Goal: Task Accomplishment & Management: Manage account settings

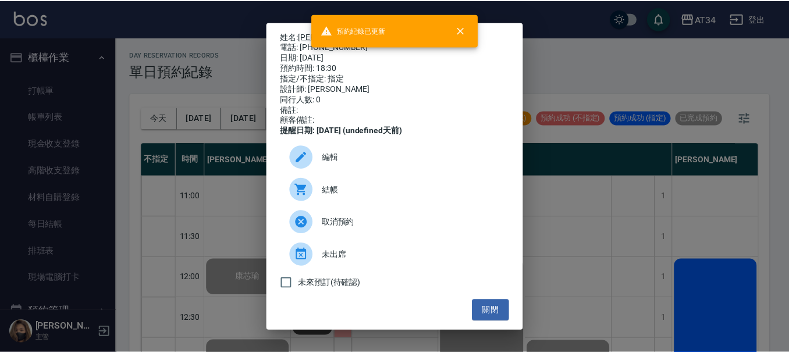
scroll to position [569, 474]
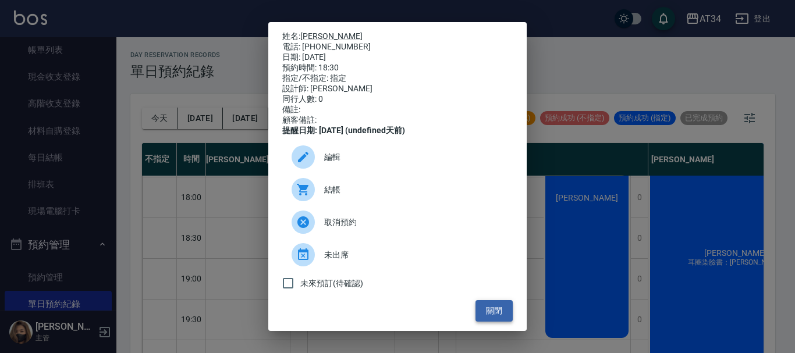
click at [487, 313] on button "關閉" at bounding box center [493, 311] width 37 height 22
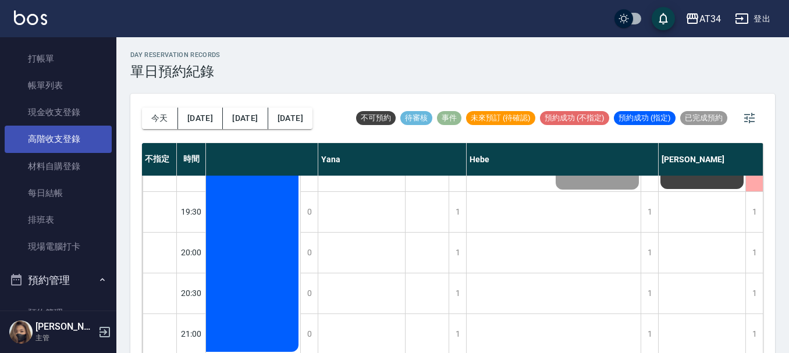
scroll to position [0, 0]
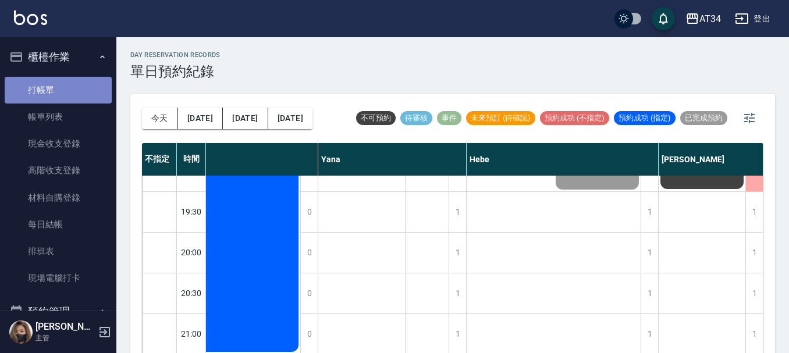
click at [71, 88] on link "打帳單" at bounding box center [58, 90] width 107 height 27
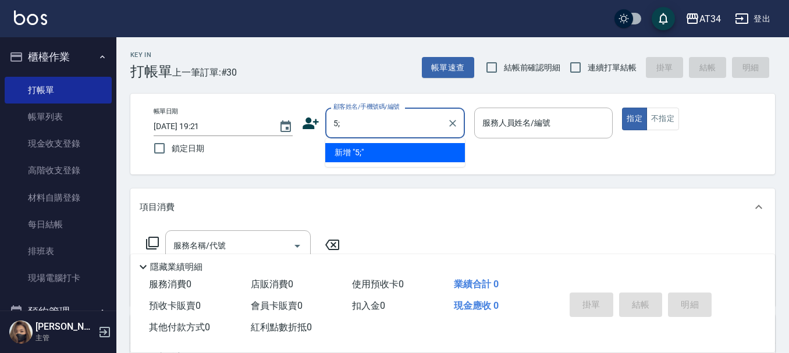
type input "5"
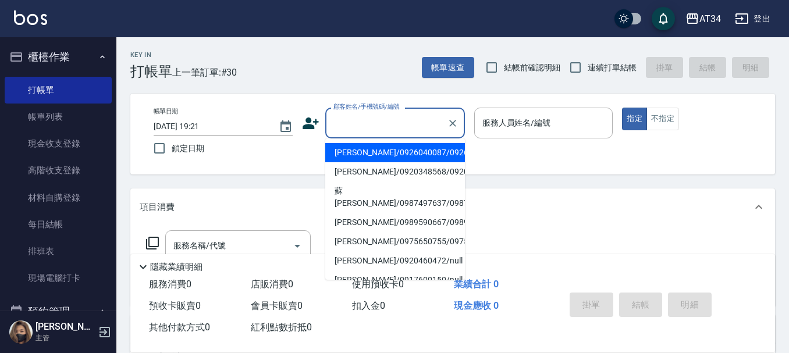
type input "ㄓ"
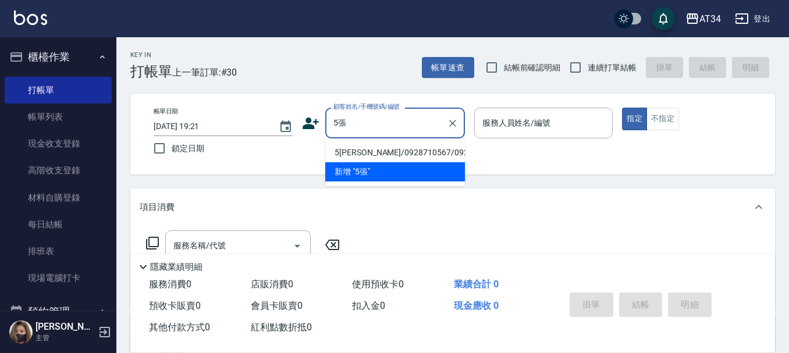
click at [411, 150] on li "5[PERSON_NAME]/0928710567/0928710567" at bounding box center [395, 152] width 140 height 19
type input "5[PERSON_NAME]/0928710567/0928710567"
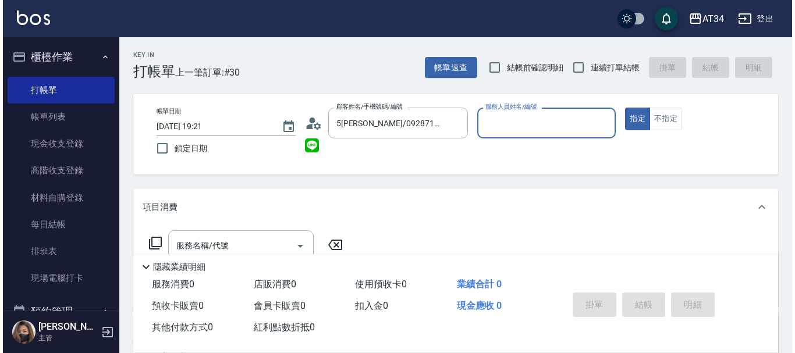
scroll to position [58, 0]
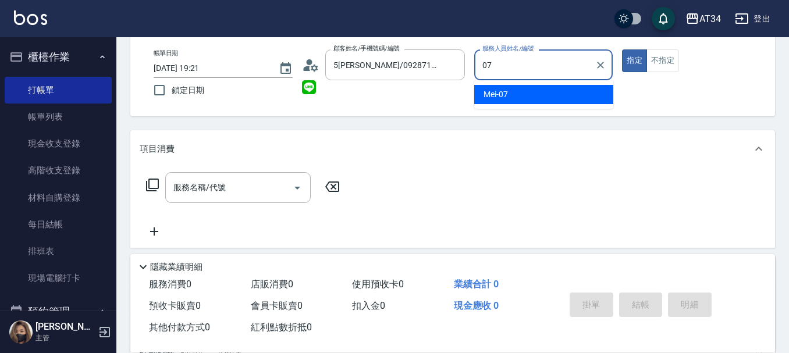
type input "Mei-07"
type button "true"
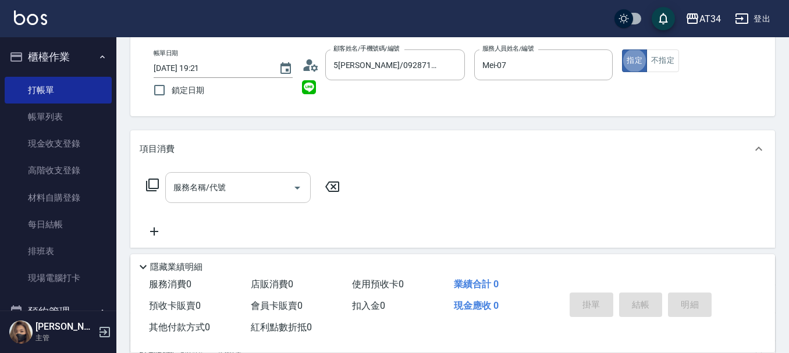
click at [239, 185] on input "服務名稱/代號" at bounding box center [229, 187] width 118 height 20
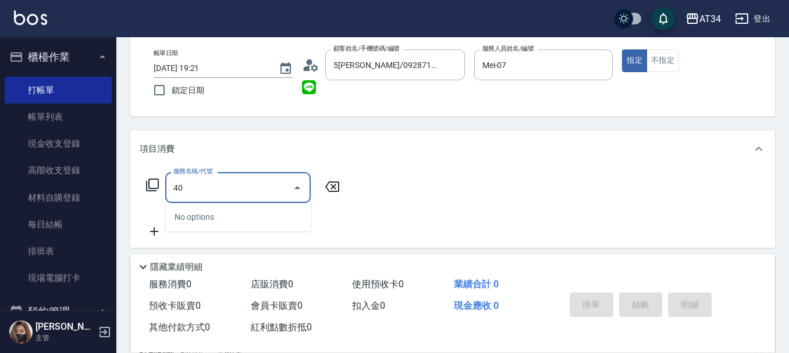
type input "401"
type input "20"
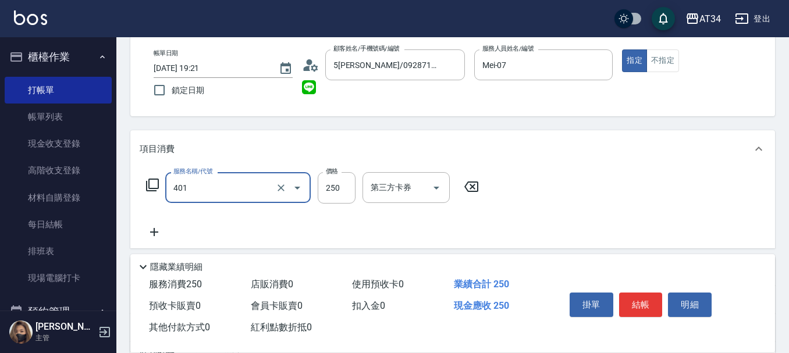
type input "剪髮(401)"
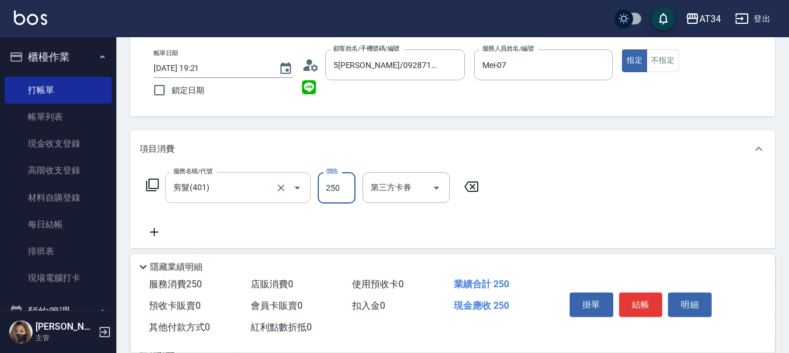
type input "0"
type input "30"
type input "300"
click at [672, 304] on button "明細" at bounding box center [690, 305] width 44 height 24
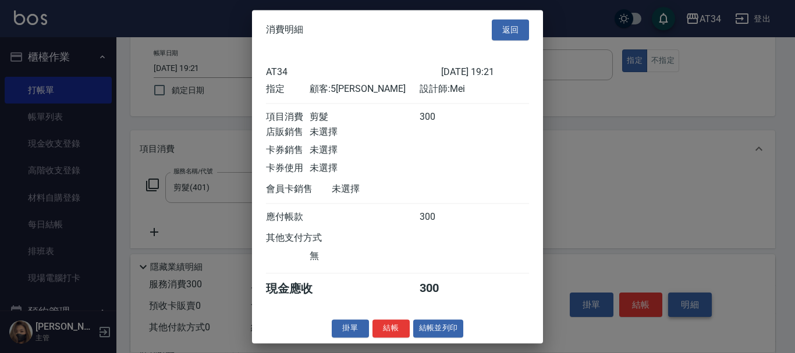
click at [626, 296] on div at bounding box center [397, 176] width 795 height 353
click at [380, 337] on button "結帳" at bounding box center [390, 328] width 37 height 18
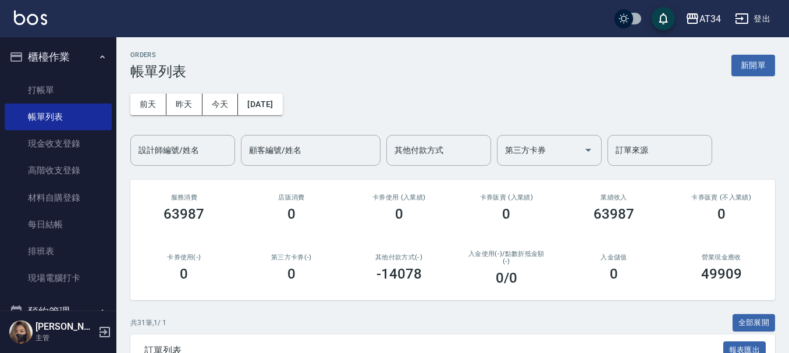
click at [8, 72] on ul "打帳單 帳單列表 現金收支登錄 高階收支登錄 材料自購登錄 每日結帳 排班表 現場電腦打卡" at bounding box center [58, 184] width 107 height 225
click at [38, 85] on link "打帳單" at bounding box center [58, 90] width 107 height 27
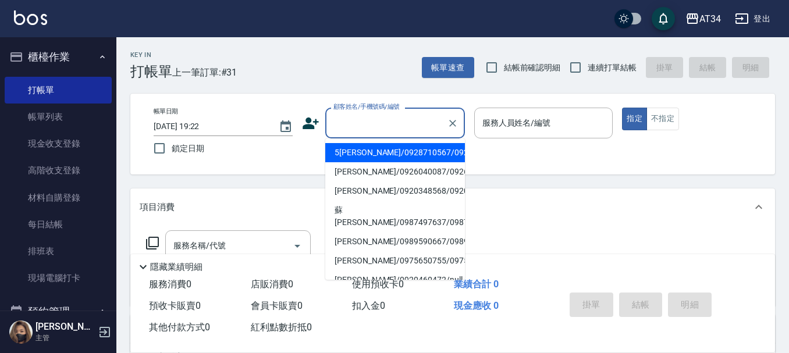
click at [383, 127] on input "顧客姓名/手機號碼/編號" at bounding box center [387, 123] width 112 height 20
type input "ㄑ"
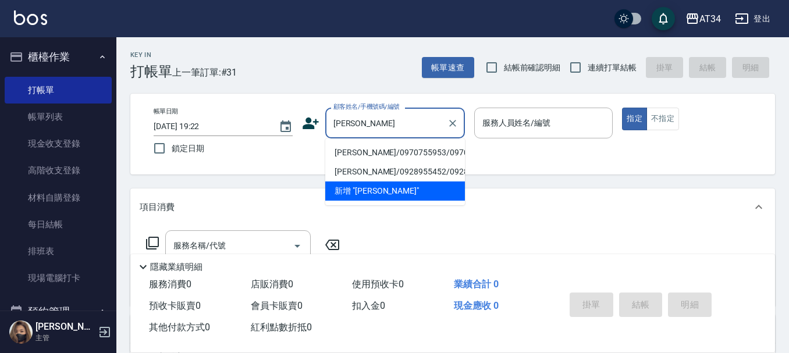
click at [359, 157] on li "吳晨瑋/0970755953/0970755953" at bounding box center [395, 152] width 140 height 19
type input "吳晨瑋/0970755953/0970755953"
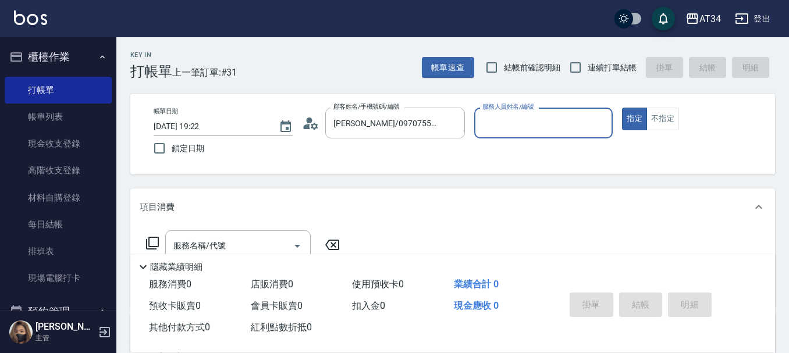
type input "Mei-07"
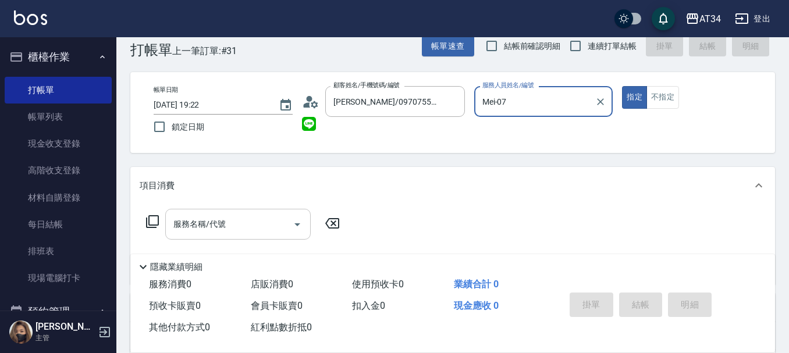
scroll to position [58, 0]
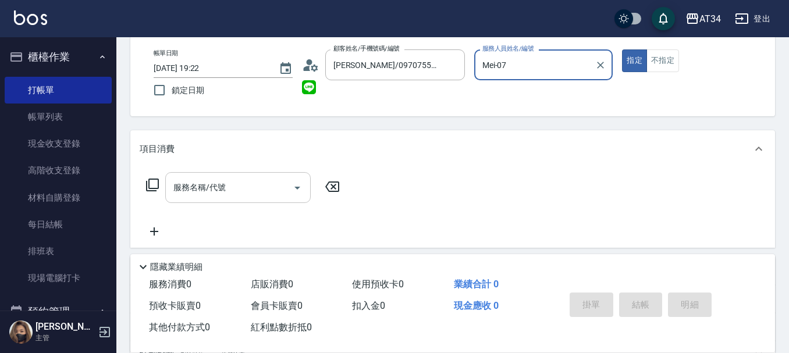
click at [246, 186] on input "服務名稱/代號" at bounding box center [229, 187] width 118 height 20
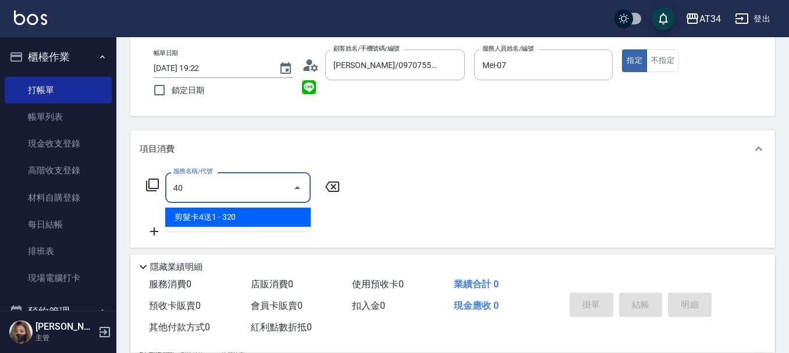
type input "401"
type input "20"
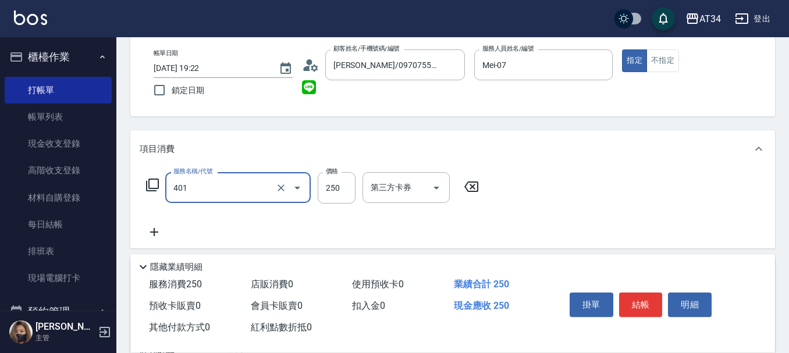
type input "剪髮(401)"
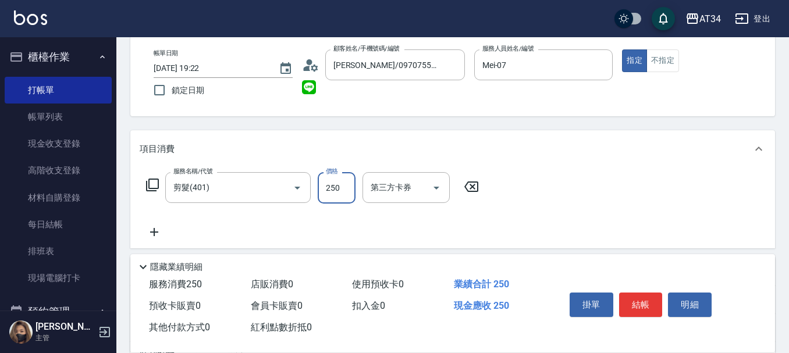
type input "0"
type input "300"
type input "30"
type input "300"
click at [655, 300] on button "結帳" at bounding box center [641, 305] width 44 height 24
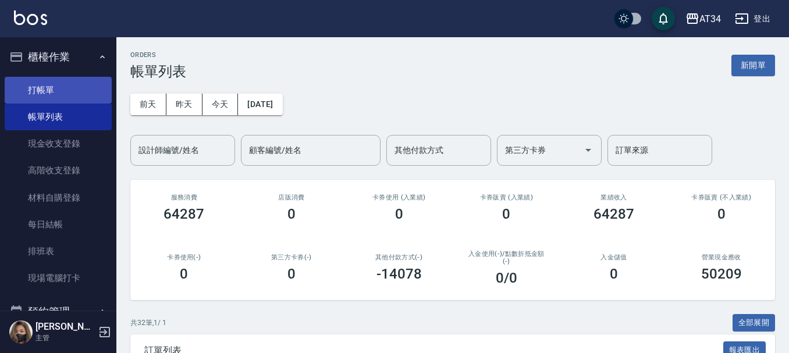
click at [44, 95] on link "打帳單" at bounding box center [58, 90] width 107 height 27
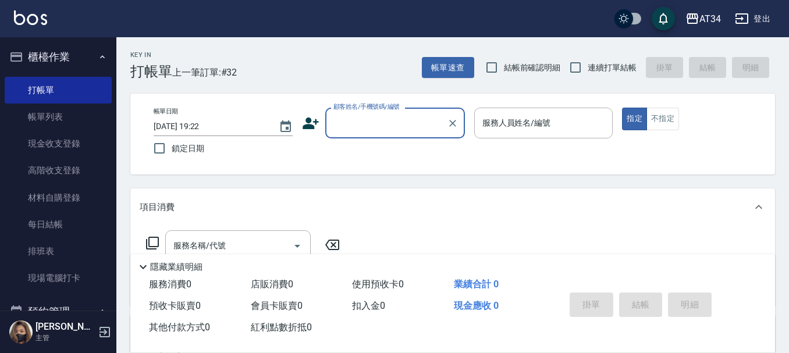
click at [357, 134] on div "顧客姓名/手機號碼/編號" at bounding box center [395, 123] width 140 height 31
click at [337, 125] on input "顧客姓名/手機號碼/編號" at bounding box center [387, 123] width 112 height 20
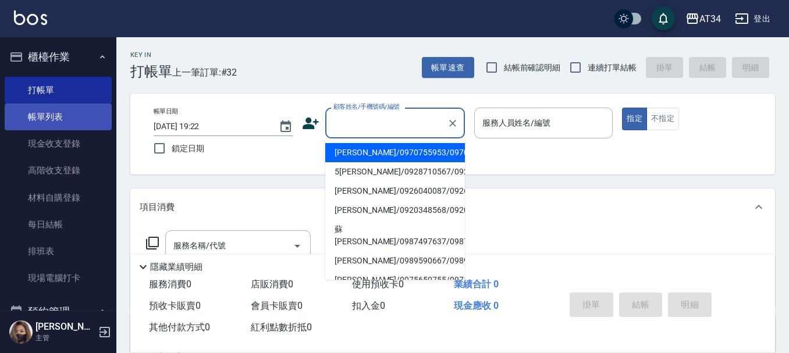
click at [43, 113] on link "帳單列表" at bounding box center [58, 117] width 107 height 27
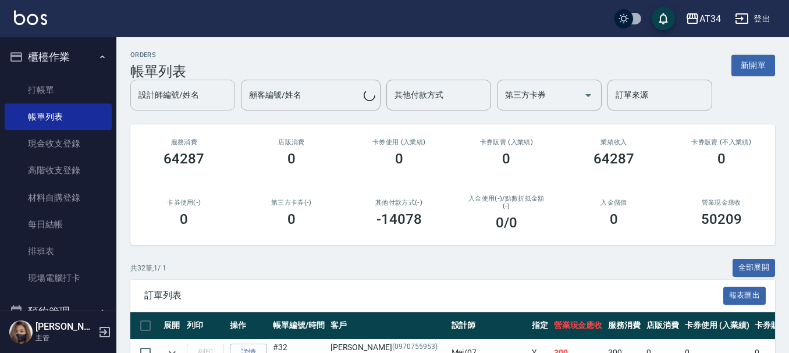
click at [202, 108] on div "設計師編號/姓名" at bounding box center [182, 95] width 105 height 31
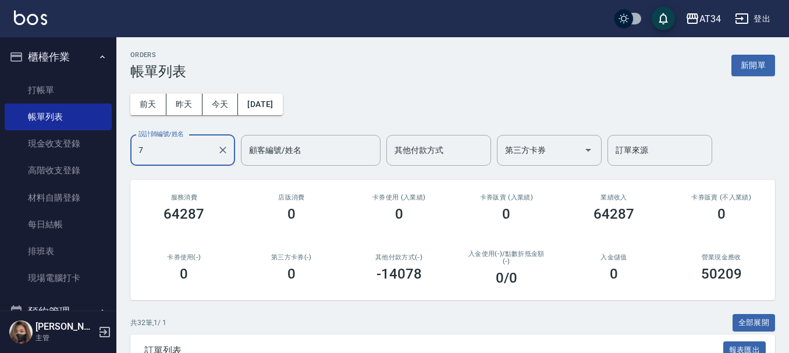
click at [189, 147] on input "7" at bounding box center [174, 150] width 77 height 20
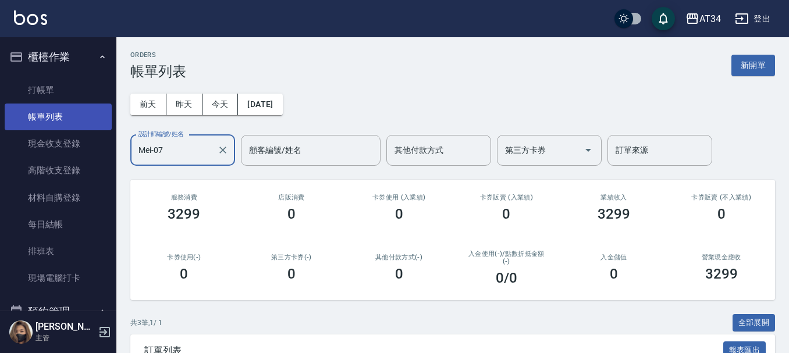
type input "Mei-07"
click at [49, 108] on link "帳單列表" at bounding box center [58, 117] width 107 height 27
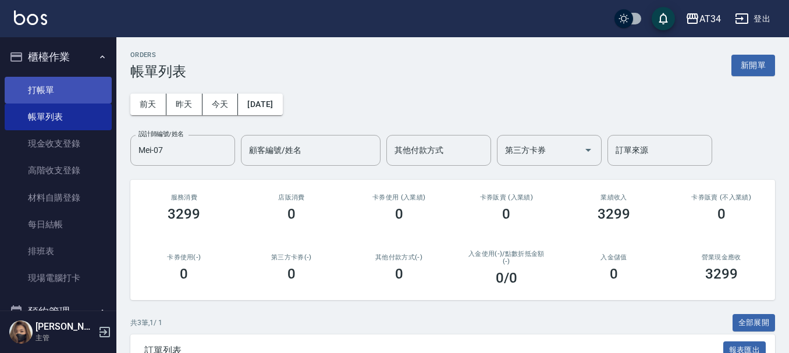
click at [50, 90] on link "打帳單" at bounding box center [58, 90] width 107 height 27
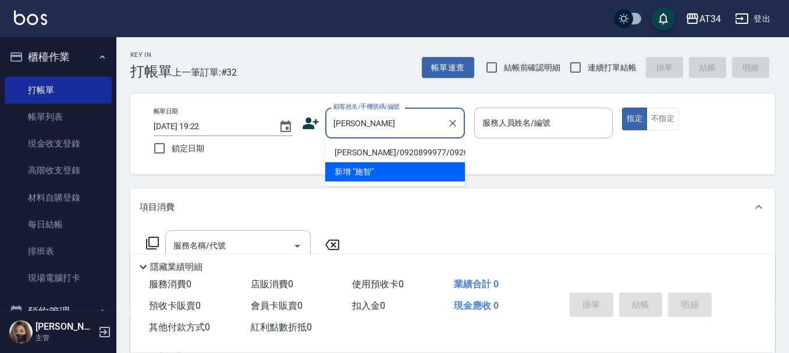
click at [388, 151] on li "施智翔/0920899977/0920899977" at bounding box center [395, 152] width 140 height 19
type input "施智翔/0920899977/0920899977"
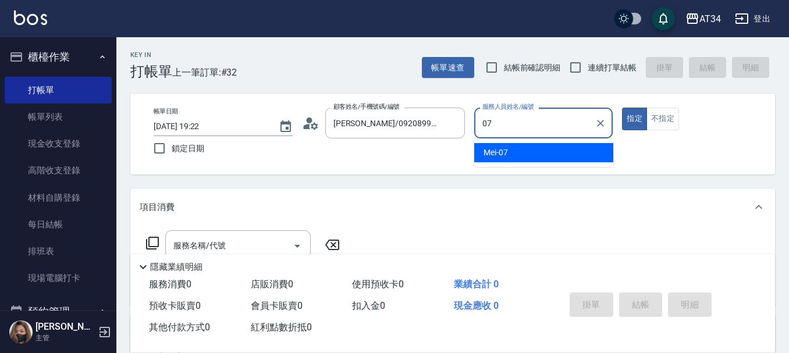
type input "Mei-07"
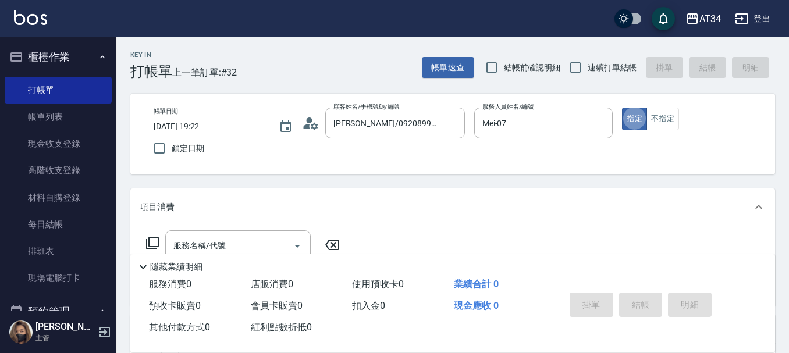
type button "true"
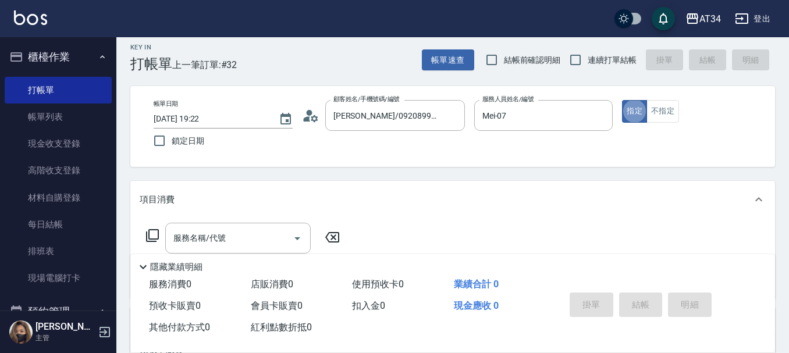
scroll to position [58, 0]
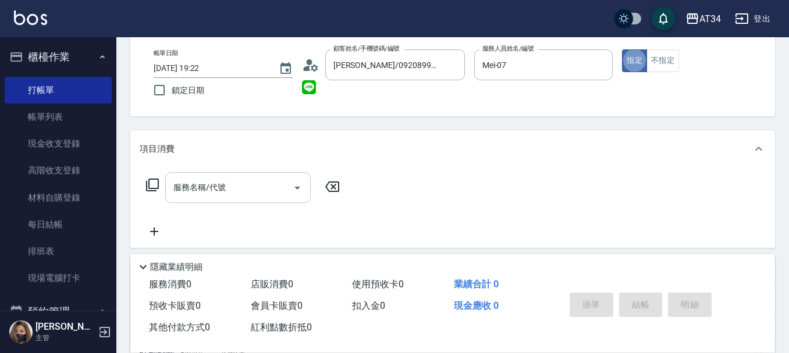
click at [230, 200] on div "服務名稱/代號" at bounding box center [237, 187] width 145 height 31
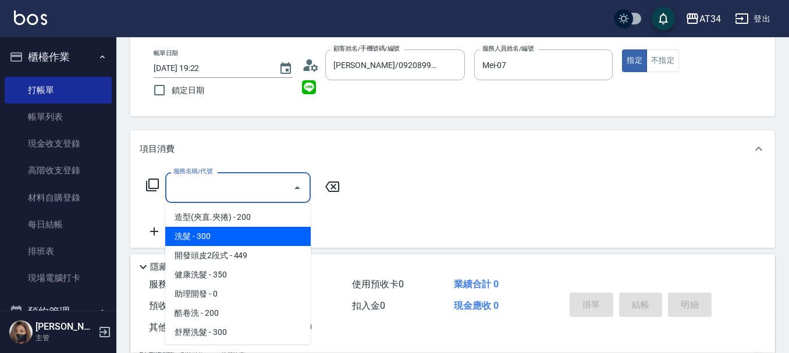
scroll to position [5297, 0]
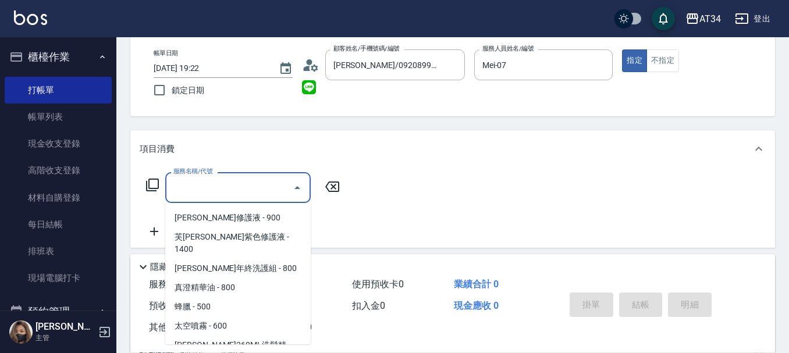
click at [222, 200] on div "服務名稱/代號" at bounding box center [237, 187] width 145 height 31
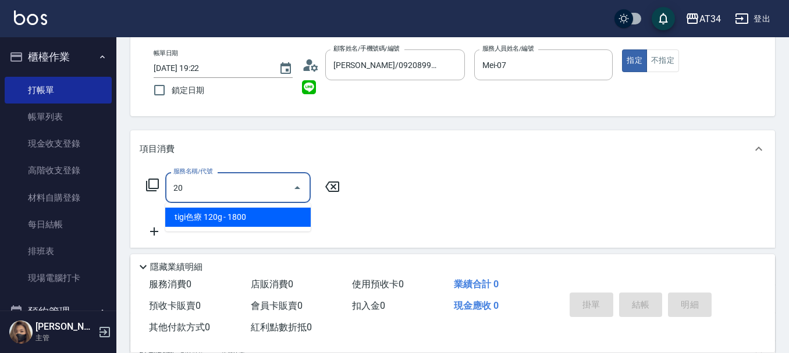
type input "201"
type input "30"
type input "洗髮(201)"
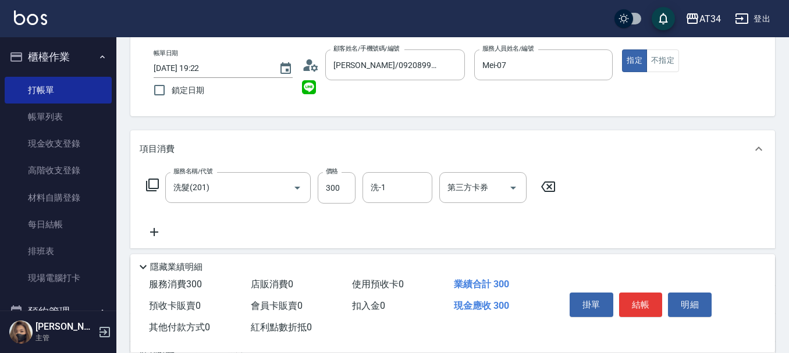
click at [165, 239] on icon at bounding box center [154, 232] width 29 height 14
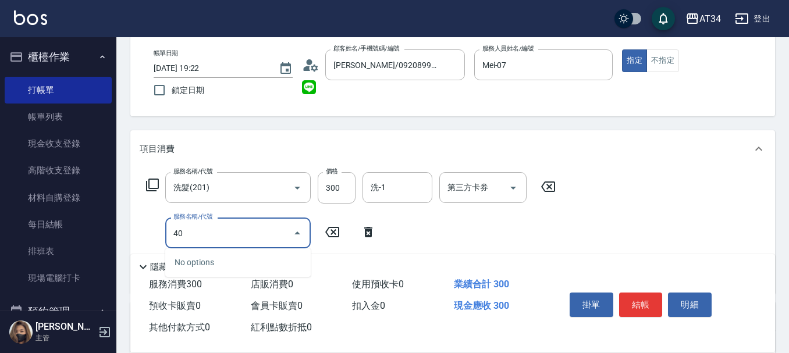
type input "401"
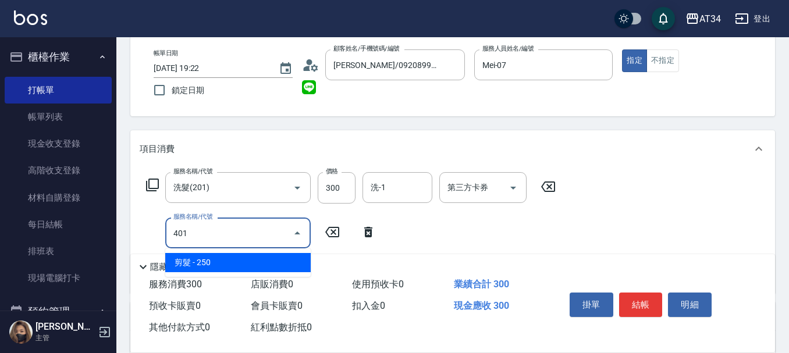
type input "50"
type input "剪髮(401)"
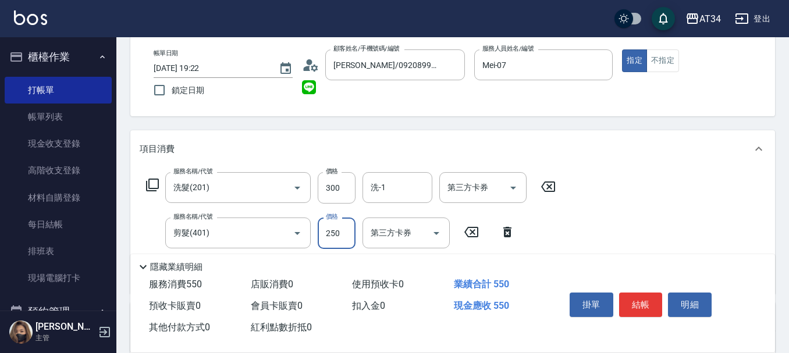
type input "30"
type input "60"
type input "300"
click at [407, 191] on input "洗-1" at bounding box center [397, 187] width 59 height 20
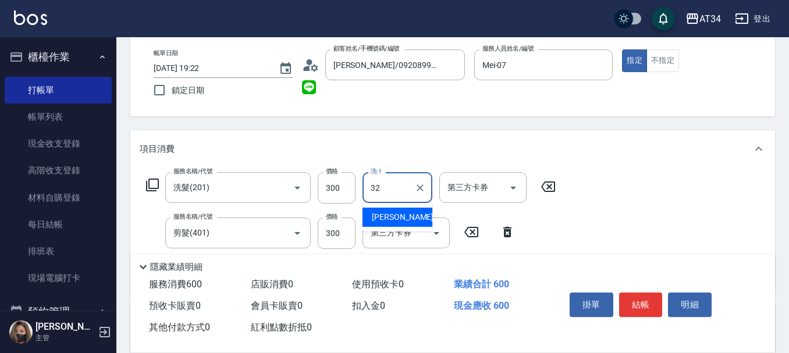
type input "阿源-32"
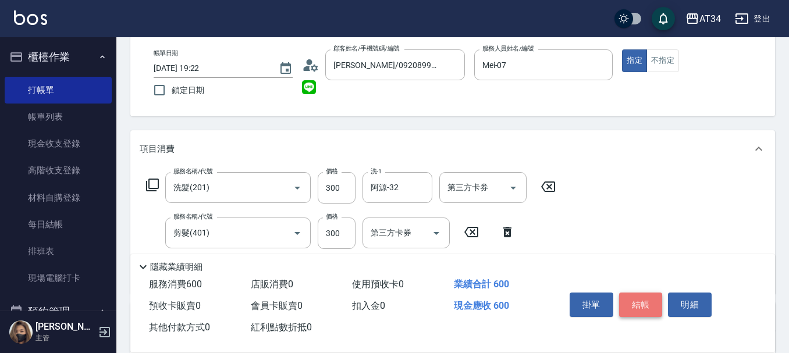
click at [634, 293] on button "結帳" at bounding box center [641, 305] width 44 height 24
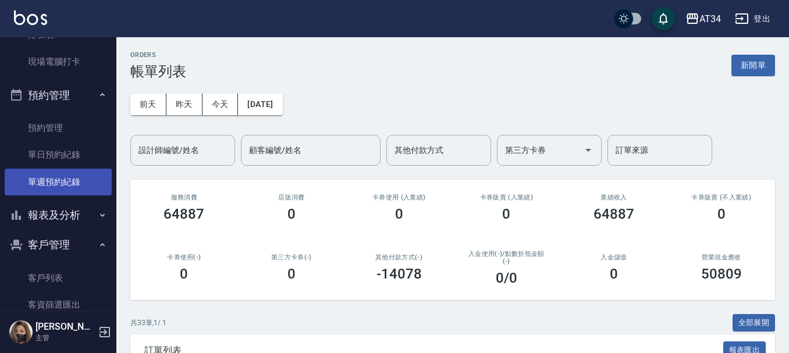
scroll to position [233, 0]
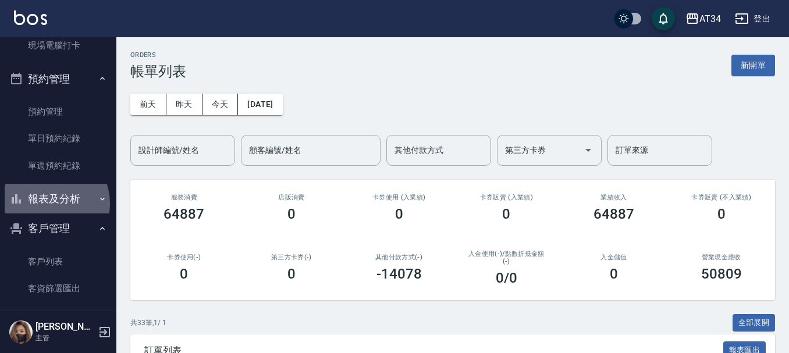
click at [47, 204] on button "報表及分析" at bounding box center [58, 199] width 107 height 30
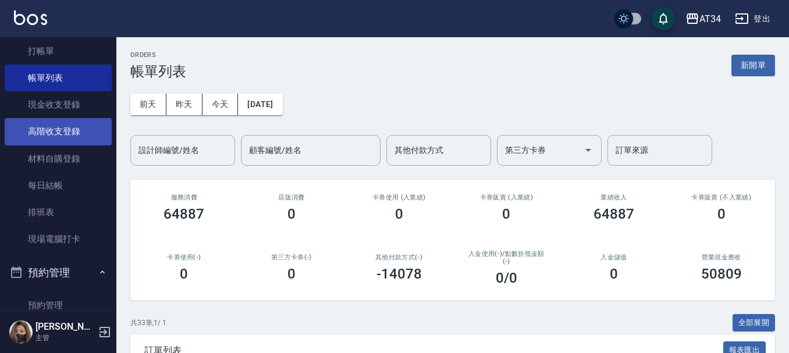
scroll to position [116, 0]
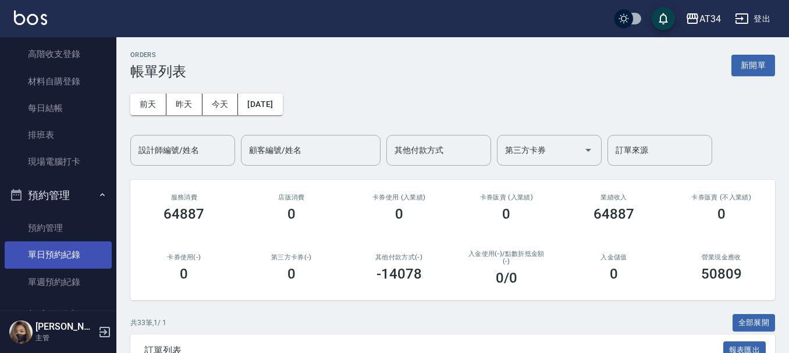
click at [48, 259] on link "單日預約紀錄" at bounding box center [58, 254] width 107 height 27
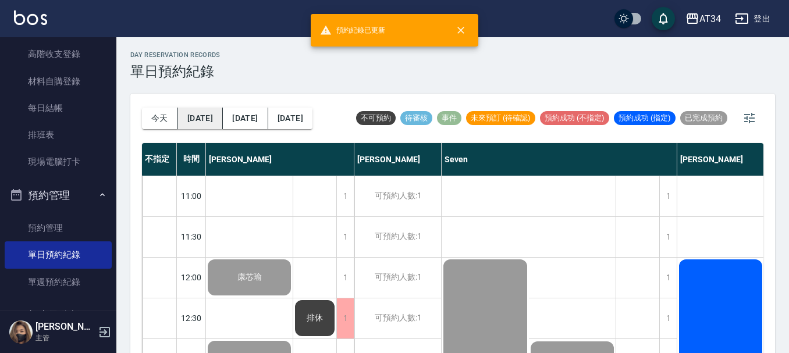
click at [203, 119] on button "明天" at bounding box center [200, 119] width 45 height 22
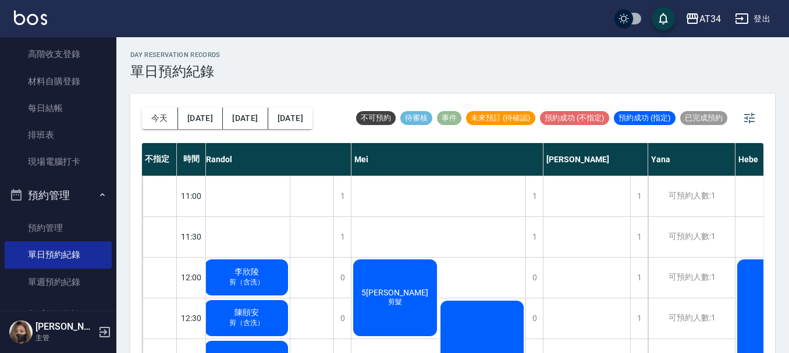
scroll to position [58, 666]
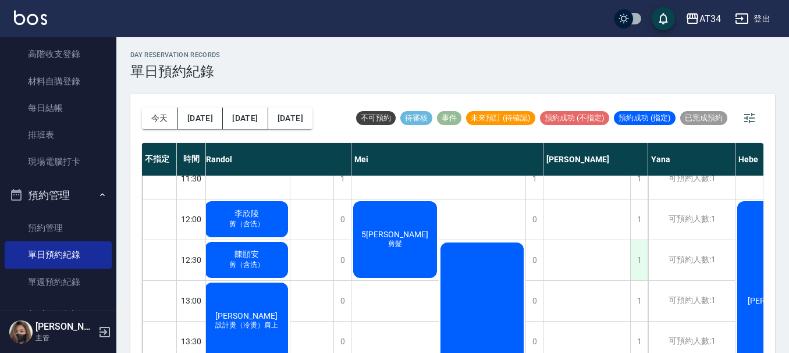
click at [642, 262] on div "1" at bounding box center [638, 260] width 17 height 40
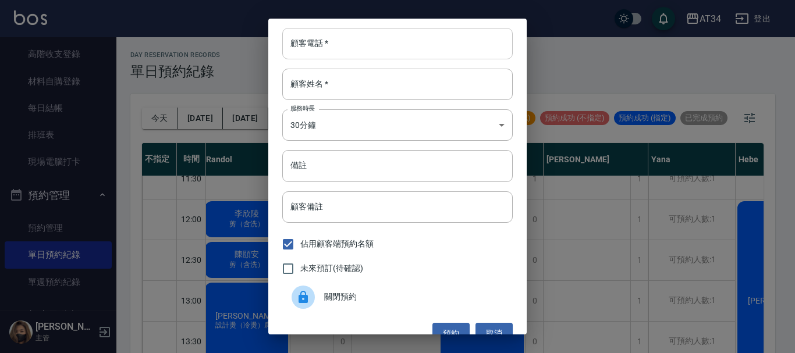
click at [337, 46] on input "顧客電話   *" at bounding box center [397, 43] width 230 height 31
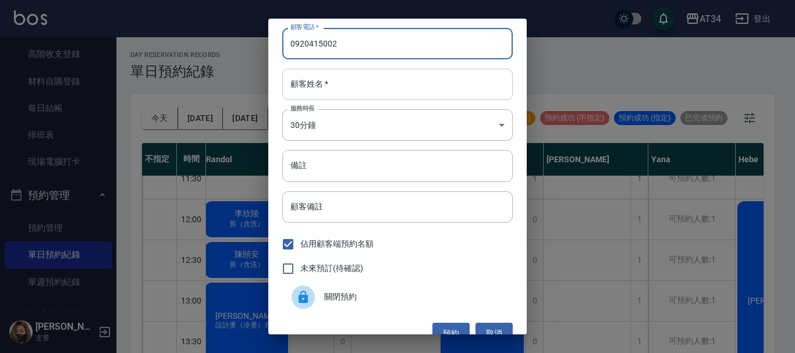
type input "0920415002"
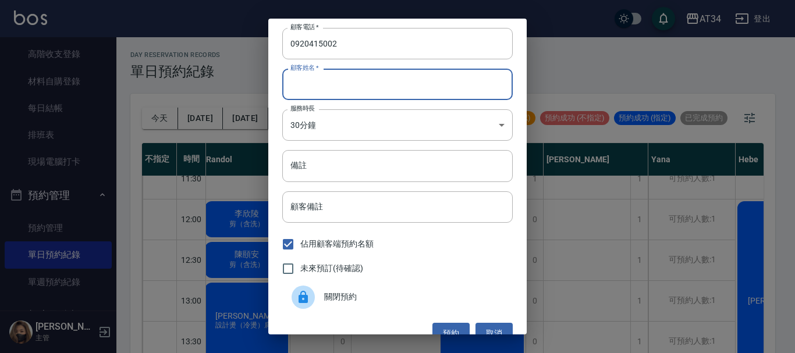
click at [353, 81] on input "顧客姓名   *" at bounding box center [397, 84] width 230 height 31
click at [304, 85] on input "顧客姓名   *" at bounding box center [397, 84] width 230 height 31
type input "q"
type input "彭r"
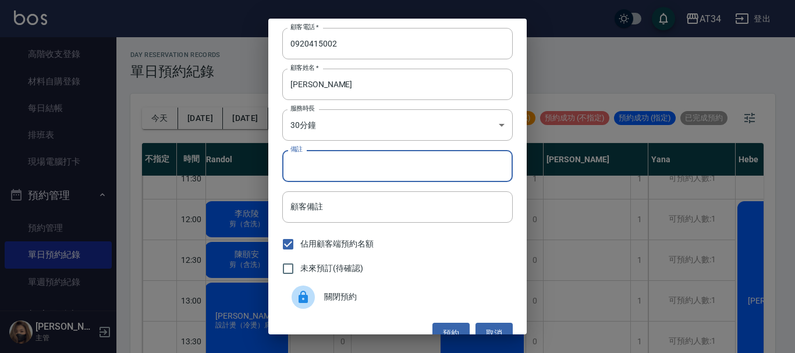
click at [323, 170] on input "備註" at bounding box center [397, 165] width 230 height 31
type input "ㄏ"
type input "c"
click at [293, 267] on input "未來預訂(待確認)" at bounding box center [288, 269] width 24 height 24
checkbox input "true"
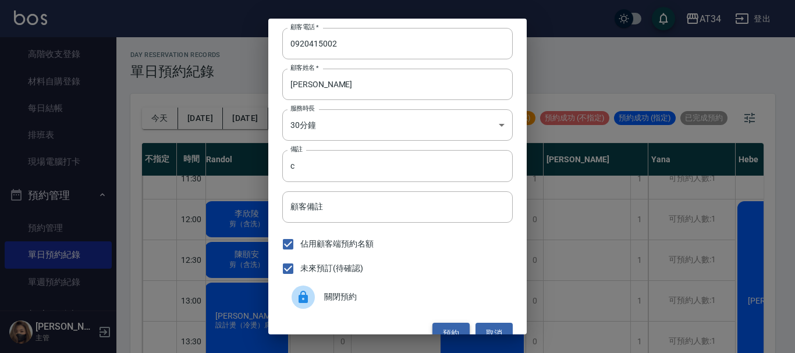
click at [440, 324] on button "預約" at bounding box center [450, 334] width 37 height 22
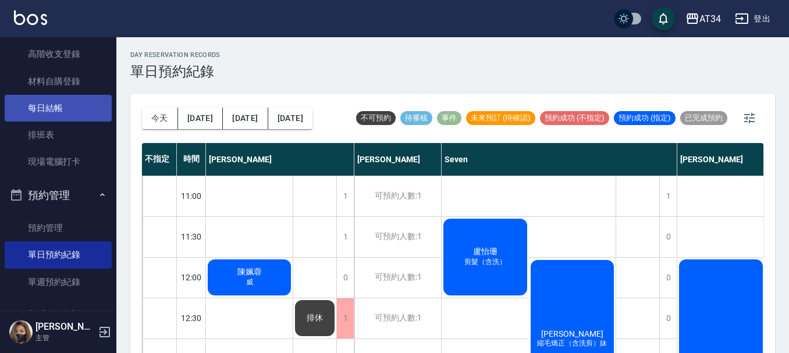
scroll to position [0, 0]
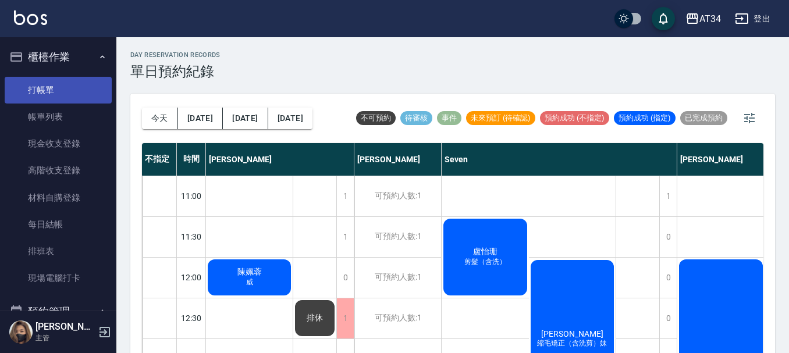
click at [41, 99] on link "打帳單" at bounding box center [58, 90] width 107 height 27
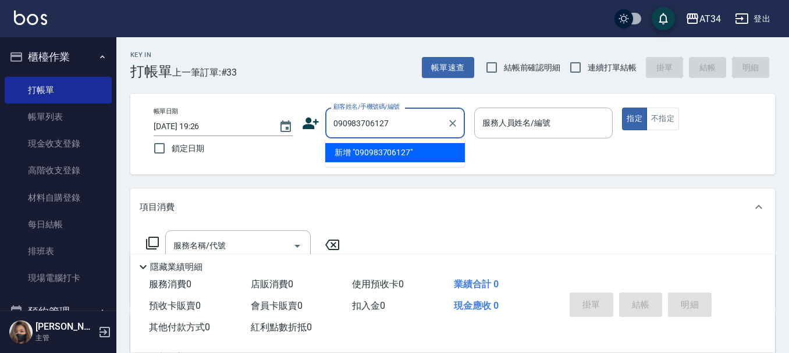
click at [353, 122] on input "090983706127" at bounding box center [387, 123] width 112 height 20
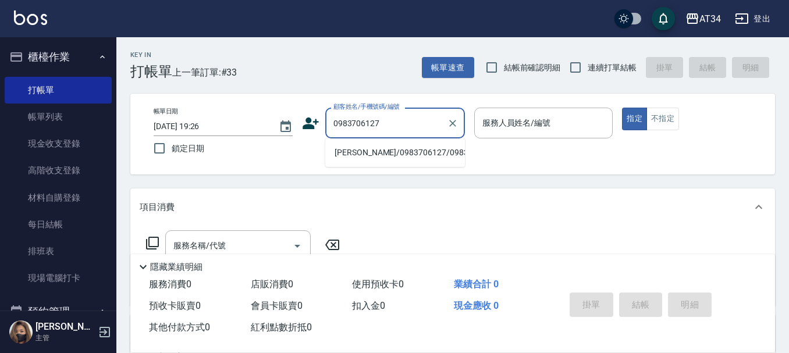
click at [405, 150] on li "宋純嘉/0983706127/0983706127" at bounding box center [395, 152] width 140 height 19
type input "宋純嘉/0983706127/0983706127"
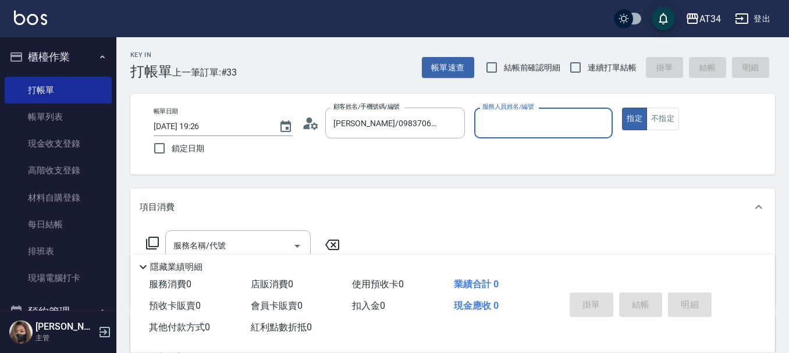
type input "Wendy-02"
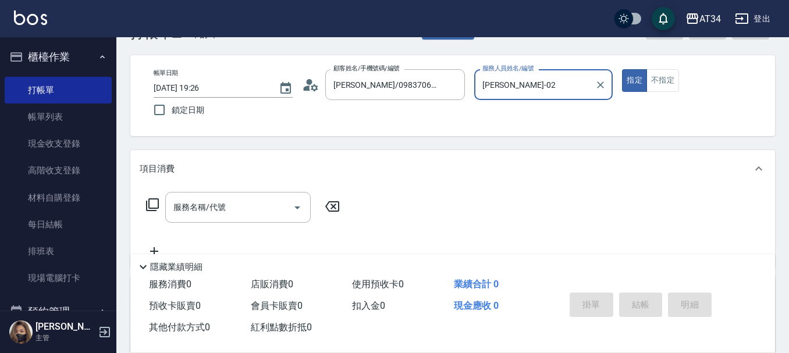
scroll to position [58, 0]
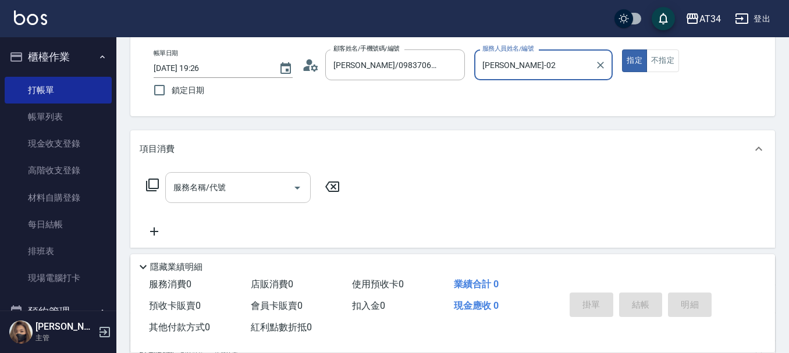
click at [239, 197] on input "服務名稱/代號" at bounding box center [229, 187] width 118 height 20
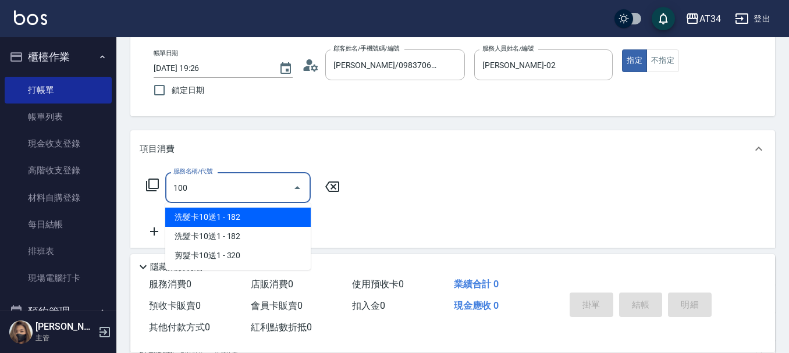
type input "1006"
type input "150"
type input "芙米勒四段式(1006)"
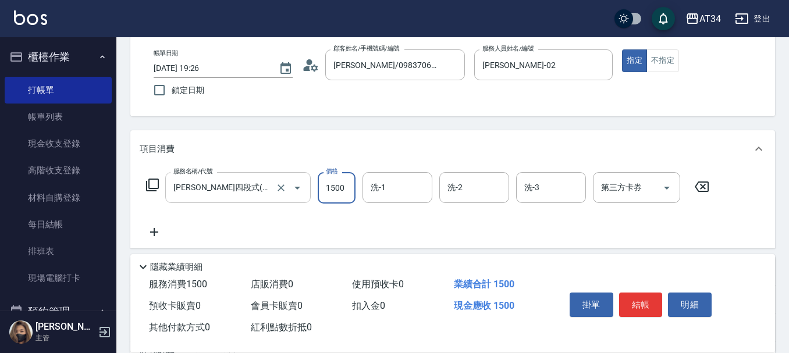
type input "1"
type input "0"
type input "135"
type input "10"
click at [346, 189] on input "135" at bounding box center [337, 187] width 38 height 31
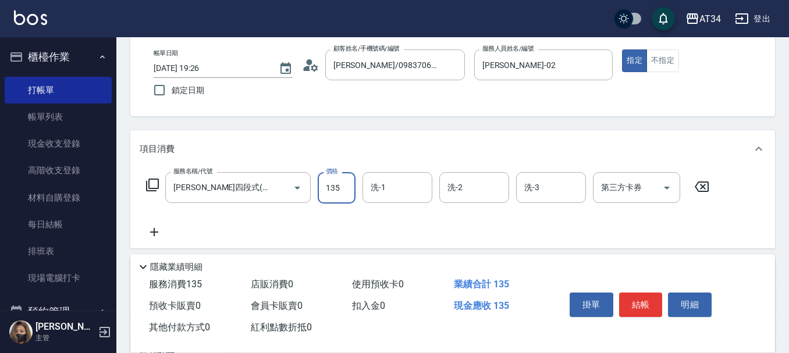
type input "1"
type input "0"
type input "135"
type input "10"
type input "1350"
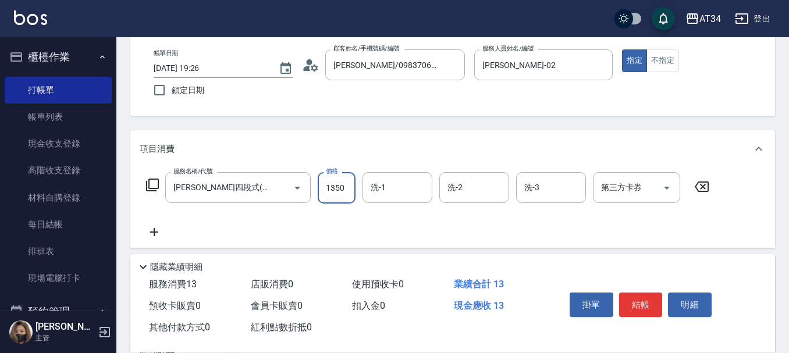
type input "130"
type input "1350"
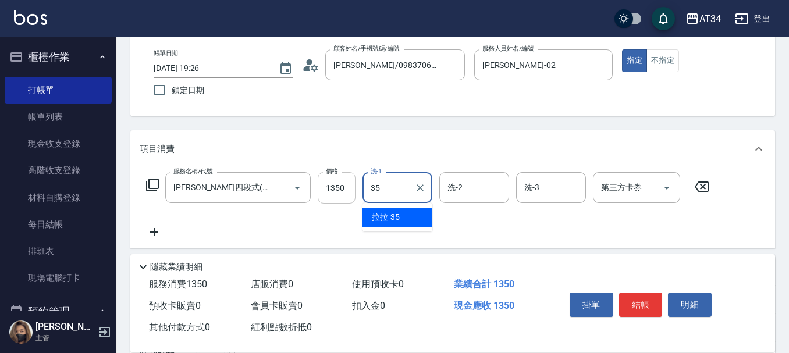
type input "拉拉-35"
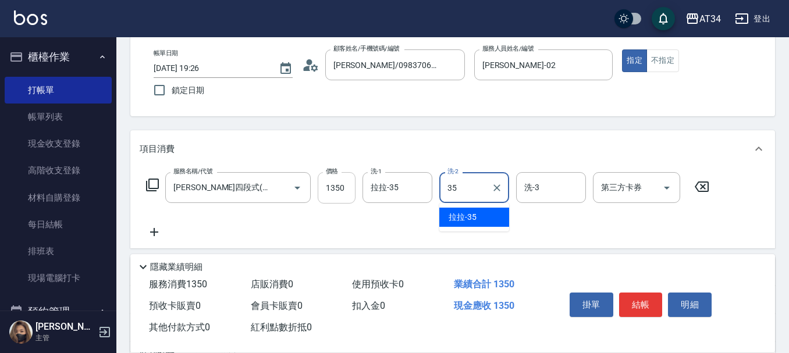
type input "拉拉-35"
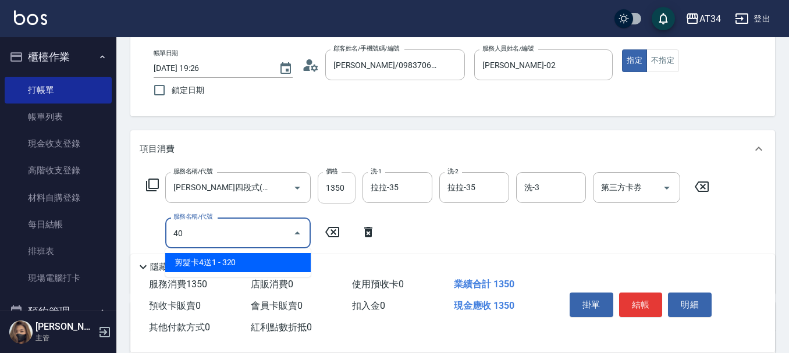
type input "401"
type input "160"
type input "剪髮(401)"
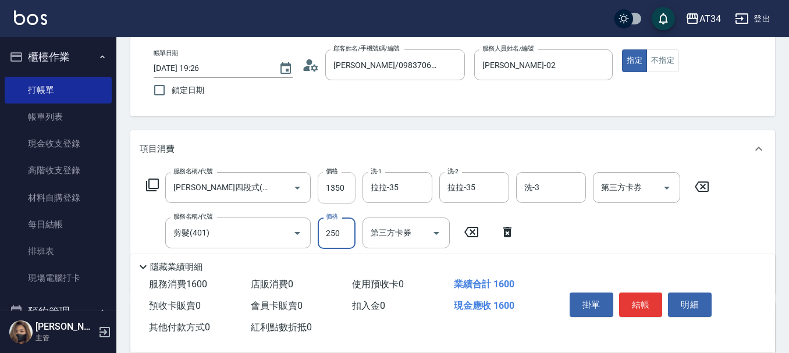
type input "3"
type input "130"
type input "300"
type input "160"
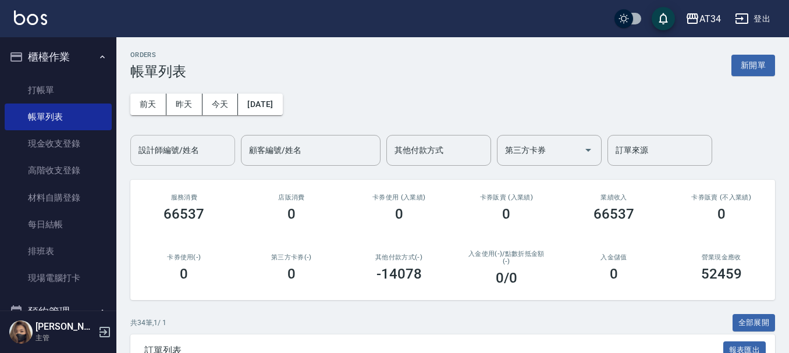
click at [216, 152] on input "設計師編號/姓名" at bounding box center [183, 150] width 94 height 20
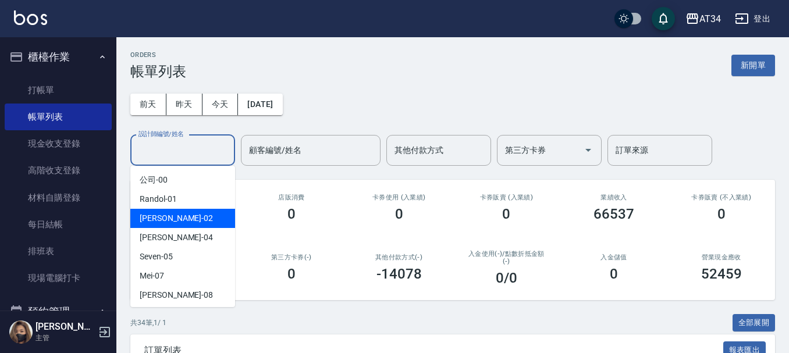
click at [214, 216] on div "Wendy -02" at bounding box center [182, 218] width 105 height 19
type input "Wendy-02"
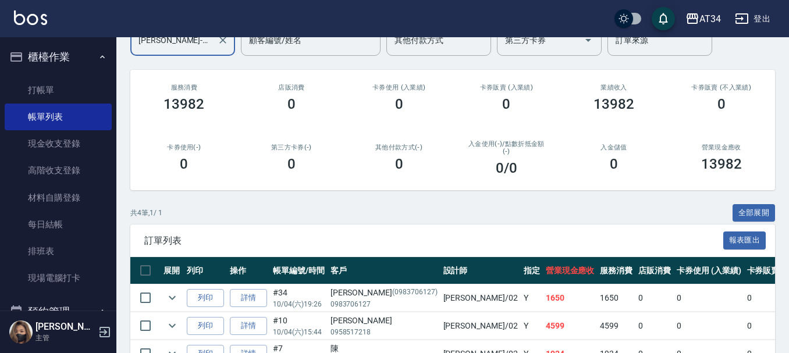
scroll to position [207, 0]
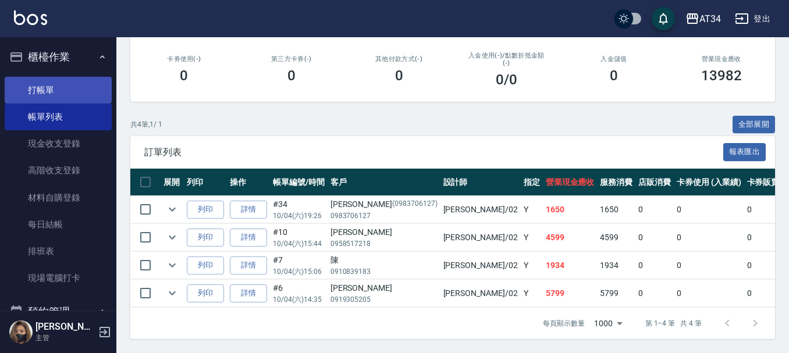
click at [59, 85] on link "打帳單" at bounding box center [58, 90] width 107 height 27
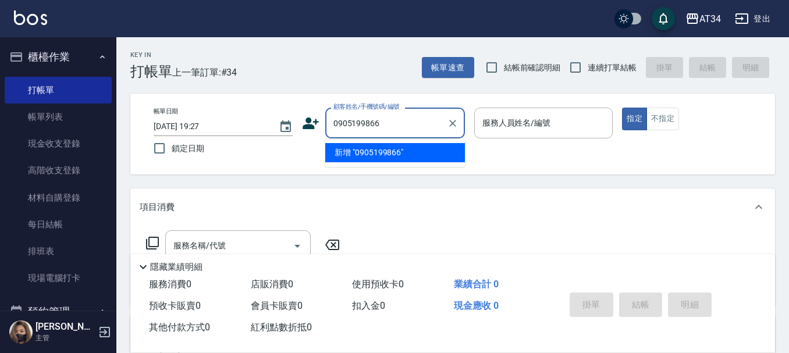
type input "0905199866"
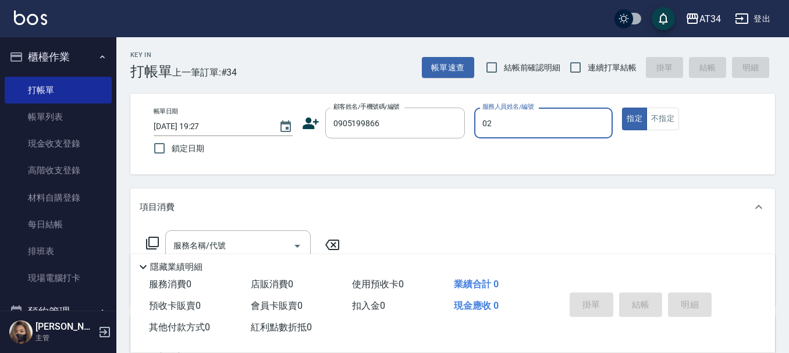
type input "Wendy-02"
type button "true"
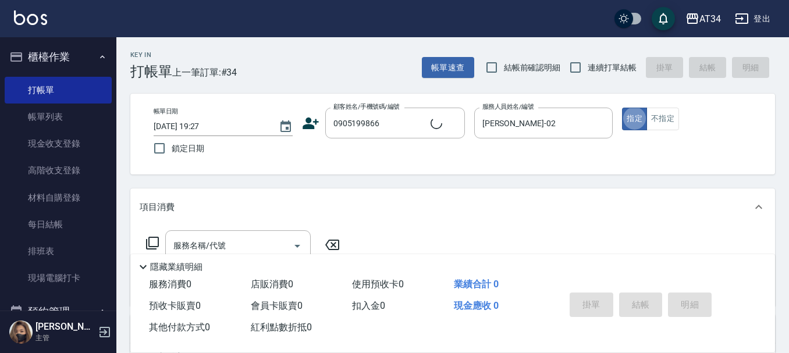
type input "陳品言/0905199866/"
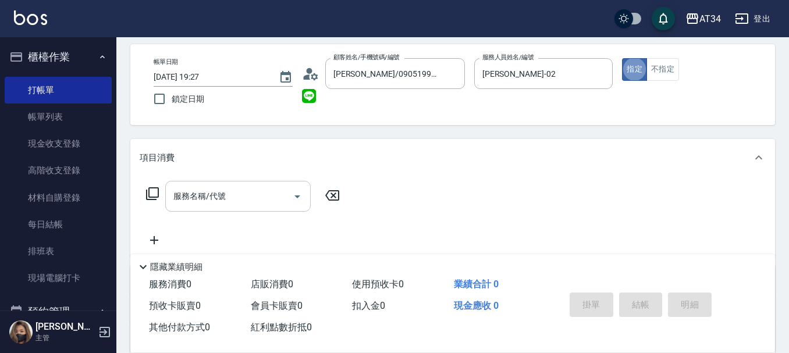
scroll to position [116, 0]
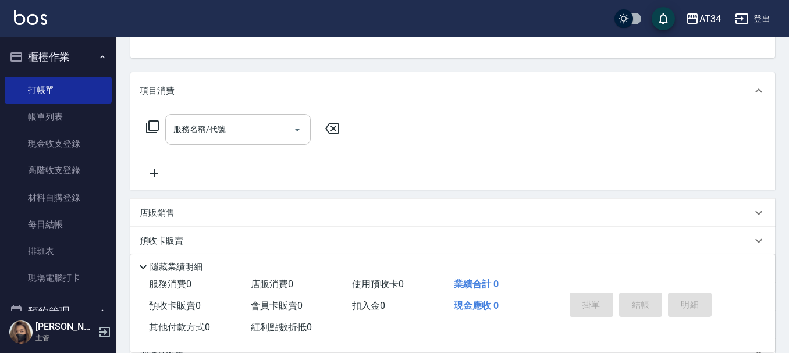
click at [234, 129] on input "服務名稱/代號" at bounding box center [229, 129] width 118 height 20
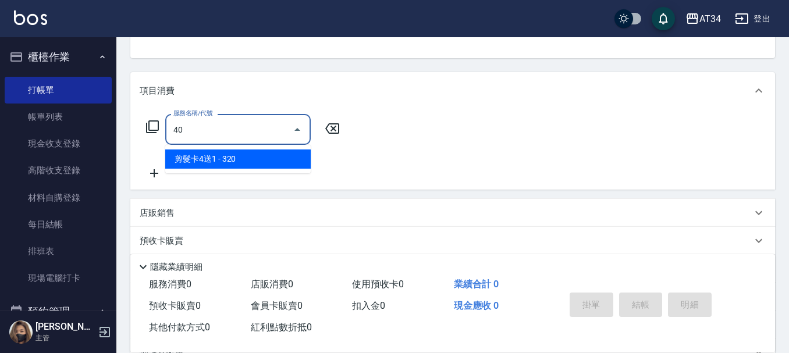
type input "401"
type input "20"
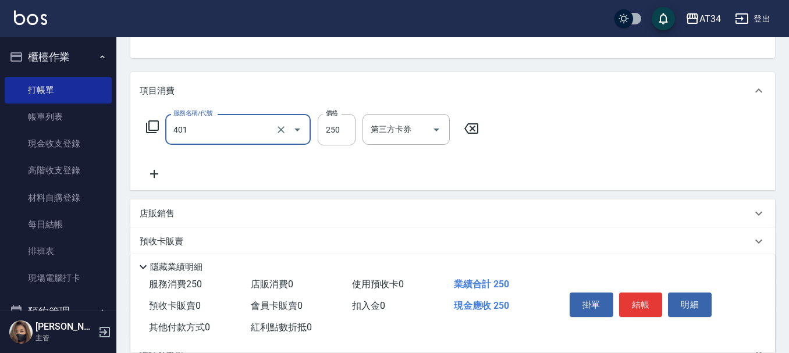
type input "剪髮(401)"
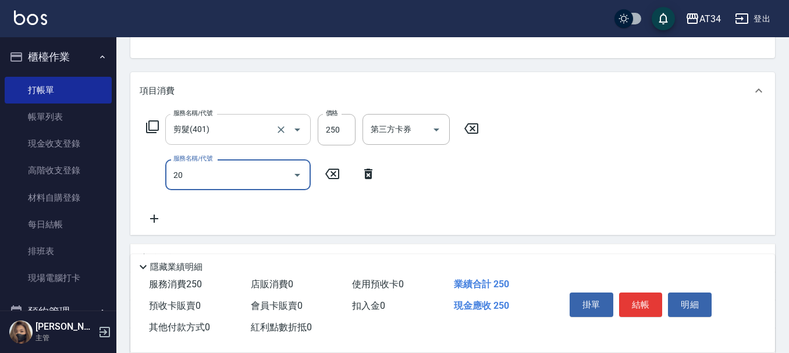
type input "201"
type input "50"
type input "洗髮(201)"
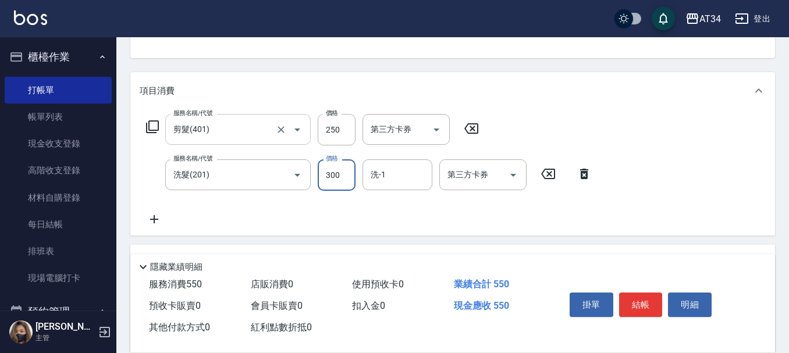
type input "3"
type input "20"
type input "300"
type input "50"
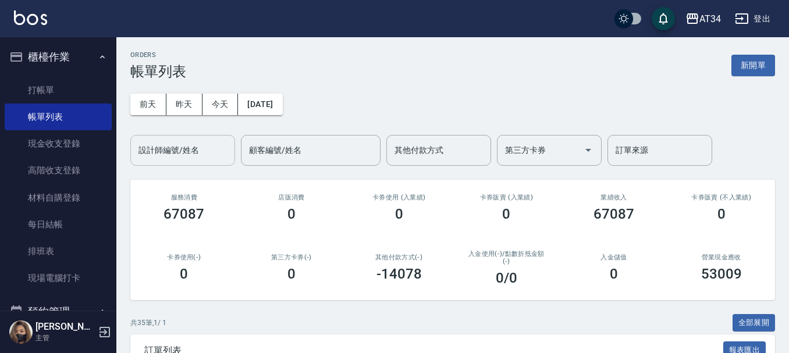
click at [165, 156] on div "設計師編號/姓名 設計師編號/姓名" at bounding box center [182, 150] width 105 height 31
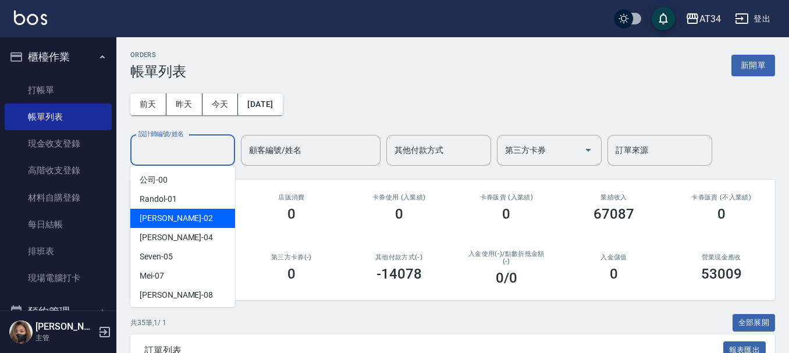
click at [169, 221] on span "Wendy -02" at bounding box center [176, 218] width 73 height 12
type input "Wendy-02"
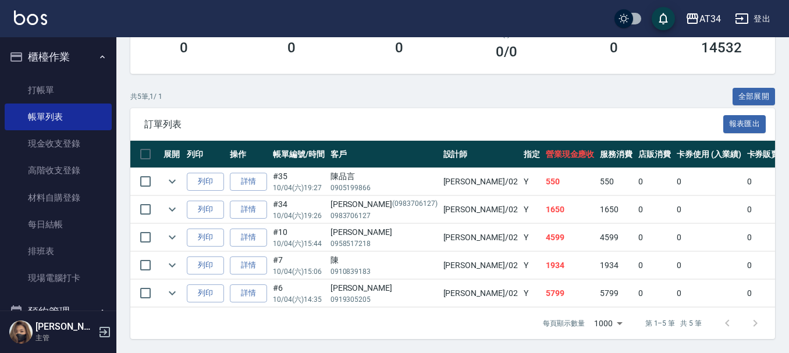
scroll to position [235, 0]
click at [47, 83] on link "打帳單" at bounding box center [58, 90] width 107 height 27
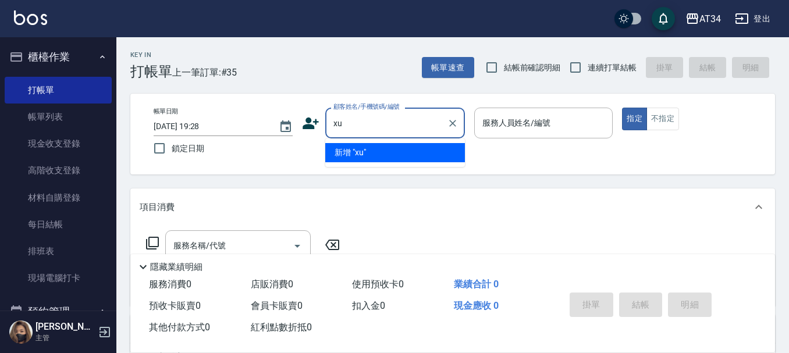
type input "x"
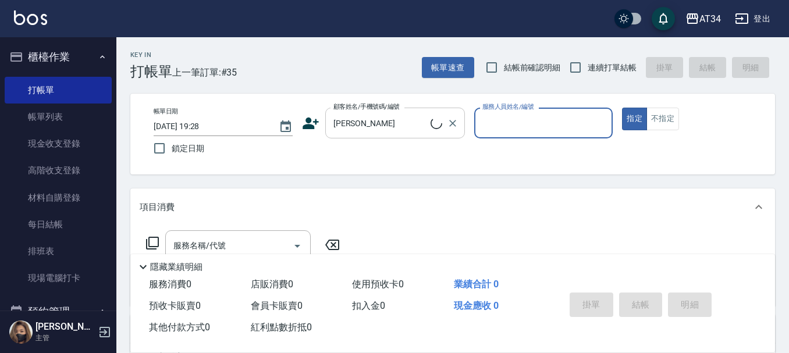
click at [377, 132] on input "李珍珍" at bounding box center [381, 123] width 100 height 20
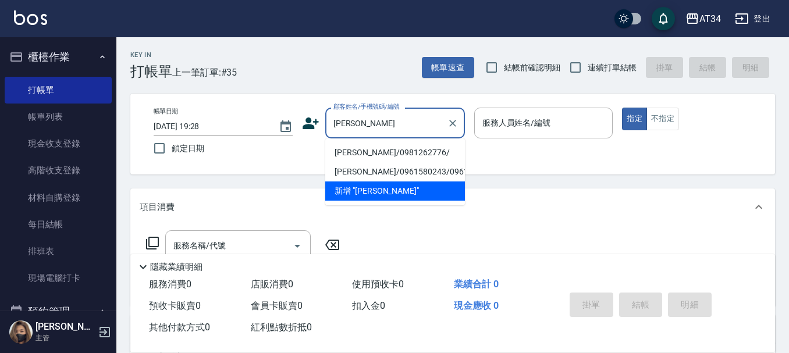
click at [379, 147] on li "李珍宇/0981262776/" at bounding box center [395, 152] width 140 height 19
type input "李珍宇/0981262776/"
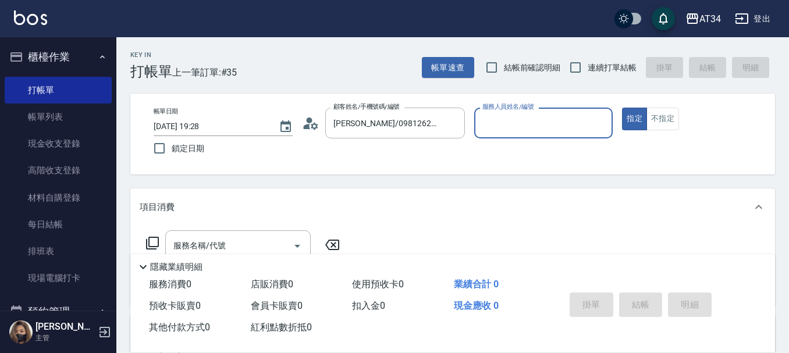
type input "Wendy-02"
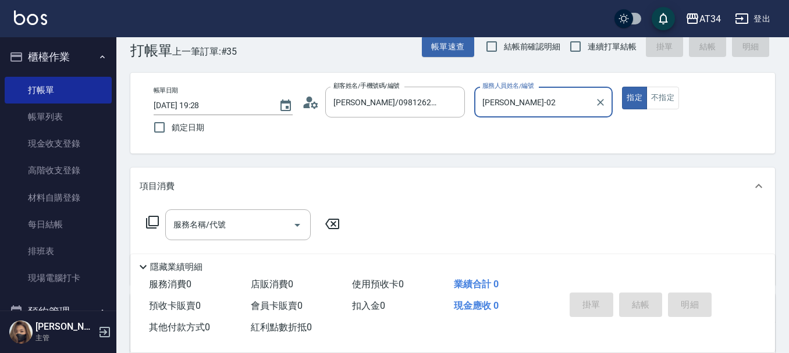
scroll to position [58, 0]
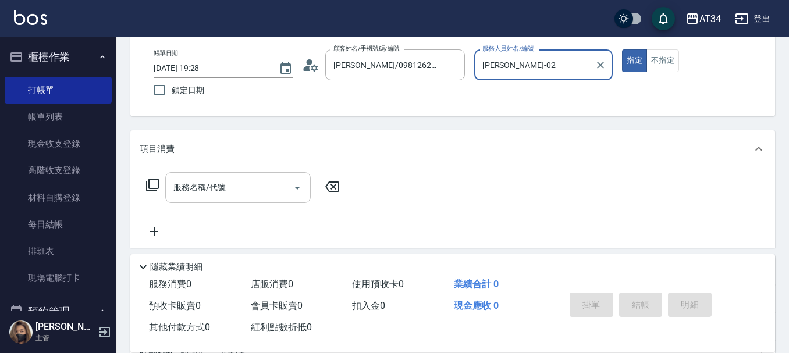
click at [257, 184] on input "服務名稱/代號" at bounding box center [229, 187] width 118 height 20
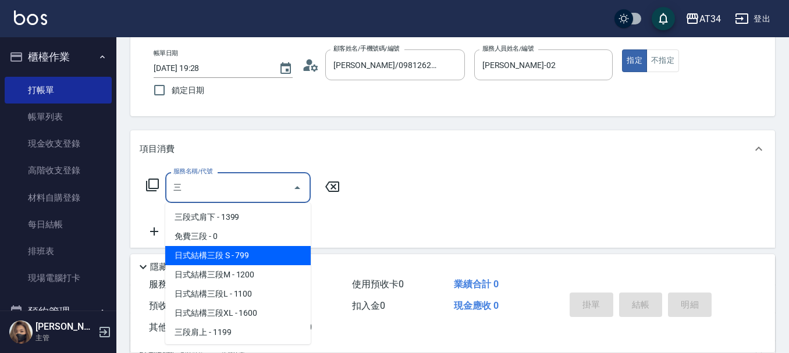
click at [270, 261] on span "日式結構三段 S - 799" at bounding box center [237, 255] width 145 height 19
type input "日式結構三段 S(625)"
type input "70"
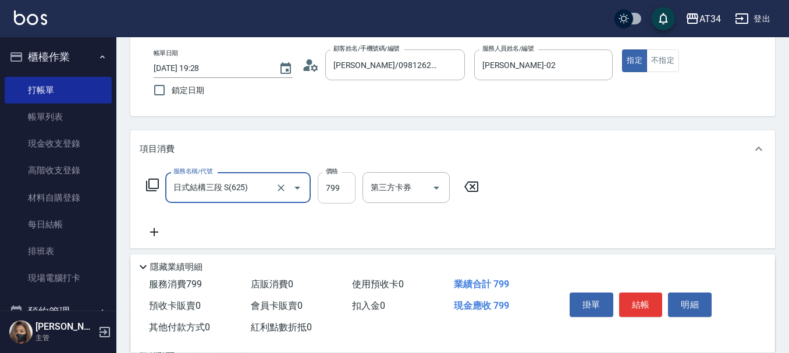
type input "日式結構三段 S(625)"
click at [345, 184] on input "799" at bounding box center [337, 187] width 38 height 31
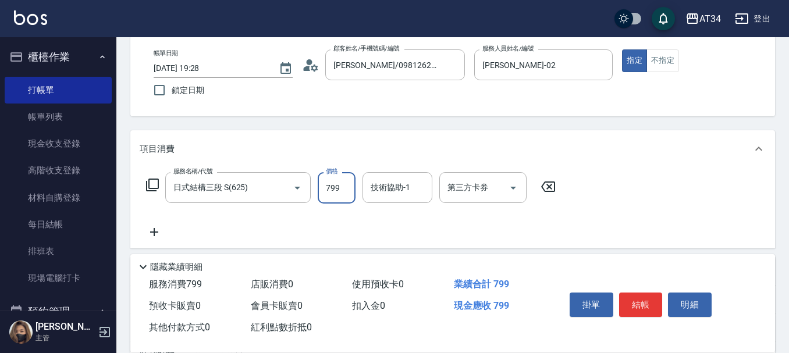
type input "9"
type input "0"
type input "999"
type input "90"
type input "999"
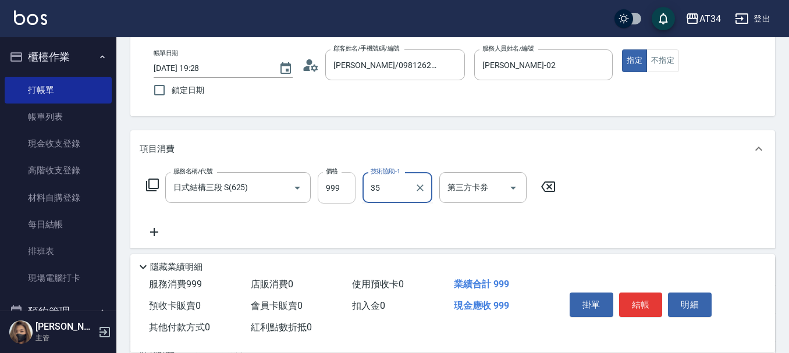
type input "拉拉-35"
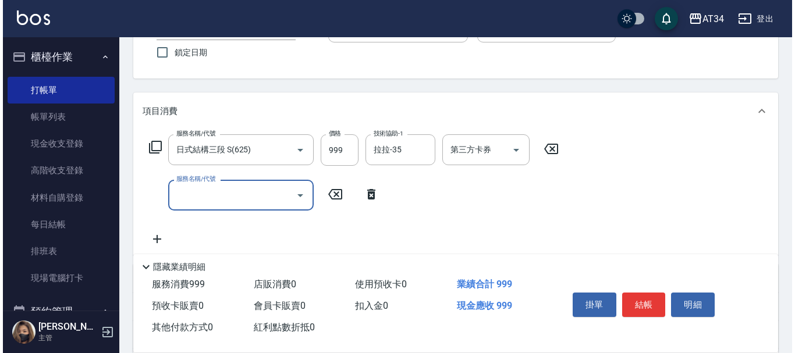
scroll to position [116, 0]
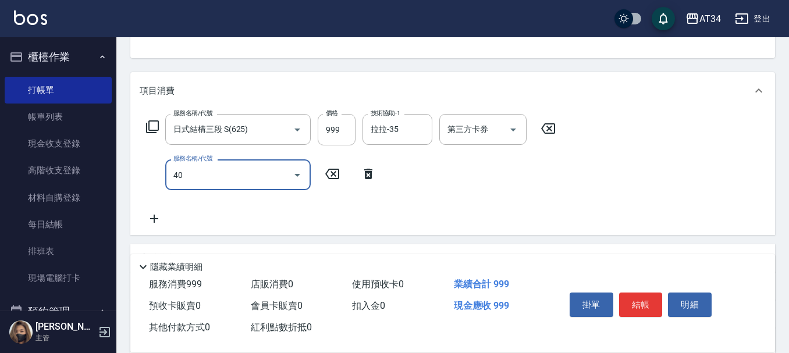
type input "401"
type input "120"
type input "剪髮(401)"
type input "3"
type input "100"
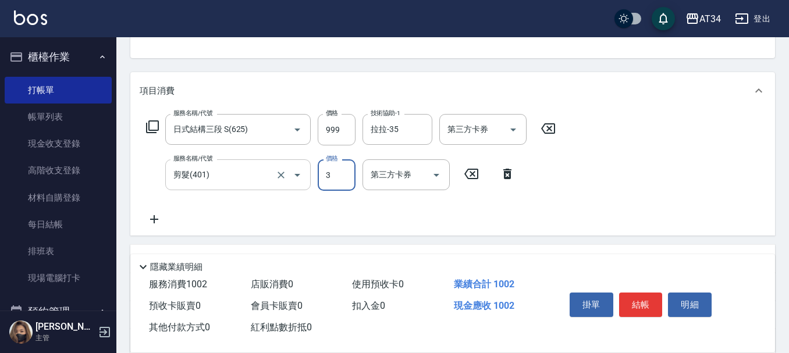
type input "30"
type input "120"
type input "300"
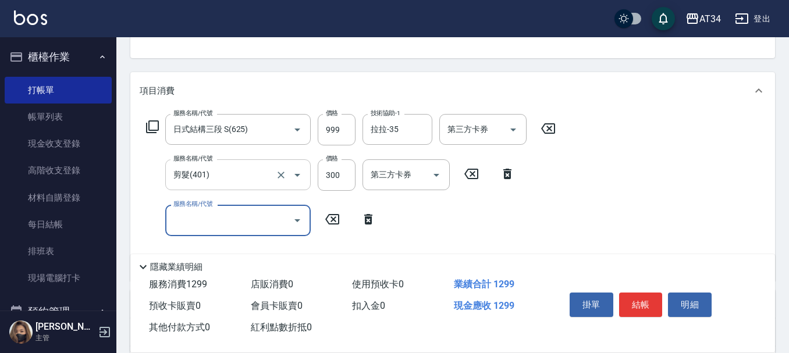
type input "9"
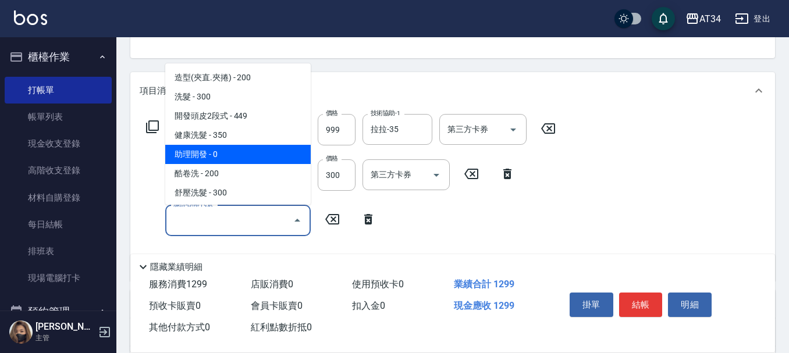
click at [151, 127] on icon at bounding box center [152, 127] width 14 height 14
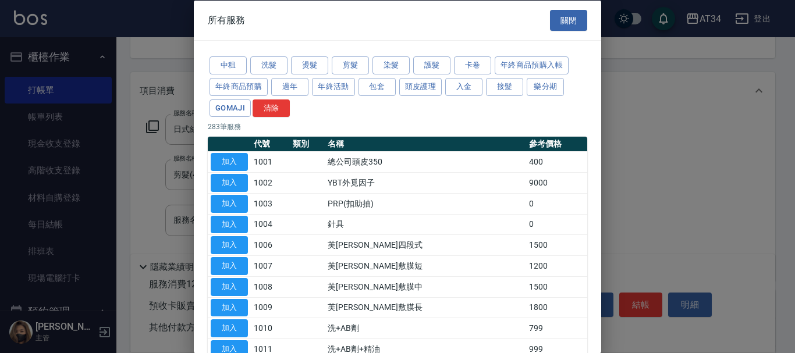
click at [425, 100] on div "中租 洗髮 燙髮 剪髮 染髮 護髮 卡卷 年終商品預購入帳 年終商品預購 過年 年終活動 包套 頭皮護理 入金 接髮 樂分期 GOMAJI 清除" at bounding box center [397, 87] width 379 height 64
click at [422, 76] on div "中租 洗髮 燙髮 剪髮 染髮 護髮 卡卷 年終商品預購入帳 年終商品預購 過年 年終活動 包套 頭皮護理 入金 接髮 樂分期 GOMAJI 清除" at bounding box center [397, 87] width 379 height 64
click at [422, 86] on button "頭皮護理" at bounding box center [420, 86] width 43 height 18
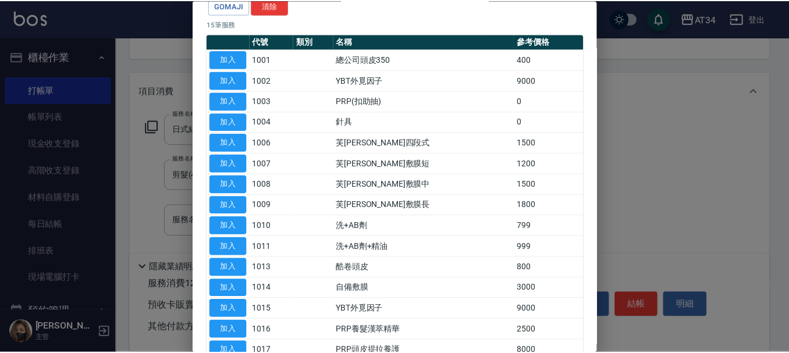
scroll to position [175, 0]
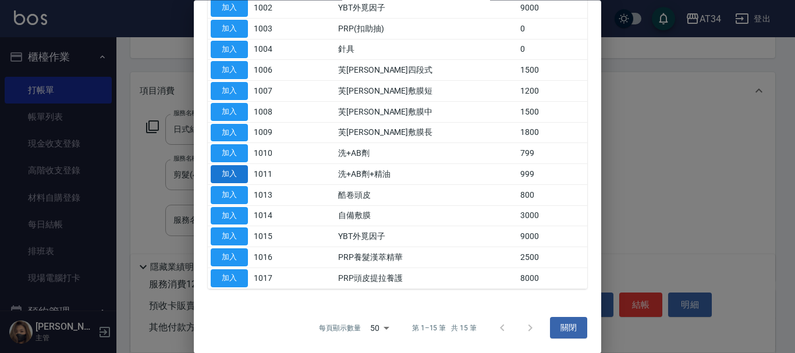
click at [236, 178] on button "加入" at bounding box center [229, 175] width 37 height 18
type input "220"
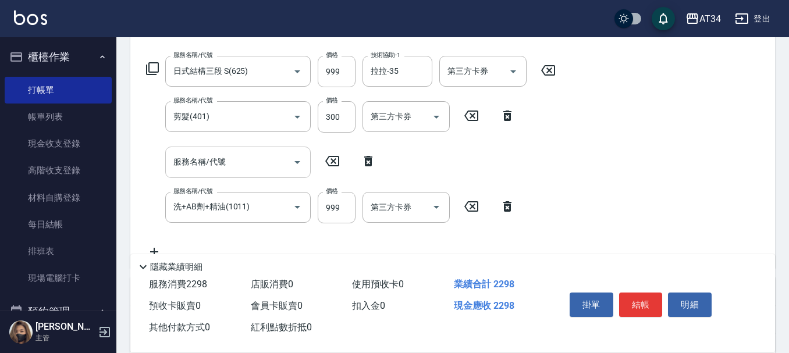
click at [273, 147] on div "服務名稱/代號" at bounding box center [237, 162] width 145 height 31
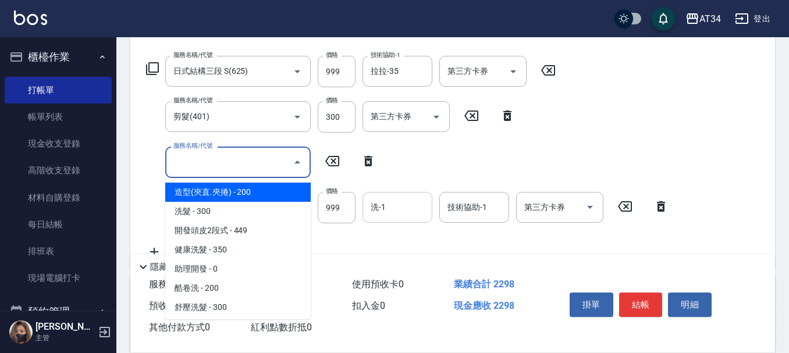
click at [375, 197] on input "洗-1" at bounding box center [397, 207] width 59 height 20
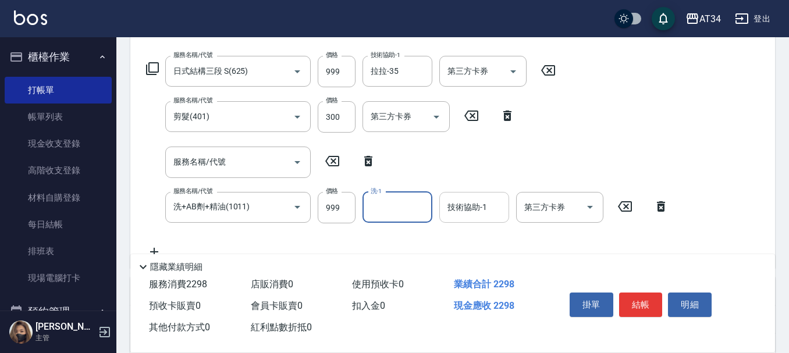
click at [492, 211] on input "技術協助-1" at bounding box center [474, 207] width 59 height 20
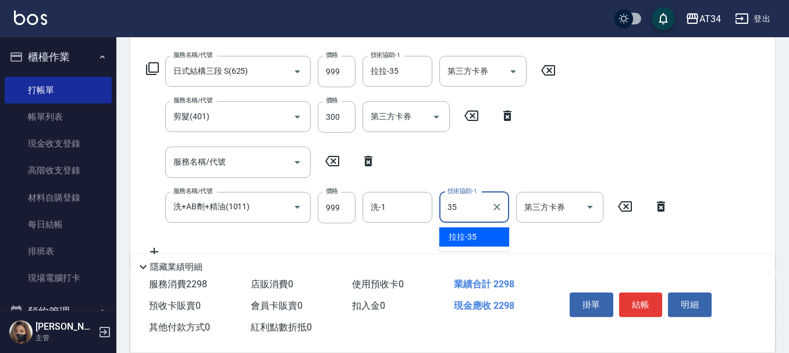
type input "拉拉-35"
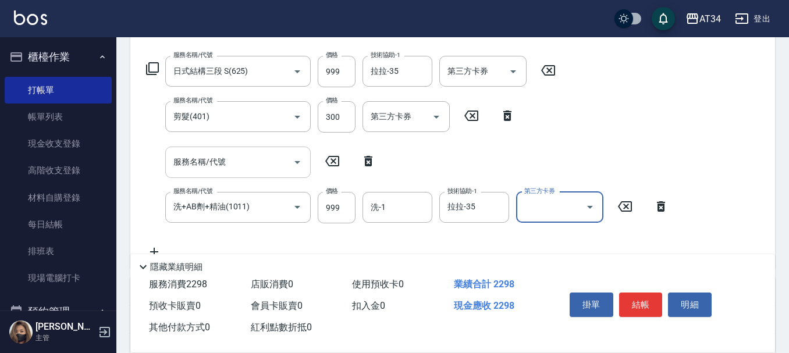
click at [231, 160] on input "服務名稱/代號" at bounding box center [229, 162] width 118 height 20
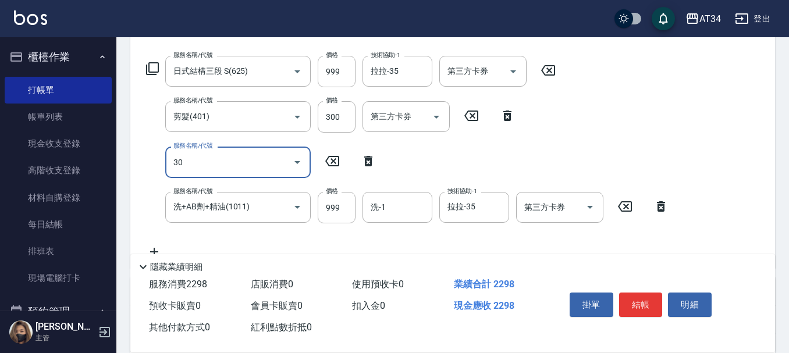
type input "301"
type input "370"
type input "燙髮(301)"
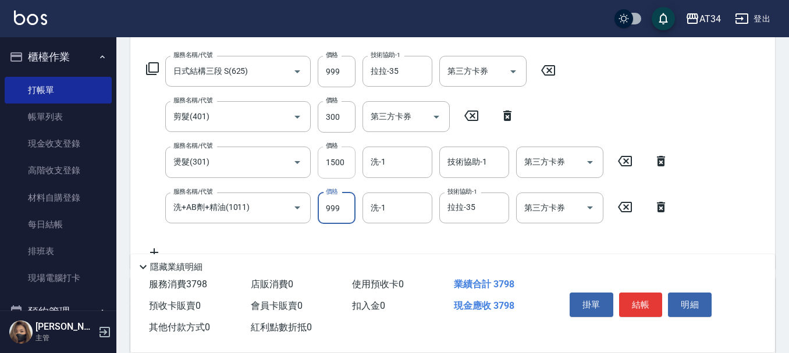
click at [343, 168] on input "1500" at bounding box center [337, 162] width 38 height 31
type input "25"
type input "230"
type input "250"
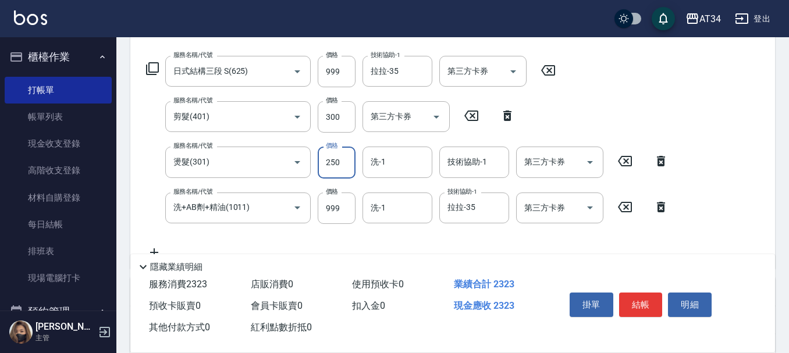
type input "2500"
type input "470"
type input "2500"
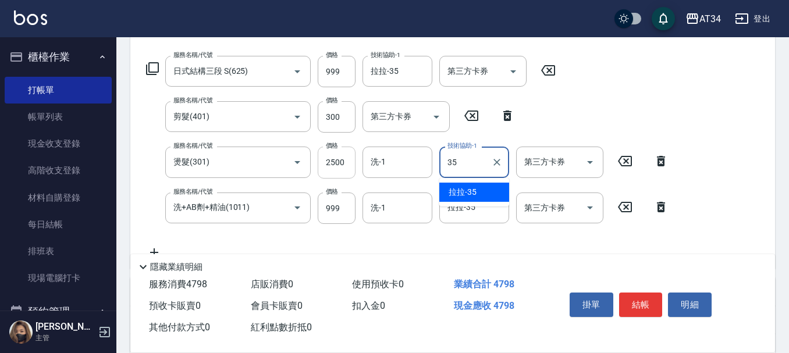
type input "拉拉-35"
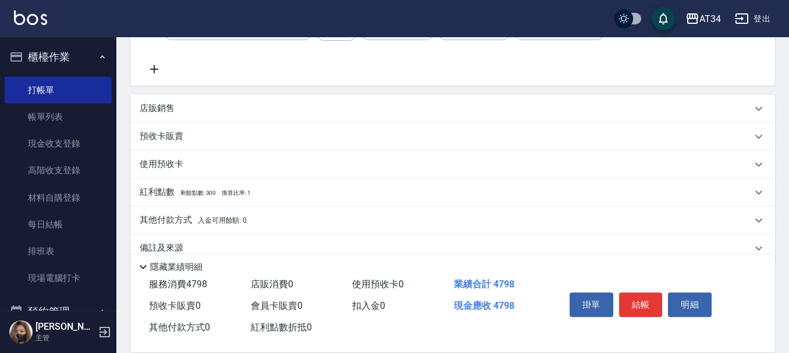
scroll to position [379, 0]
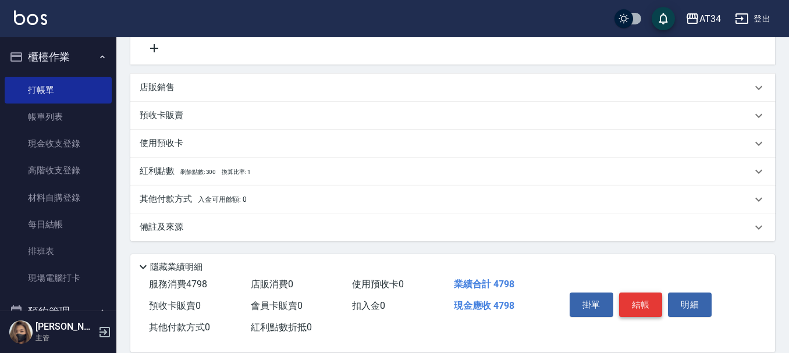
click at [639, 293] on button "結帳" at bounding box center [641, 305] width 44 height 24
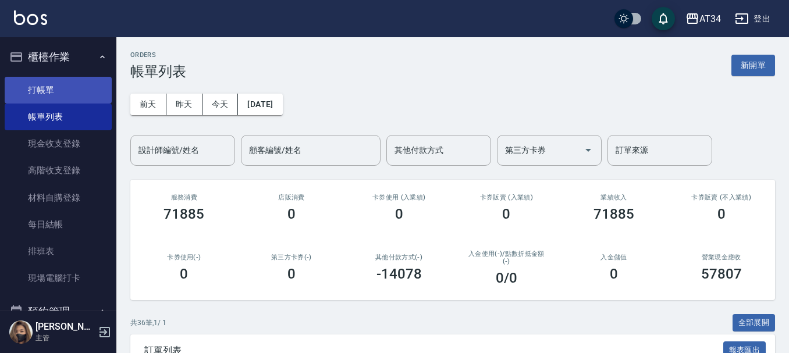
click at [67, 80] on link "打帳單" at bounding box center [58, 90] width 107 height 27
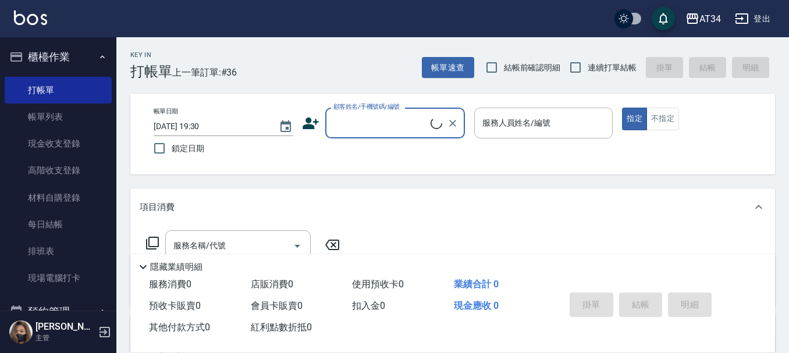
click at [308, 125] on icon at bounding box center [311, 124] width 16 height 12
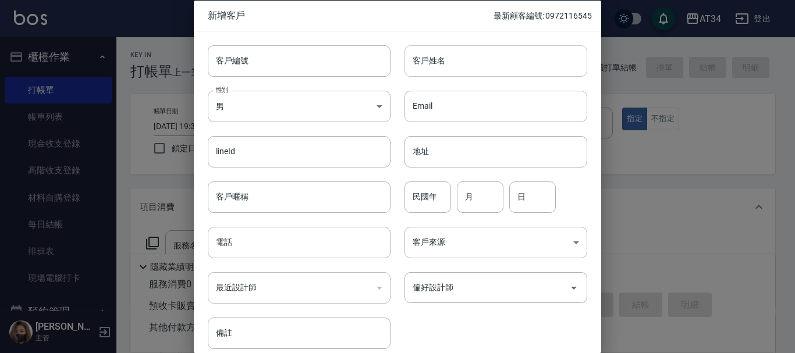
click at [464, 55] on input "客戶姓名" at bounding box center [495, 60] width 183 height 31
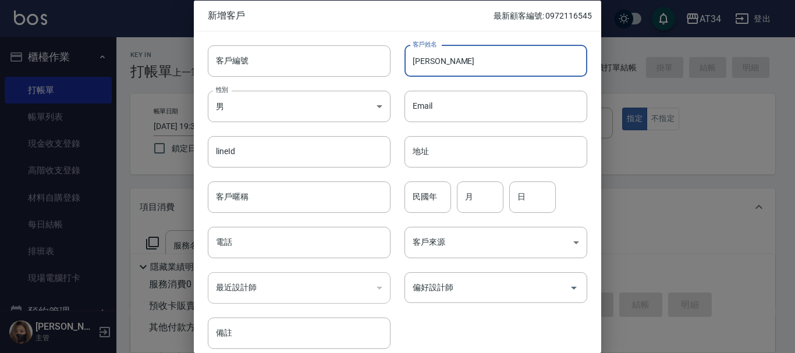
type input "廖以庭"
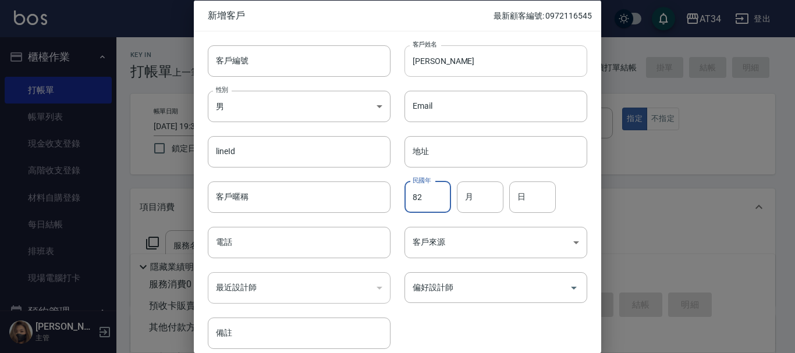
type input "82"
type input "06"
type input "27"
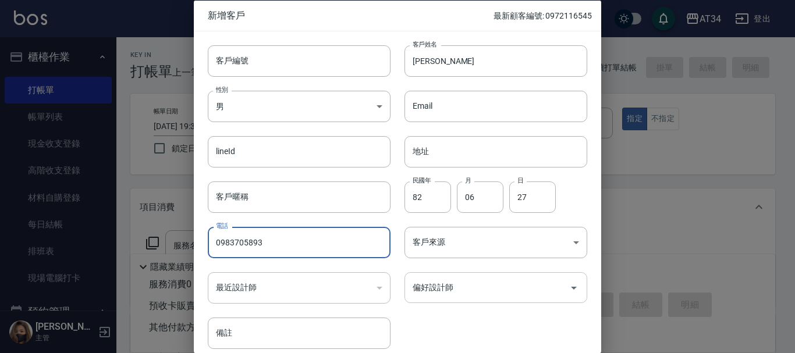
type input "0983705893"
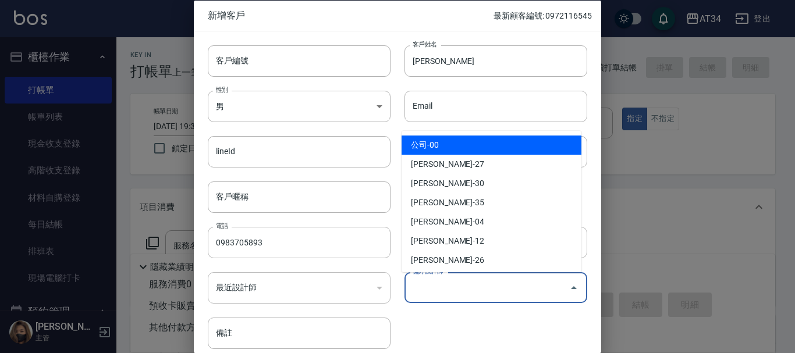
click at [468, 279] on input "偏好設計師" at bounding box center [487, 288] width 155 height 20
type input "[PERSON_NAME]"
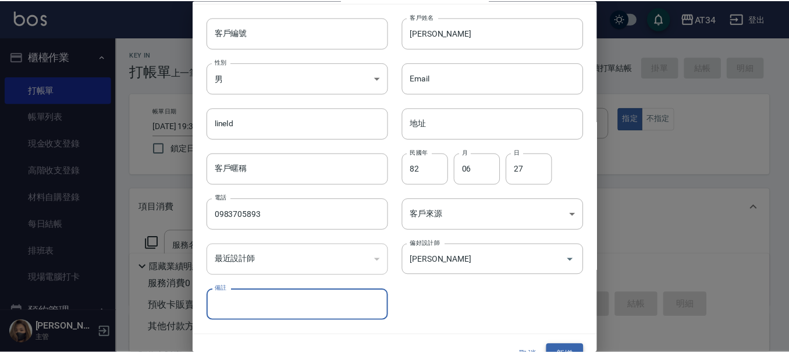
scroll to position [50, 0]
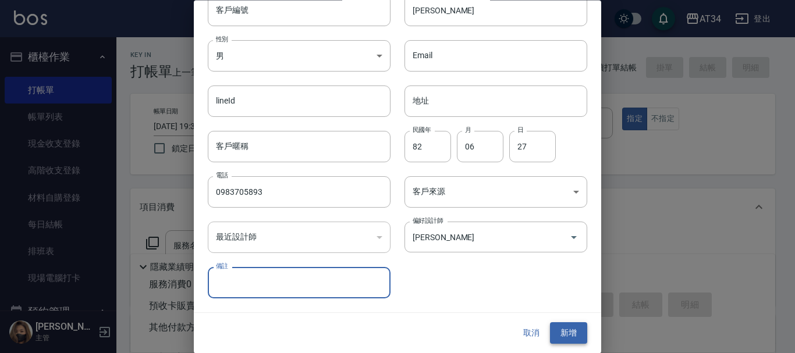
click at [556, 338] on button "新增" at bounding box center [568, 334] width 37 height 22
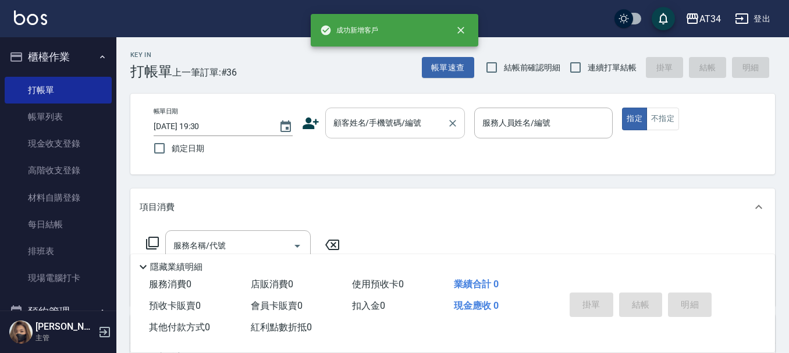
click at [379, 132] on input "顧客姓名/手機號碼/編號" at bounding box center [387, 123] width 112 height 20
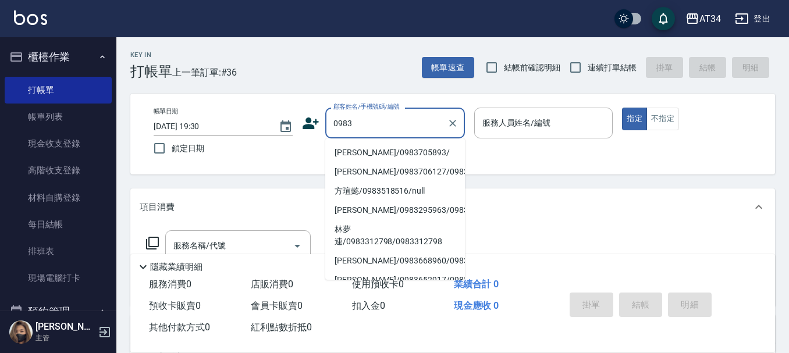
click at [397, 156] on li "廖以庭/0983705893/" at bounding box center [395, 152] width 140 height 19
type input "廖以庭/0983705893/"
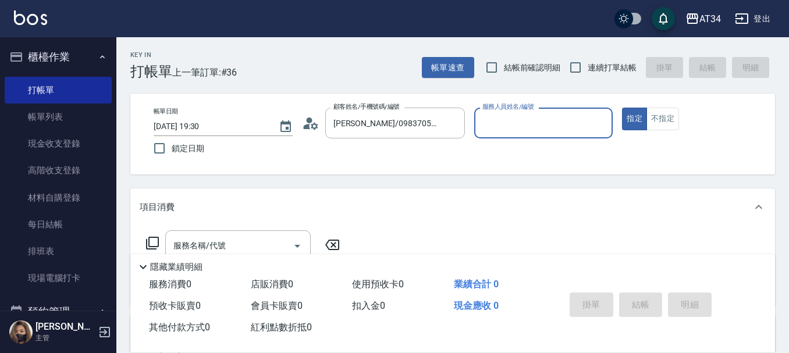
type input "Wendy-02"
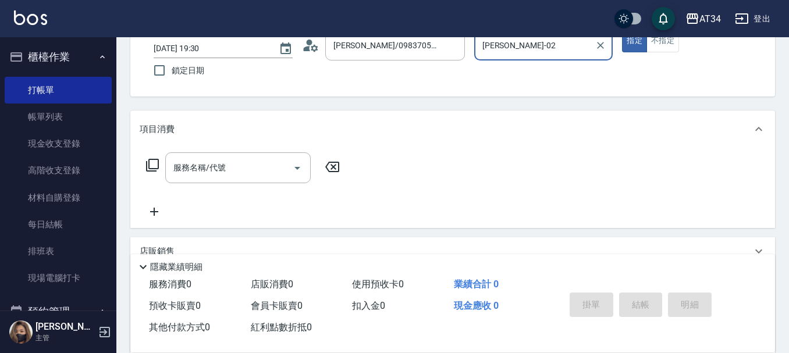
scroll to position [116, 0]
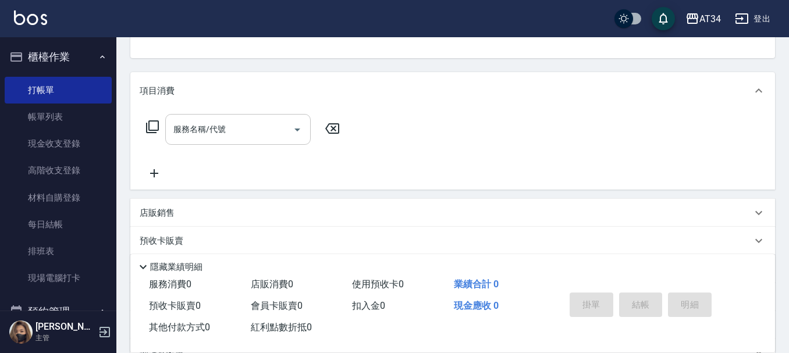
click at [210, 129] on div "服務名稱/代號 服務名稱/代號" at bounding box center [237, 129] width 145 height 31
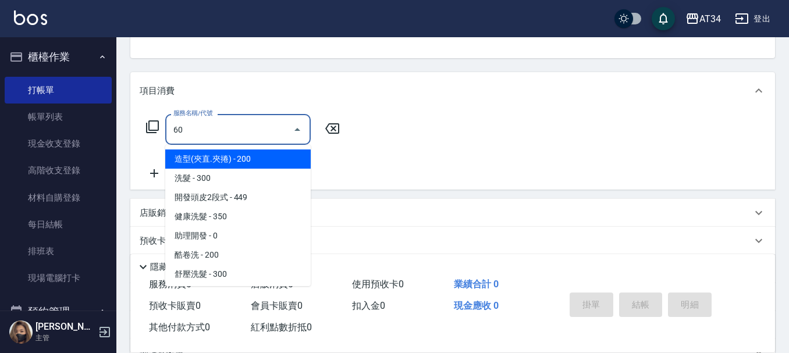
type input "602"
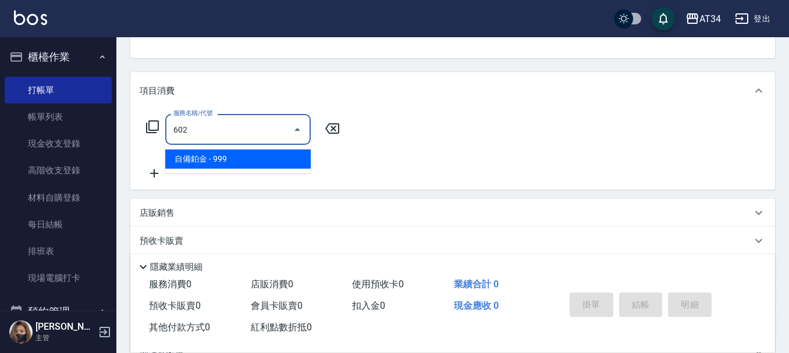
type input "90"
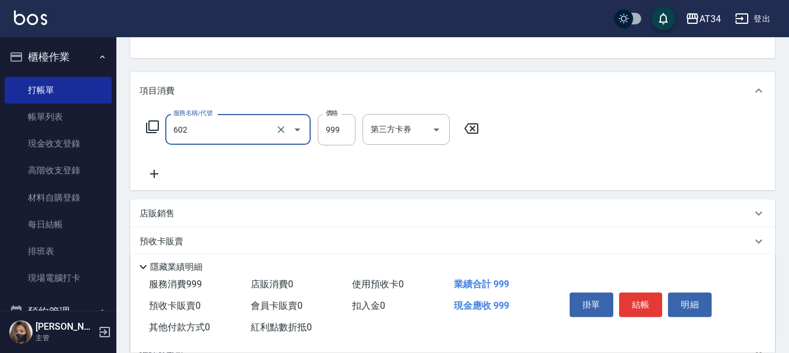
type input "自備鉑金(602)"
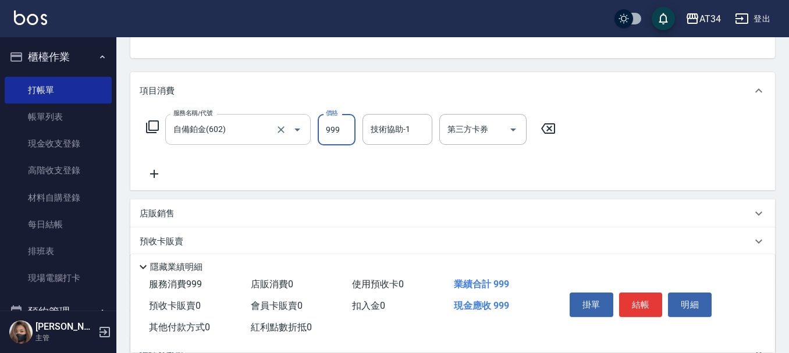
type input "0"
type input "180"
type input "10"
type input "1800"
type input "180"
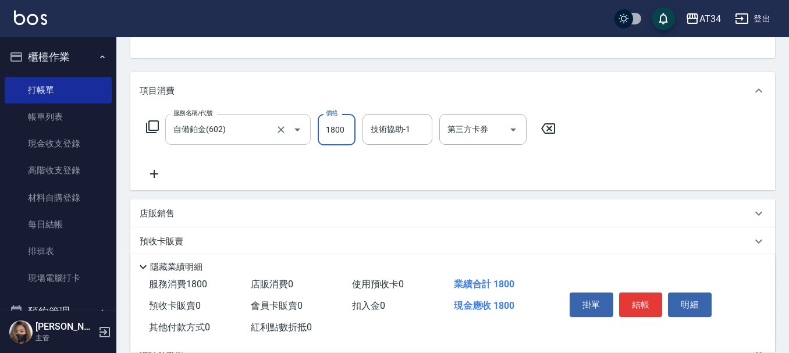
type input "1800"
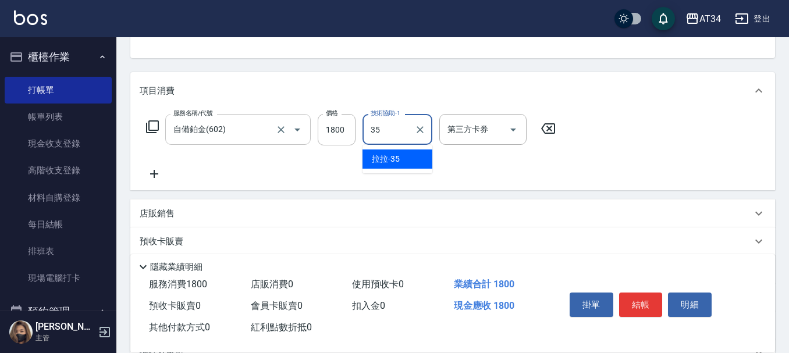
type input "拉拉-35"
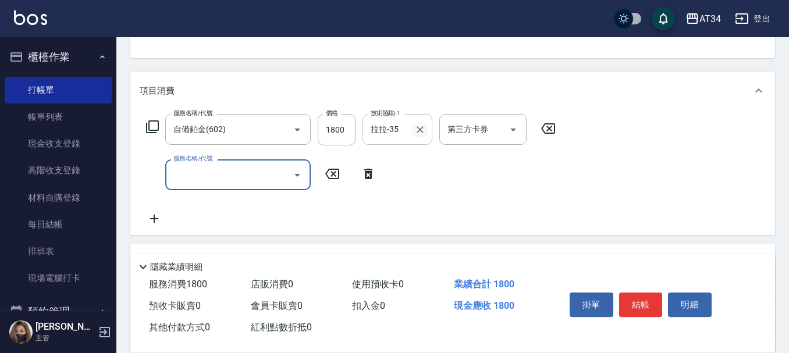
click at [422, 126] on icon "Clear" at bounding box center [420, 130] width 12 height 12
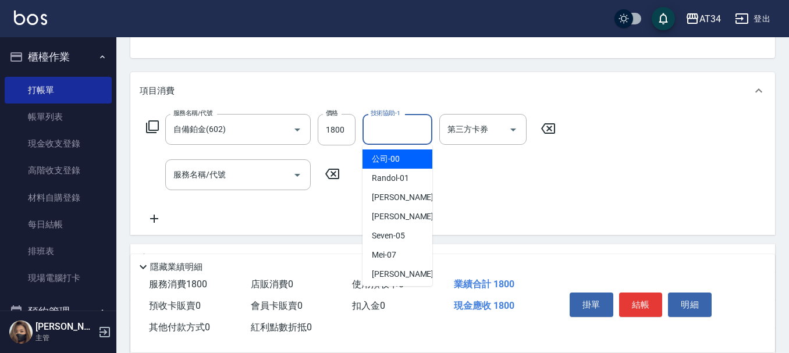
click at [407, 132] on input "技術協助-1" at bounding box center [397, 129] width 59 height 20
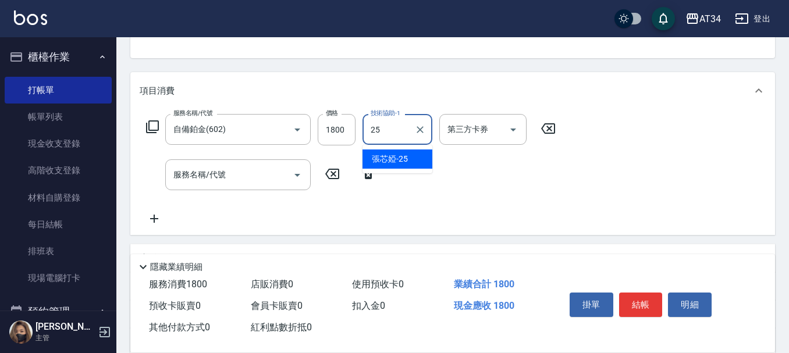
type input "張芯婭-25"
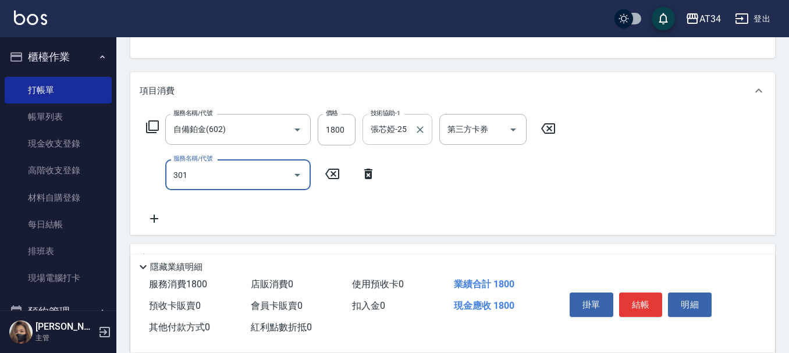
type input "301"
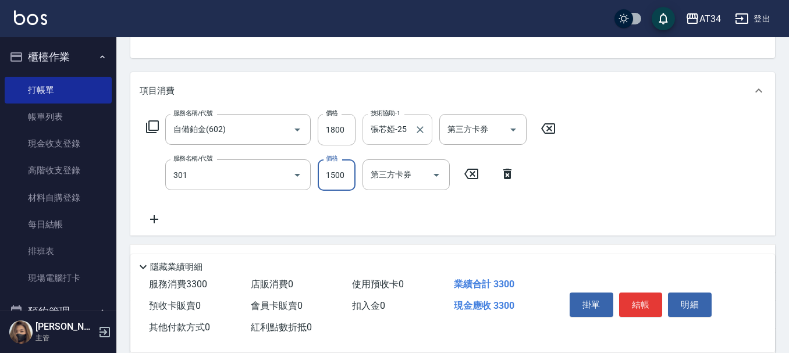
type input "330"
type input "燙髮(301)"
type input "2"
type input "180"
type input "259"
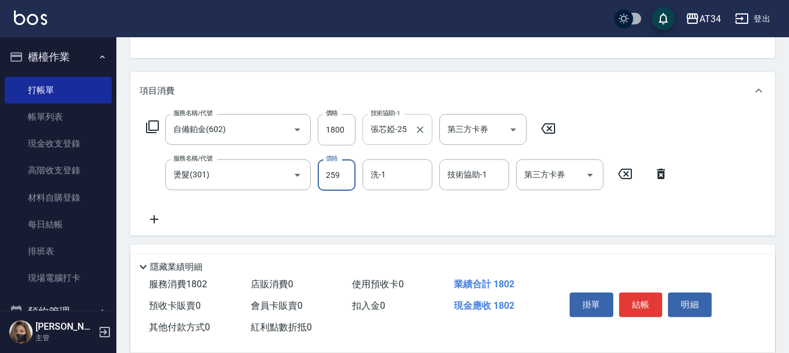
type input "200"
type input "2599"
type input "430"
type input "2599"
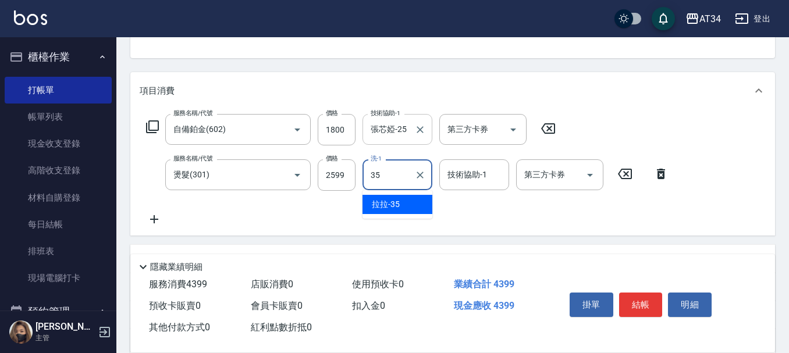
type input "拉拉-35"
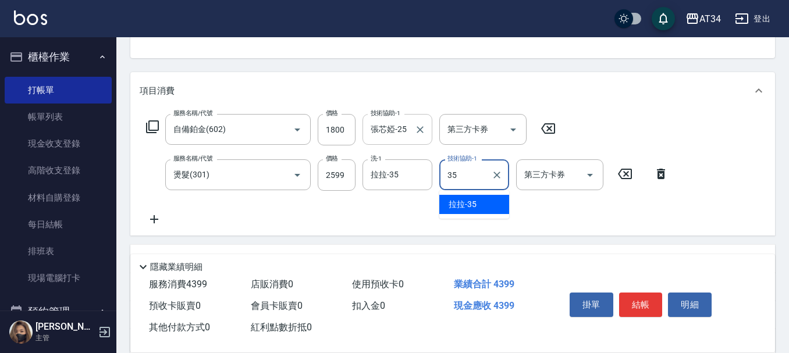
type input "拉拉-35"
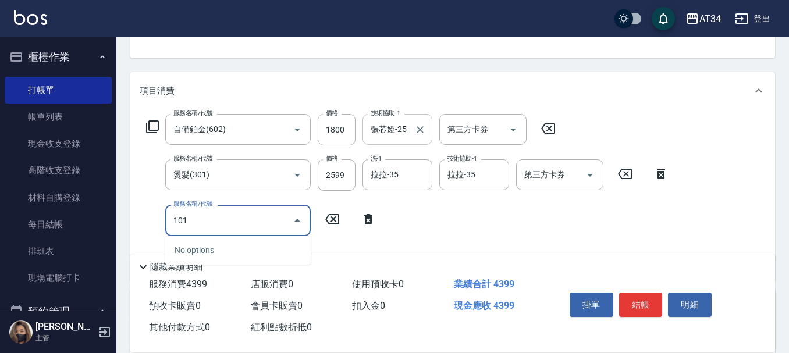
type input "1011"
type input "530"
type input "洗+AB劑+精油(1011)"
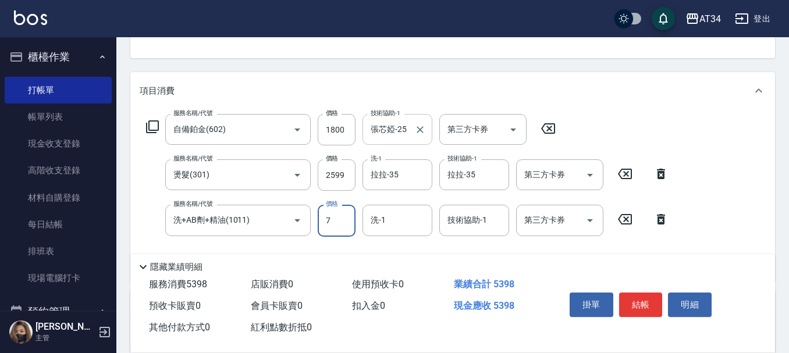
type input "79"
type input "440"
type input "799"
type input "510"
type input "799"
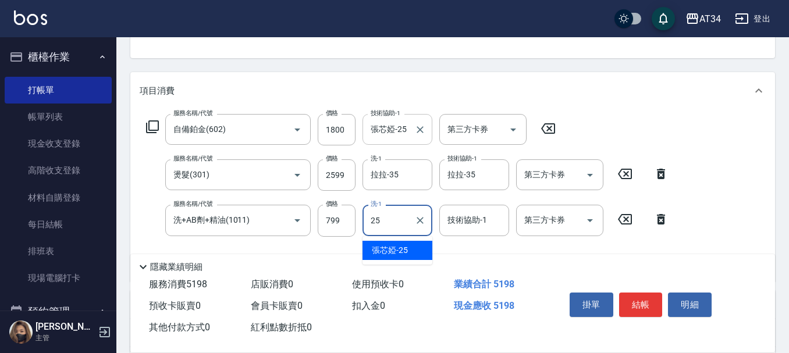
type input "張芯婭-25"
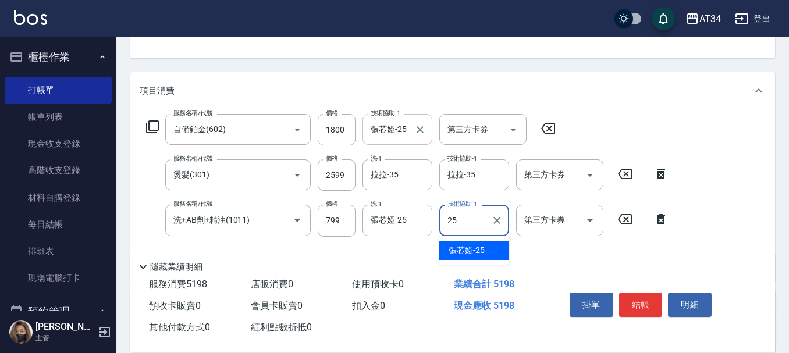
type input "張芯婭-25"
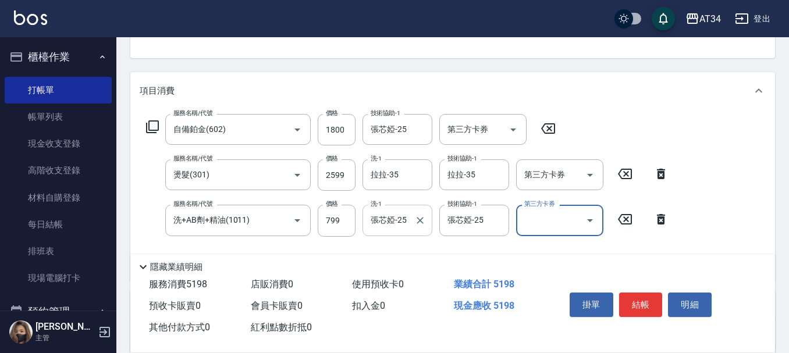
click at [421, 229] on div at bounding box center [419, 220] width 15 height 31
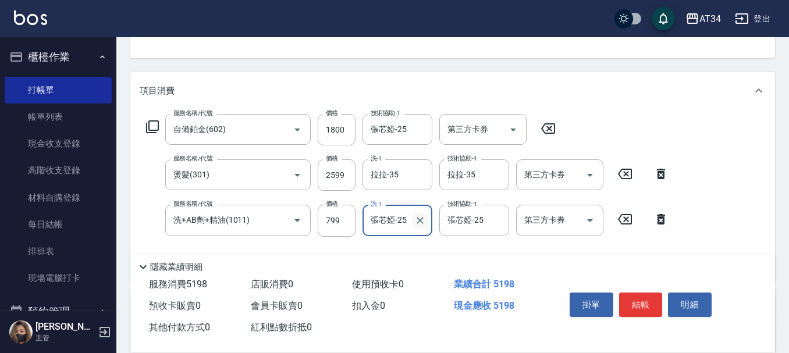
click at [418, 219] on icon "Clear" at bounding box center [420, 220] width 7 height 7
click at [393, 220] on input "洗-1" at bounding box center [397, 220] width 59 height 20
type input "拉拉-35"
click at [495, 222] on icon "Clear" at bounding box center [496, 220] width 7 height 7
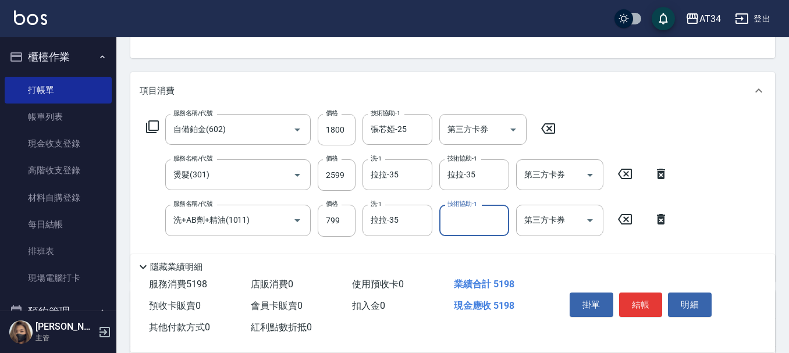
click at [474, 223] on input "技術協助-1" at bounding box center [474, 220] width 59 height 20
type input "拉拉-35"
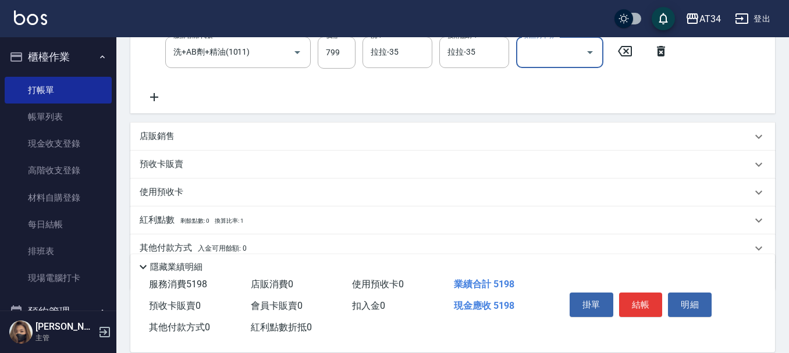
scroll to position [291, 0]
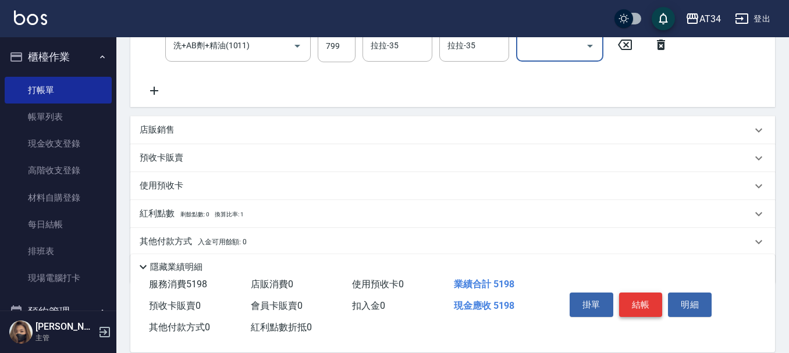
click at [652, 307] on button "結帳" at bounding box center [641, 305] width 44 height 24
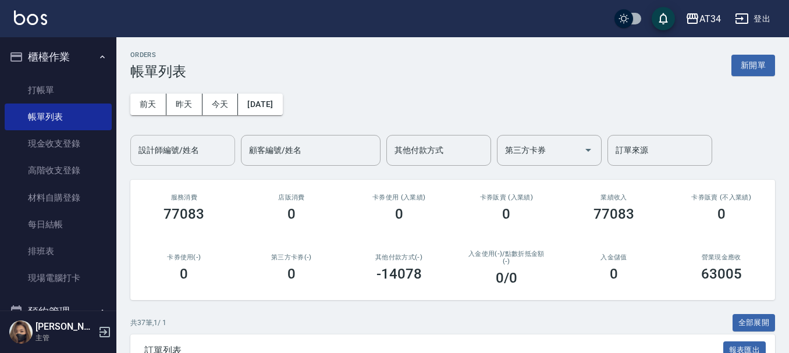
click at [191, 151] on div "設計師編號/姓名 設計師編號/姓名" at bounding box center [182, 150] width 105 height 31
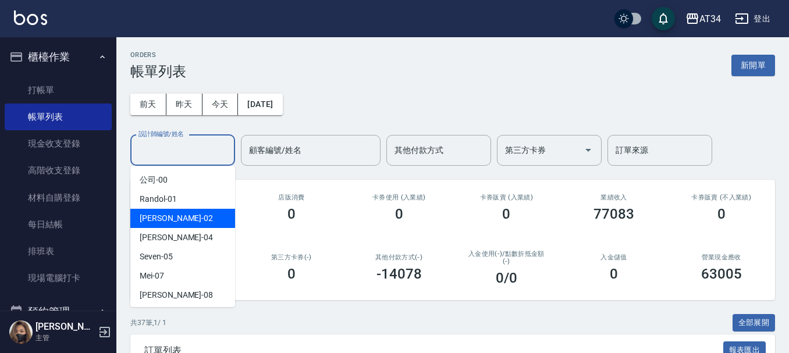
click at [169, 216] on span "Wendy -02" at bounding box center [176, 218] width 73 height 12
type input "Wendy-02"
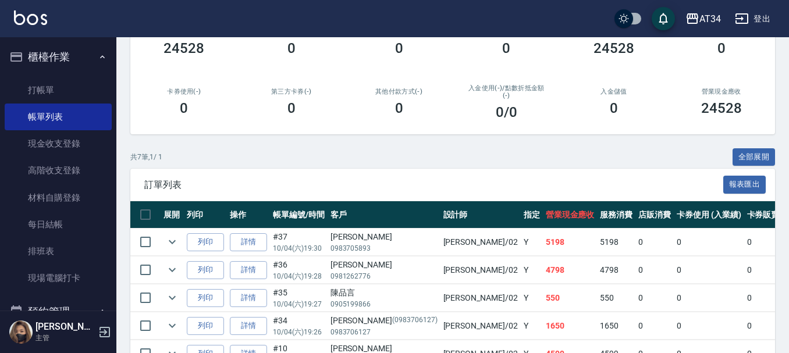
scroll to position [291, 0]
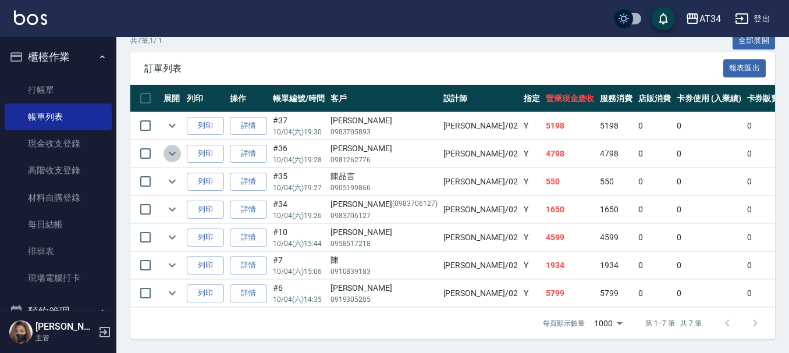
click at [177, 148] on icon "expand row" at bounding box center [172, 154] width 14 height 14
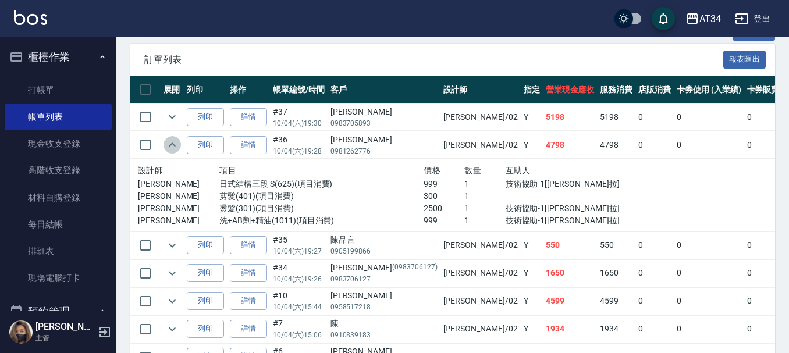
click at [177, 148] on icon "expand row" at bounding box center [172, 145] width 14 height 14
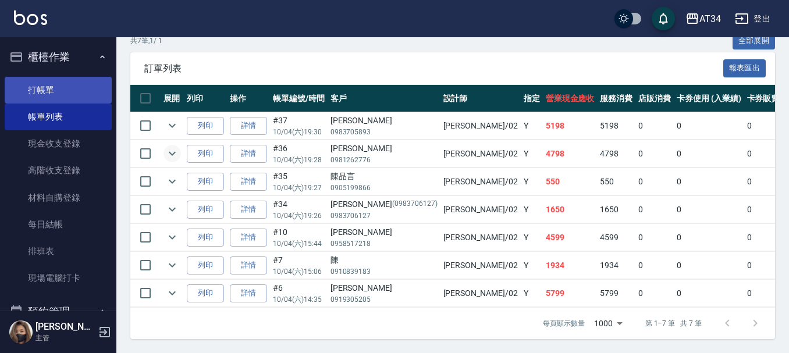
click at [104, 92] on link "打帳單" at bounding box center [58, 90] width 107 height 27
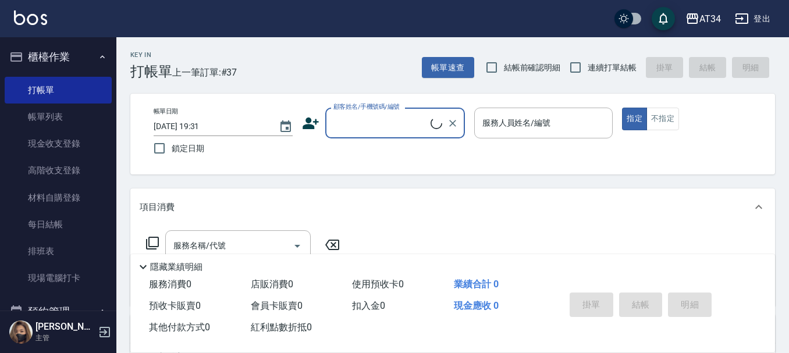
click at [94, 51] on button "櫃檯作業" at bounding box center [58, 57] width 107 height 30
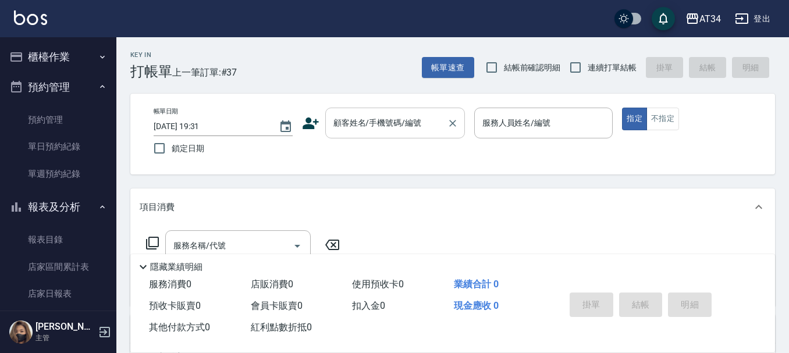
click at [360, 122] on input "顧客姓名/手機號碼/編號" at bounding box center [387, 123] width 112 height 20
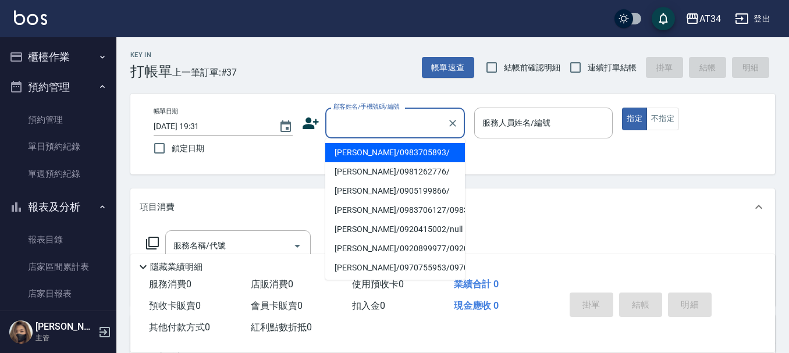
click at [34, 93] on button "預約管理" at bounding box center [58, 87] width 107 height 30
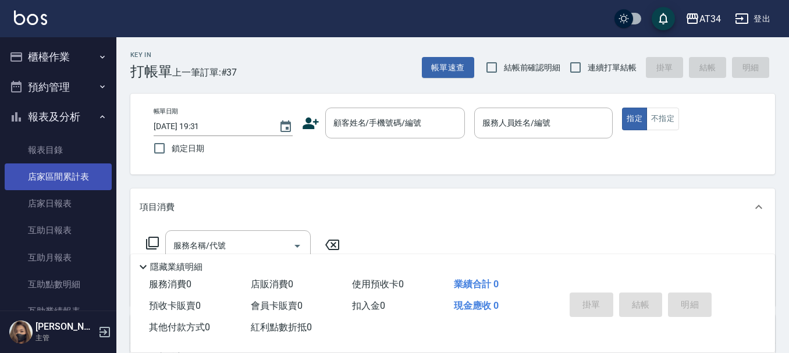
scroll to position [175, 0]
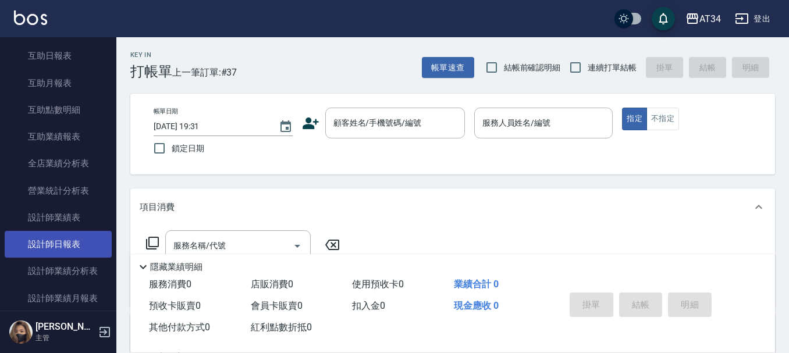
click at [62, 235] on link "設計師日報表" at bounding box center [58, 244] width 107 height 27
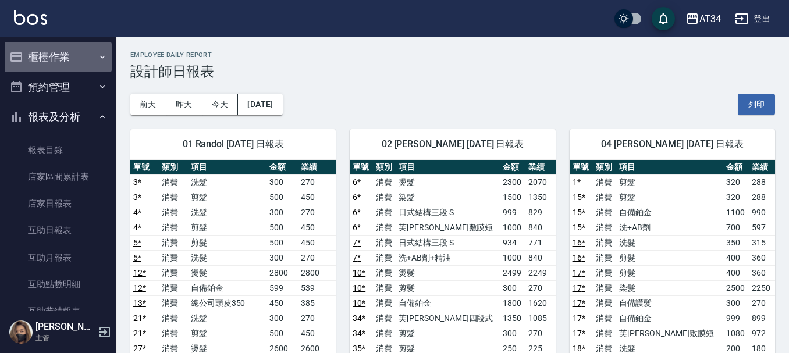
click at [76, 50] on button "櫃檯作業" at bounding box center [58, 57] width 107 height 30
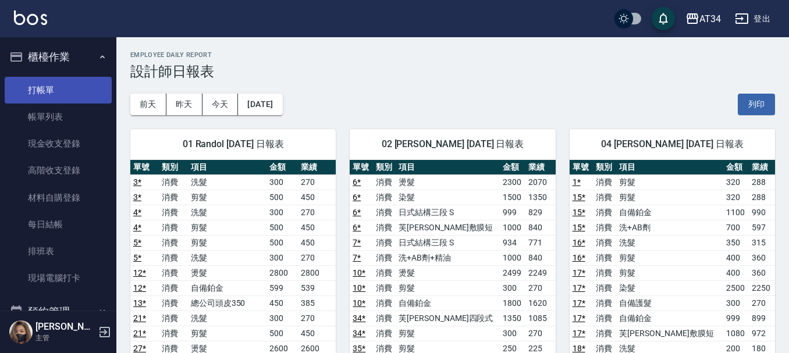
click at [72, 88] on link "打帳單" at bounding box center [58, 90] width 107 height 27
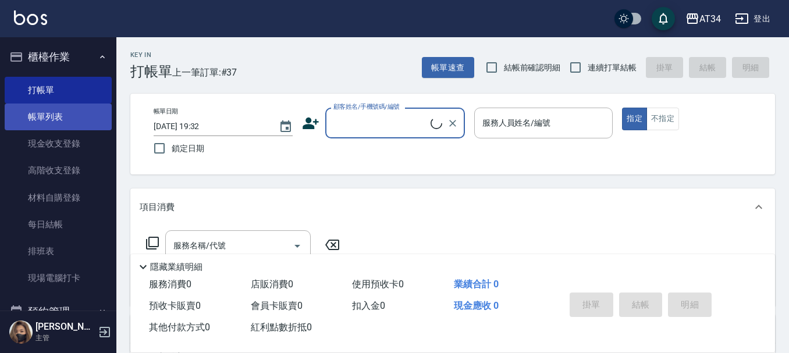
click at [87, 121] on link "帳單列表" at bounding box center [58, 117] width 107 height 27
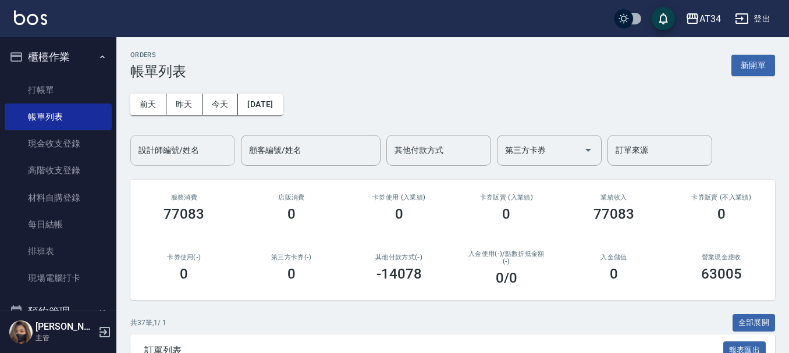
click at [208, 150] on input "設計師編號/姓名" at bounding box center [183, 150] width 94 height 20
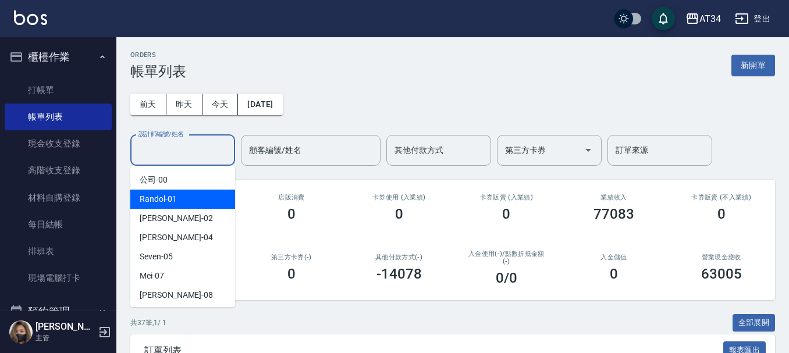
click at [175, 221] on span "Wendy -02" at bounding box center [176, 218] width 73 height 12
type input "Wendy-02"
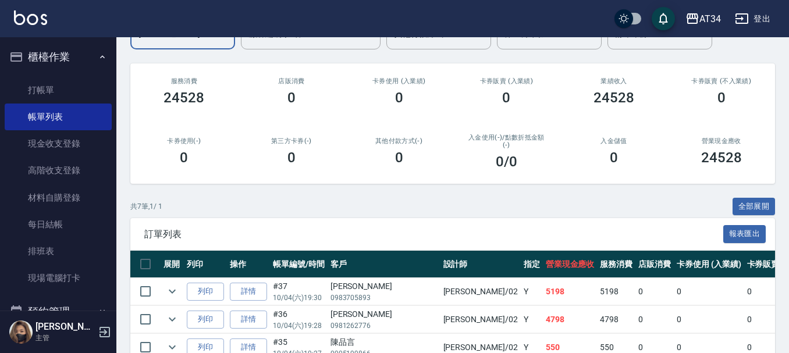
scroll to position [291, 0]
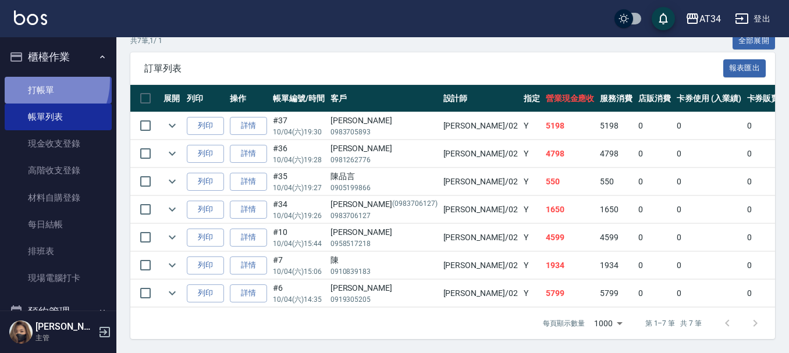
click at [34, 80] on link "打帳單" at bounding box center [58, 90] width 107 height 27
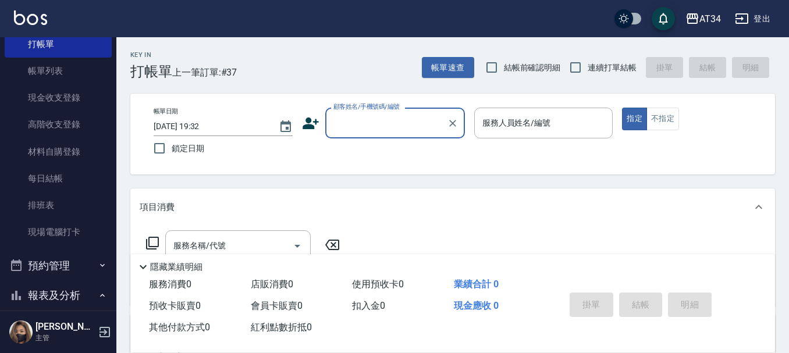
scroll to position [175, 0]
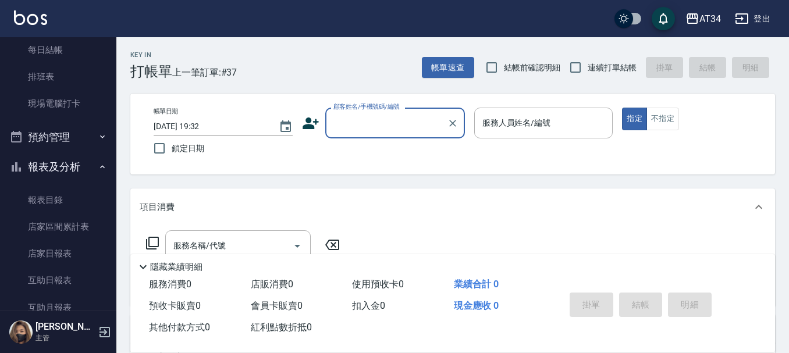
click at [67, 137] on button "預約管理" at bounding box center [58, 137] width 107 height 30
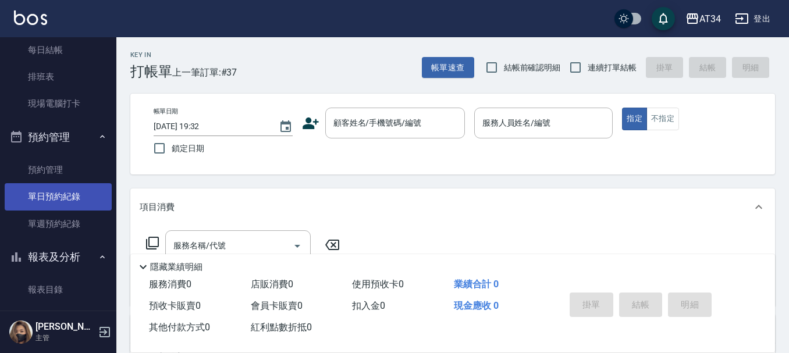
click at [67, 195] on link "單日預約紀錄" at bounding box center [58, 196] width 107 height 27
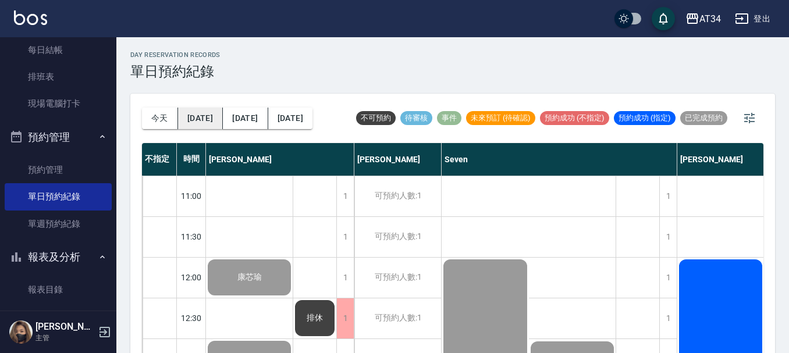
click at [186, 127] on button "明天" at bounding box center [200, 119] width 45 height 22
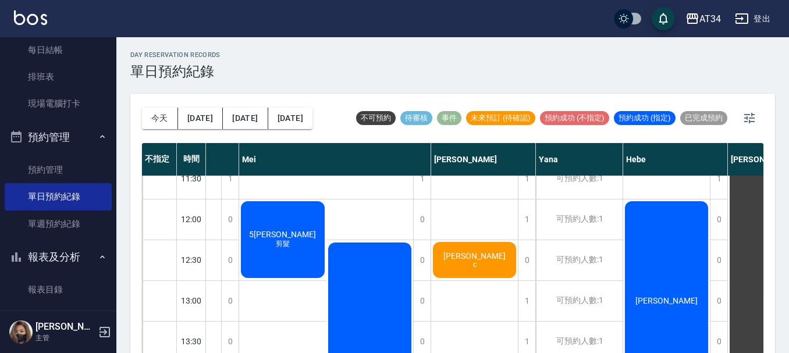
scroll to position [58, 854]
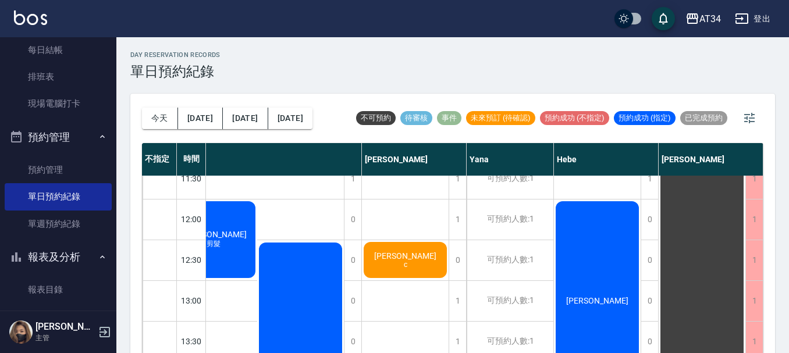
click at [388, 248] on div "彭r c" at bounding box center [405, 260] width 87 height 40
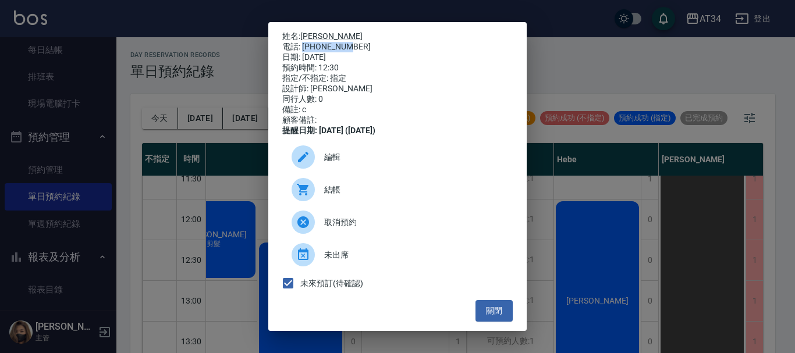
drag, startPoint x: 303, startPoint y: 46, endPoint x: 367, endPoint y: 47, distance: 64.0
click at [367, 47] on div "電話: 0920415002" at bounding box center [397, 47] width 230 height 10
copy div "0920415002"
click at [589, 202] on div "姓名: 彭r 電話: 0920415002 日期: 2025/10/05 預約時間: 12:30 指定/不指定: 指定 設計師: Emily 同行人數: 0 …" at bounding box center [397, 176] width 795 height 353
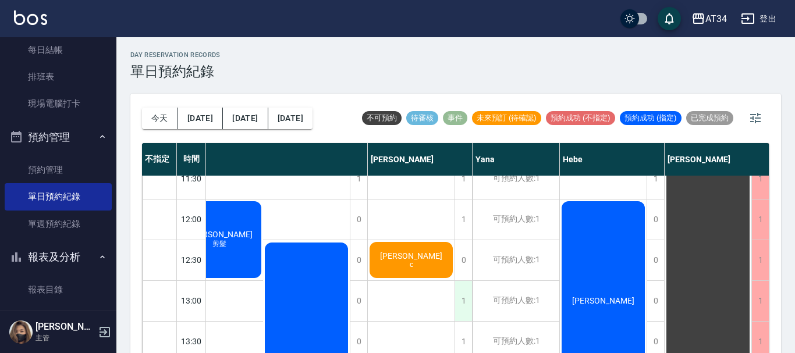
scroll to position [58, 848]
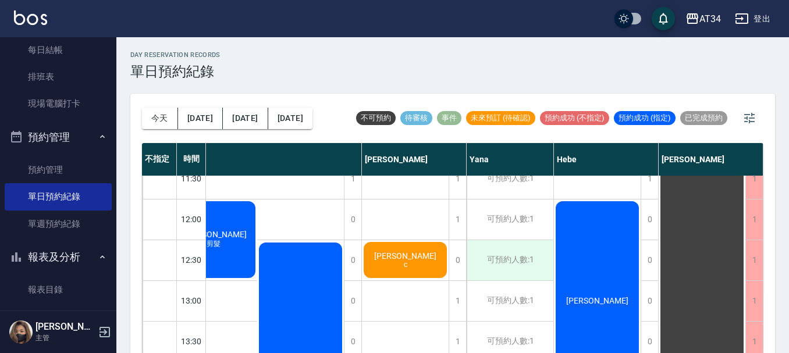
click at [513, 266] on div "可預約人數:1" at bounding box center [510, 260] width 87 height 40
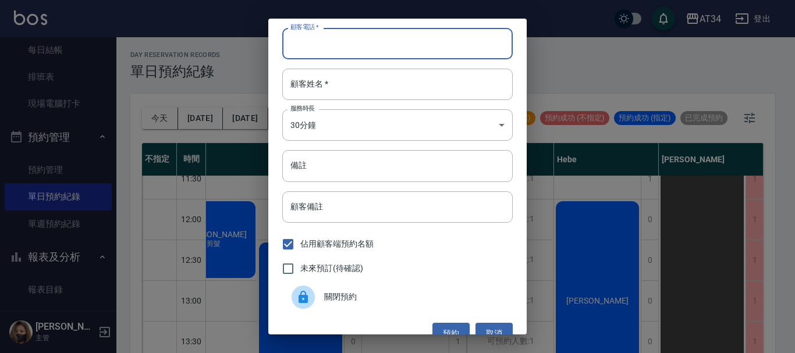
paste input "0920415002"
type input "0920415002"
click at [299, 169] on input "備註" at bounding box center [397, 165] width 230 height 31
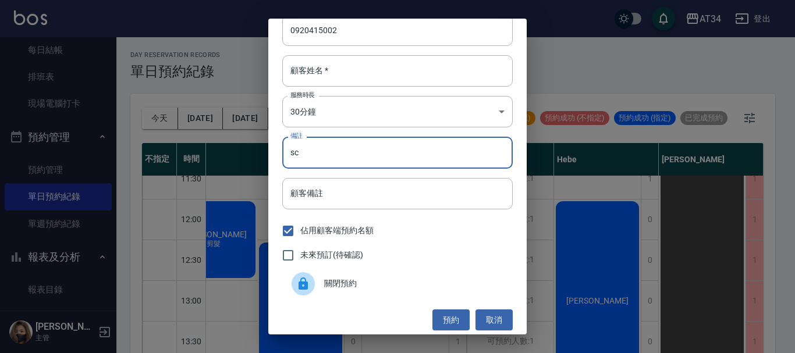
scroll to position [19, 0]
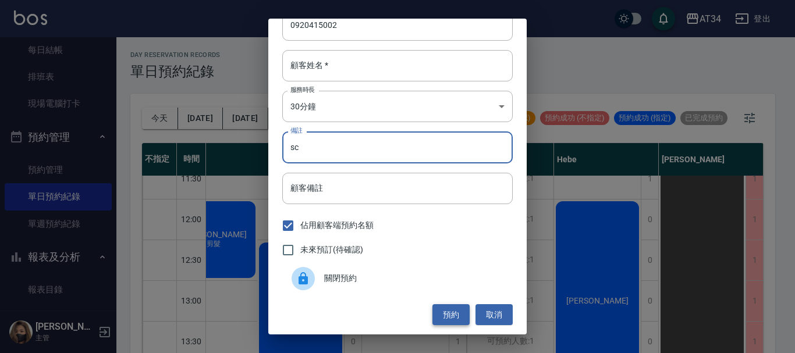
type input "sc"
click at [443, 307] on button "預約" at bounding box center [450, 315] width 37 height 22
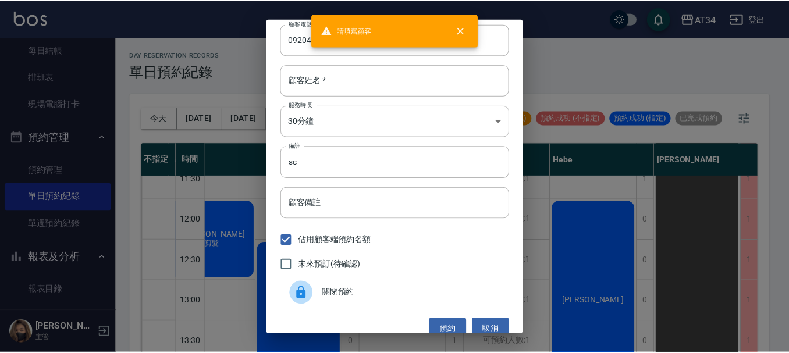
scroll to position [0, 0]
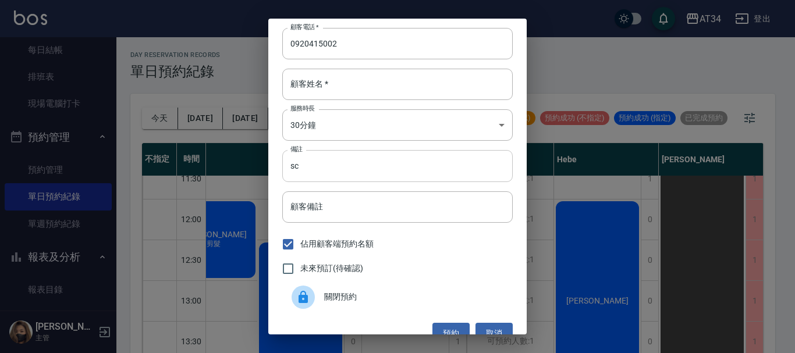
click at [300, 165] on input "sc" at bounding box center [397, 165] width 230 height 31
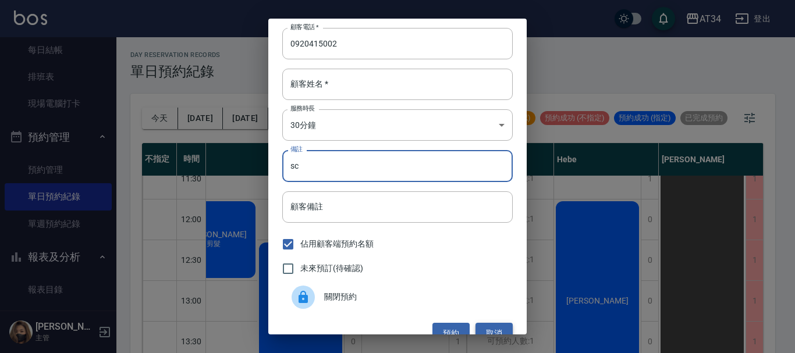
click at [486, 329] on button "取消" at bounding box center [493, 334] width 37 height 22
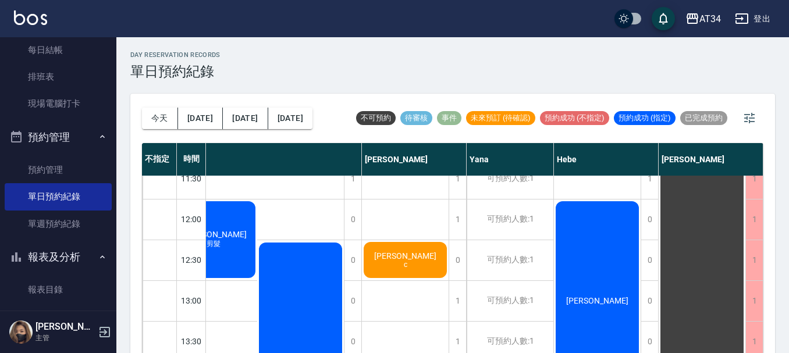
click at [290, 76] on div "day Reservation records 單日預約紀錄" at bounding box center [452, 65] width 645 height 29
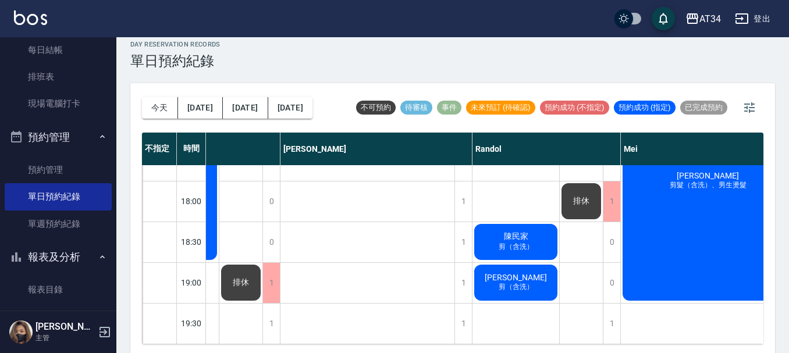
scroll to position [13, 0]
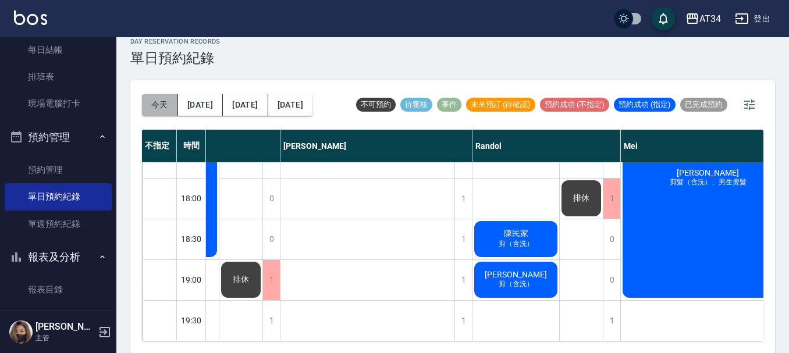
click at [154, 108] on button "今天" at bounding box center [160, 105] width 36 height 22
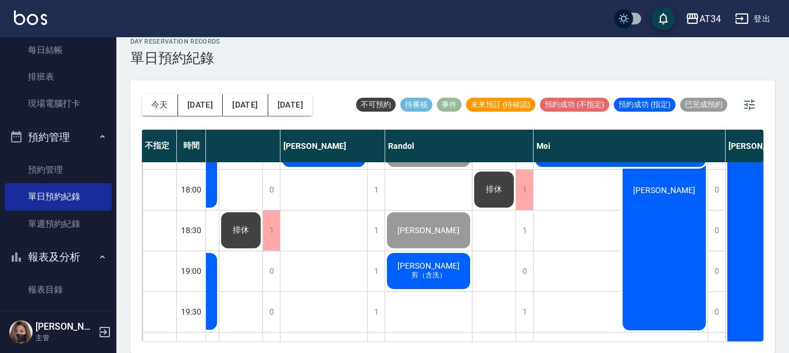
click at [423, 262] on span "劉昆諺" at bounding box center [428, 265] width 67 height 9
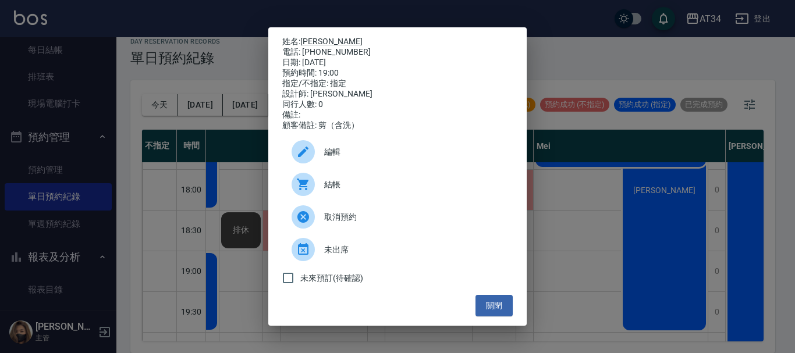
click at [391, 191] on span "結帳" at bounding box center [413, 185] width 179 height 12
click at [493, 307] on button "關閉" at bounding box center [493, 306] width 37 height 22
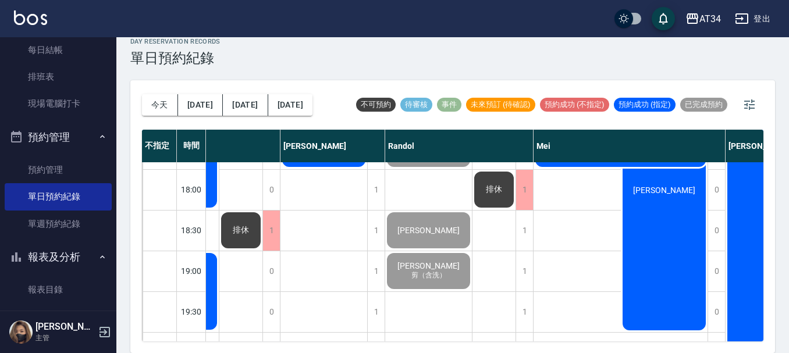
click at [493, 331] on div "排休 排休" at bounding box center [494, 26] width 44 height 855
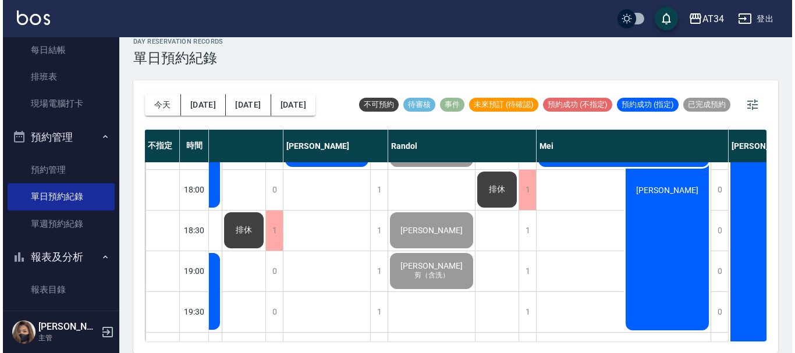
scroll to position [563, 785]
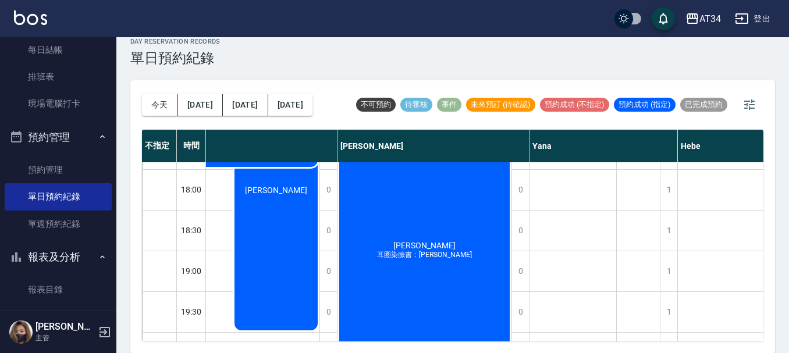
click at [403, 223] on div "賴怡溱 耳圈染臉書：賴怡溱" at bounding box center [424, 251] width 174 height 406
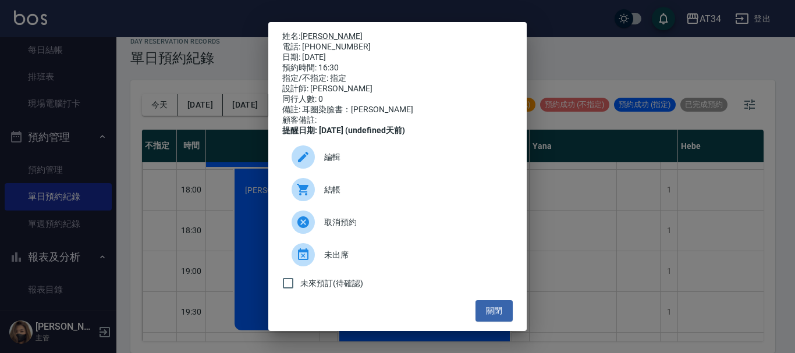
click at [403, 196] on span "結帳" at bounding box center [413, 190] width 179 height 12
click at [283, 79] on div "指定/不指定: 指定" at bounding box center [397, 78] width 230 height 10
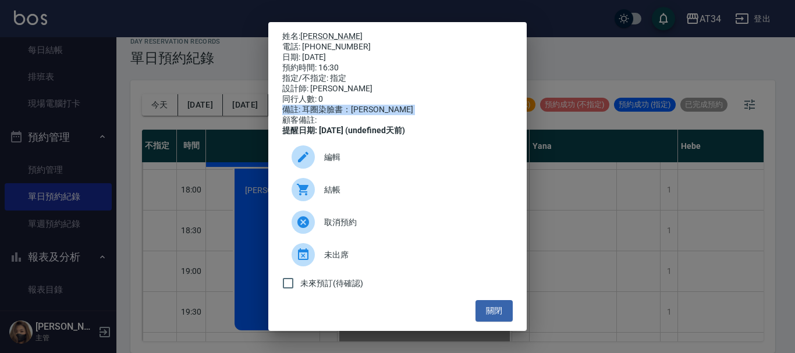
click at [4, 120] on div "姓名: 賴怡溱 電話: 0982664876 日期: 2025/10/04 預約時間: 16:30 指定/不指定: 指定 設計師: Emily 同行人數: 0…" at bounding box center [397, 176] width 795 height 353
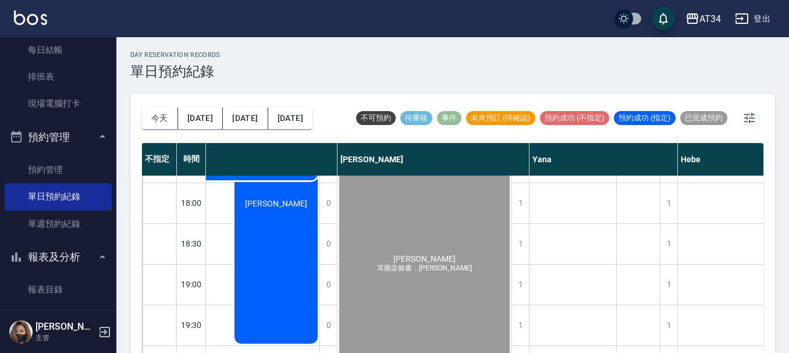
scroll to position [0, 0]
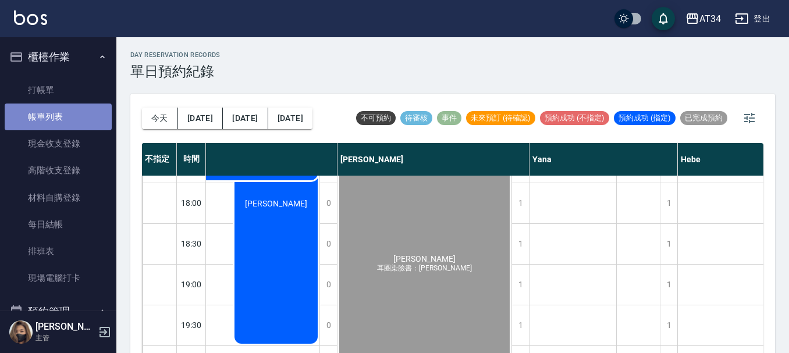
click at [62, 127] on link "帳單列表" at bounding box center [58, 117] width 107 height 27
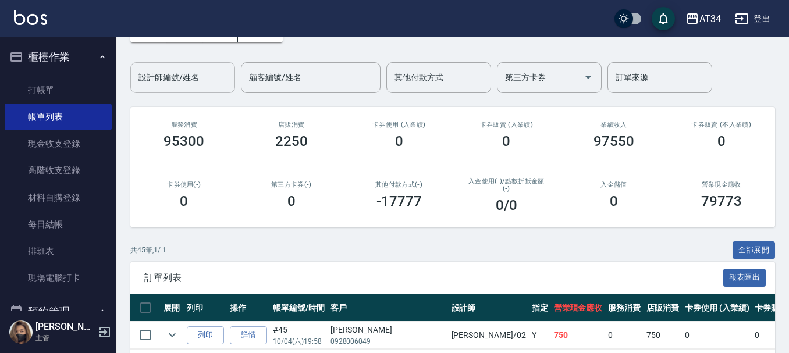
scroll to position [72, 0]
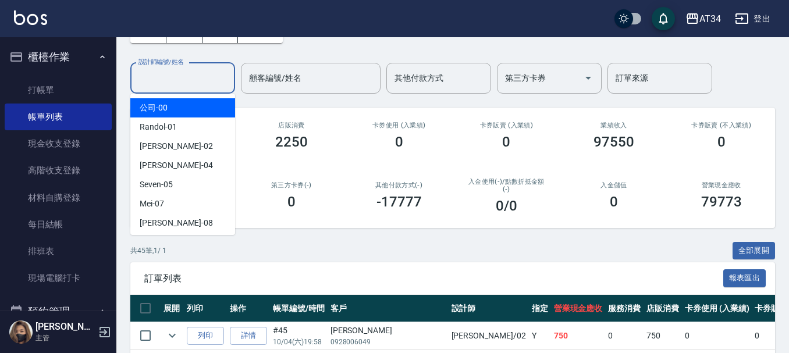
click at [195, 76] on input "設計師編號/姓名" at bounding box center [183, 78] width 94 height 20
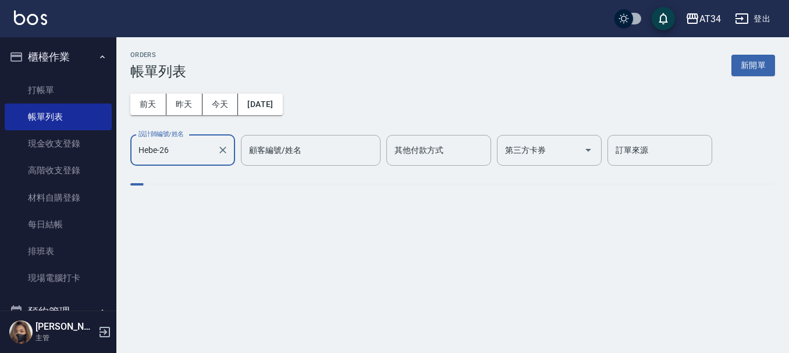
scroll to position [0, 0]
type input "Hebe-26"
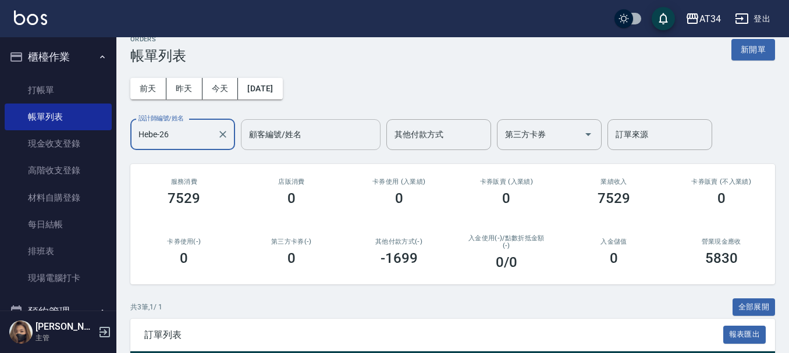
scroll to position [5, 0]
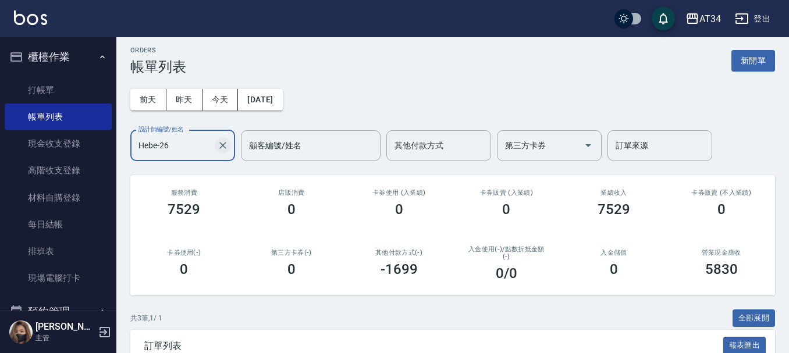
click at [223, 147] on icon "Clear" at bounding box center [223, 146] width 12 height 12
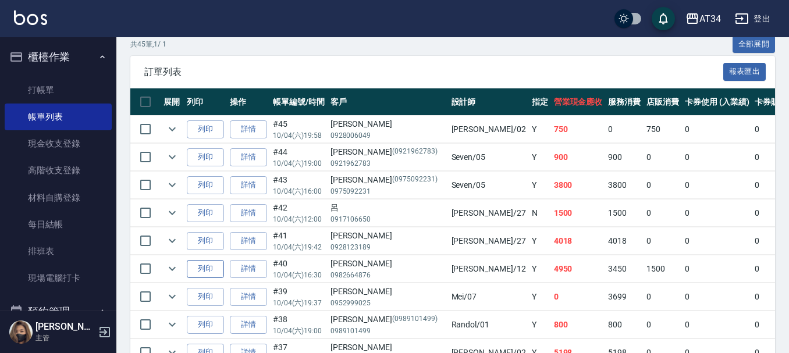
scroll to position [0, 0]
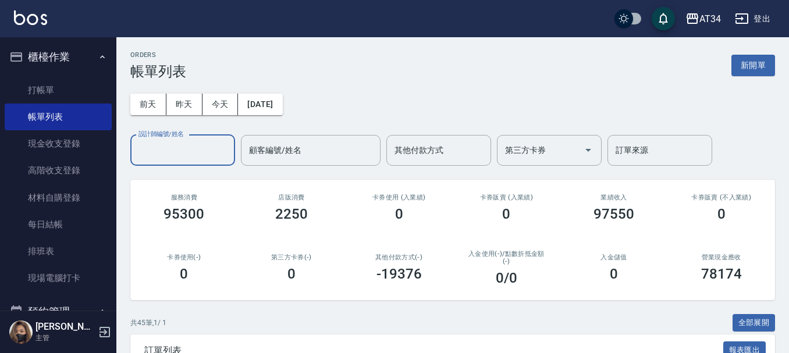
click at [177, 134] on label "設計師編號/姓名" at bounding box center [160, 134] width 45 height 9
click at [177, 140] on input "設計師編號/姓名" at bounding box center [183, 150] width 94 height 20
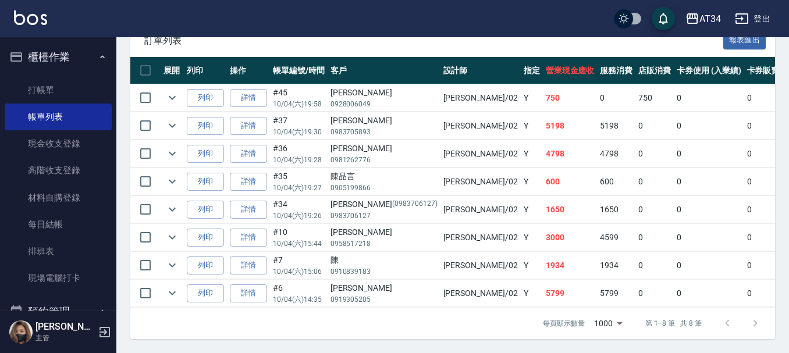
type input "Wendy-02"
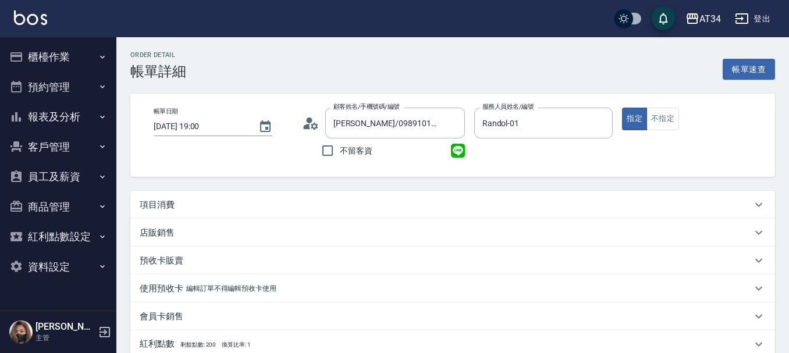
click at [324, 208] on div "項目消費" at bounding box center [446, 205] width 612 height 12
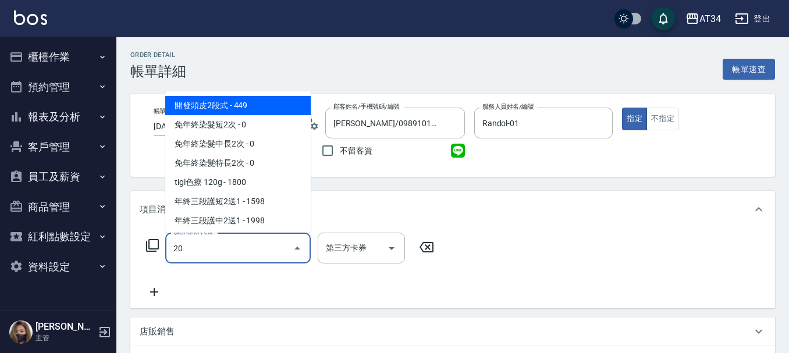
type input "201"
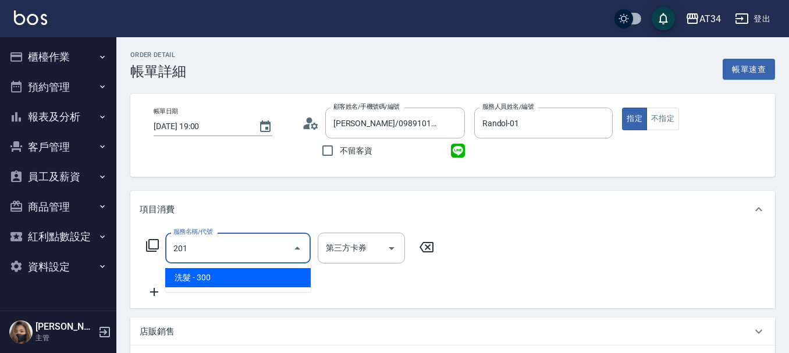
type input "30"
type input "洗髮(201)"
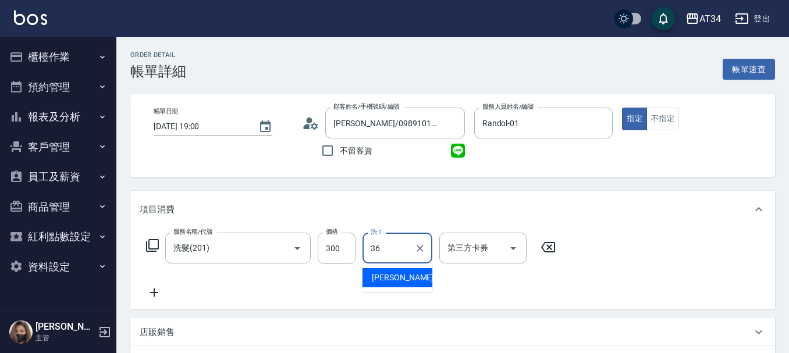
type input "[PERSON_NAME]-36"
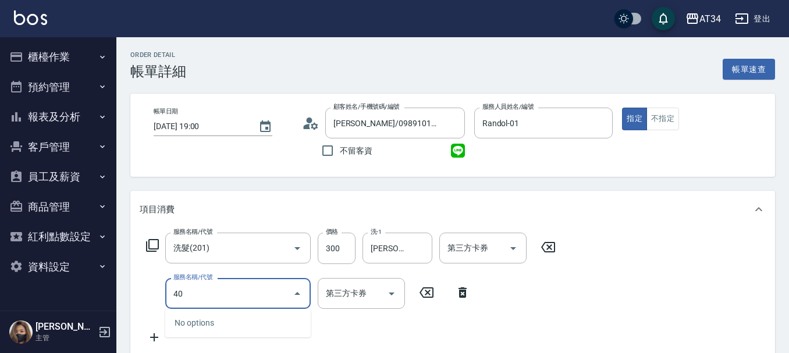
type input "401"
type input "50"
type input "剪髮(401)"
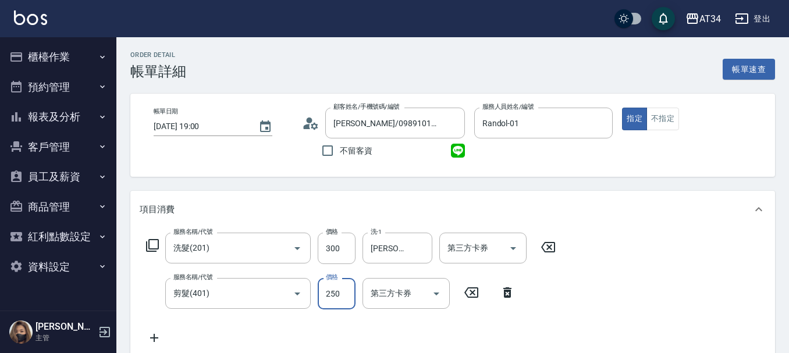
type input "30"
type input "50"
type input "80"
type input "500"
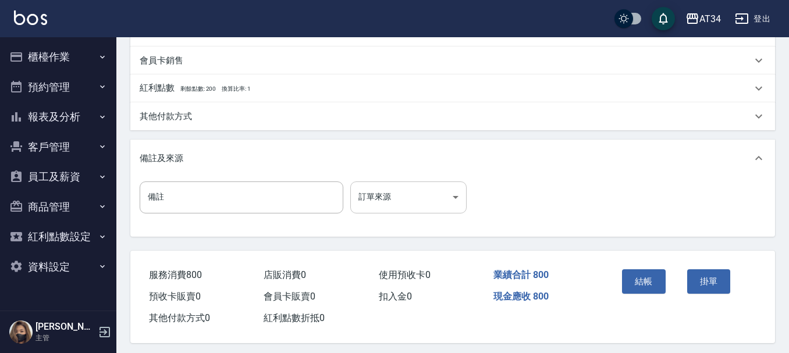
scroll to position [407, 0]
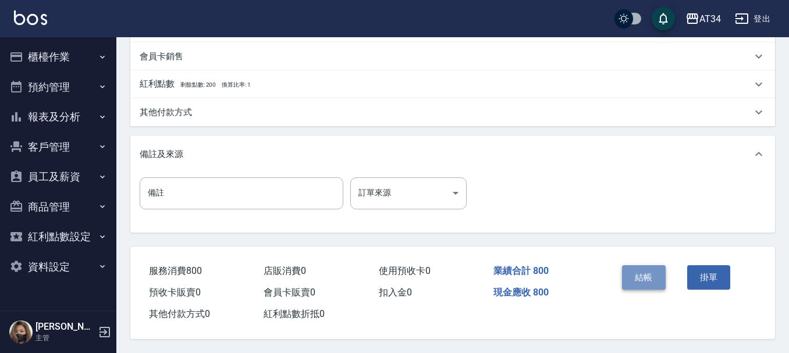
click at [663, 277] on button "結帳" at bounding box center [644, 277] width 44 height 24
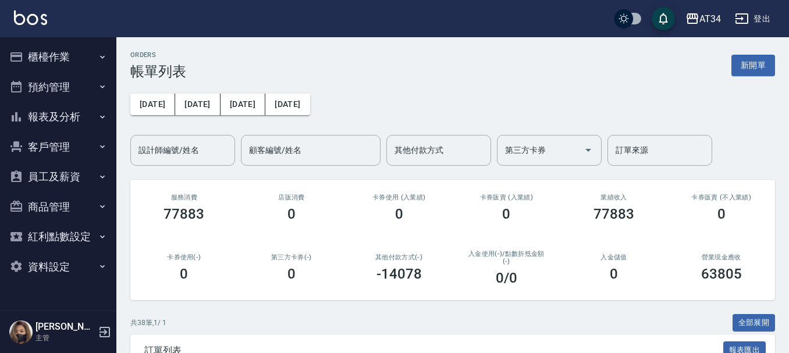
click at [55, 83] on button "預約管理" at bounding box center [58, 87] width 107 height 30
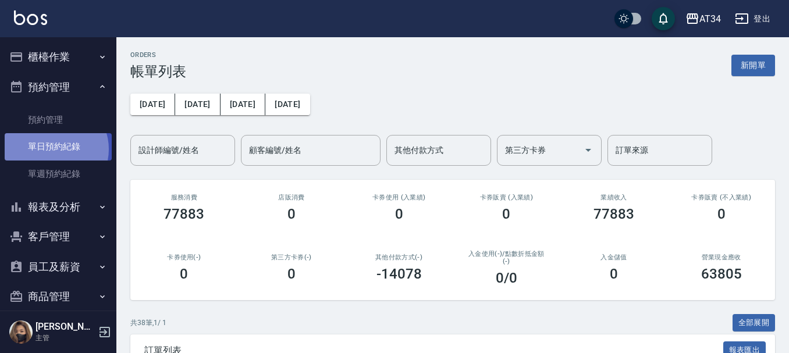
click at [55, 149] on link "單日預約紀錄" at bounding box center [58, 146] width 107 height 27
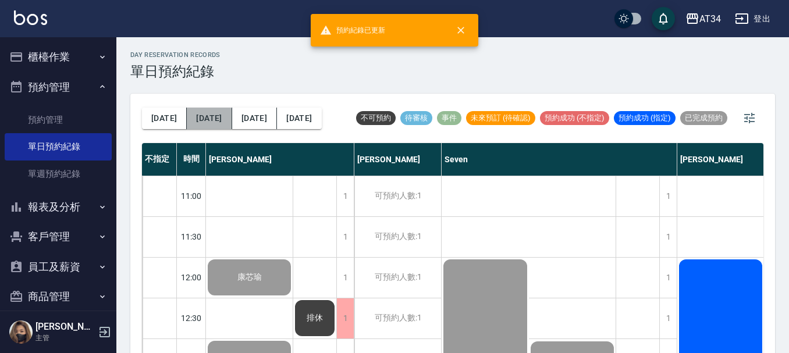
click at [200, 120] on button "明天" at bounding box center [209, 119] width 45 height 22
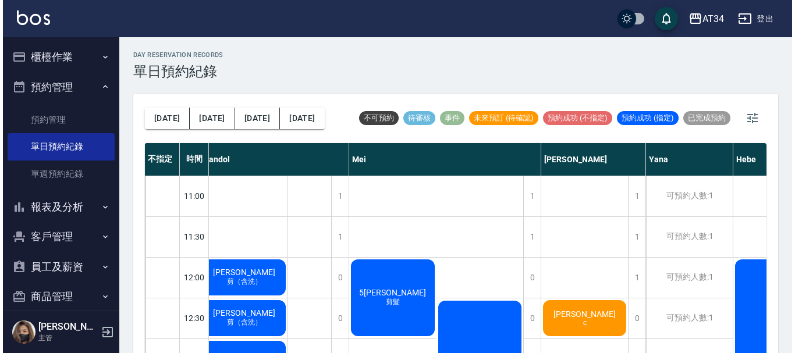
scroll to position [0, 774]
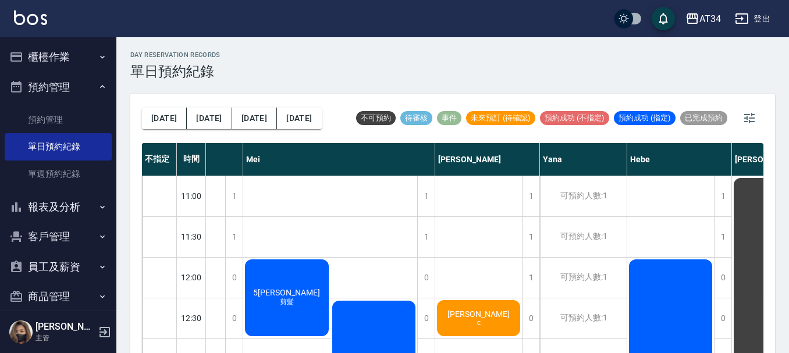
click at [489, 314] on div "彭r c" at bounding box center [478, 319] width 87 height 40
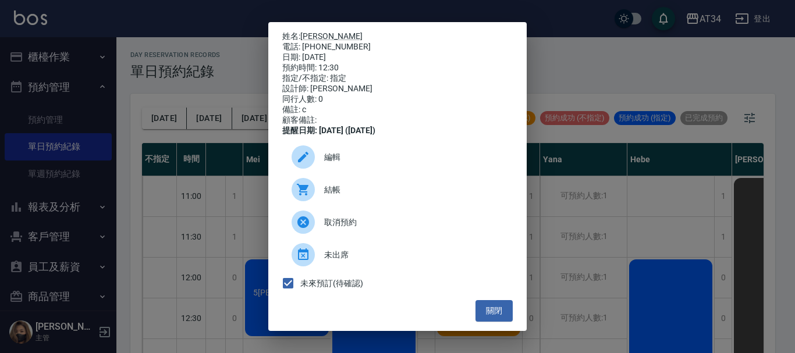
click at [606, 208] on div "姓名: 彭r 電話: 0920415002 日期: 2025/10/05 預約時間: 12:30 指定/不指定: 指定 設計師: Emily 同行人數: 0 …" at bounding box center [397, 176] width 795 height 353
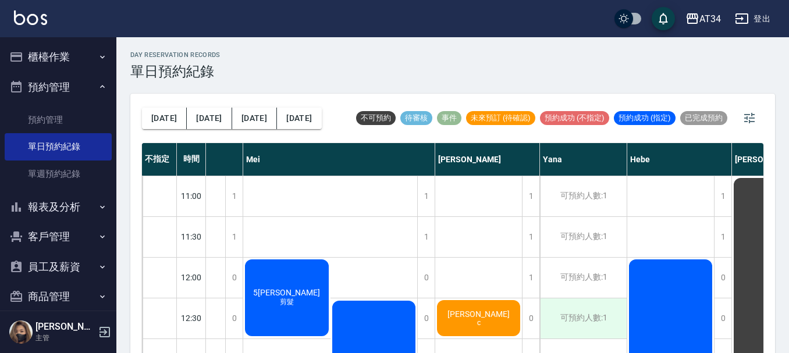
click at [571, 312] on div "可預約人數:1" at bounding box center [583, 319] width 87 height 40
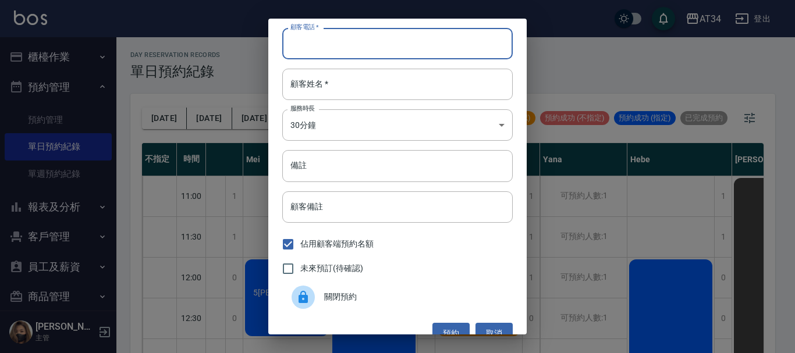
click at [340, 54] on input "顧客電話   *" at bounding box center [397, 43] width 230 height 31
paste input "0920415002"
type input "0920415002"
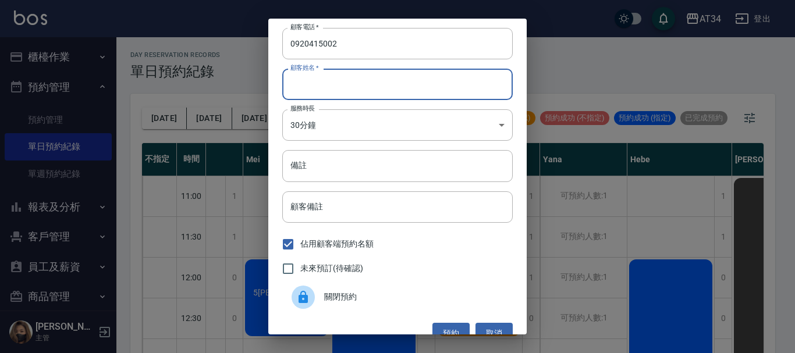
click at [324, 81] on input "顧客姓名   *" at bounding box center [397, 84] width 230 height 31
type input "q"
type input "彭r"
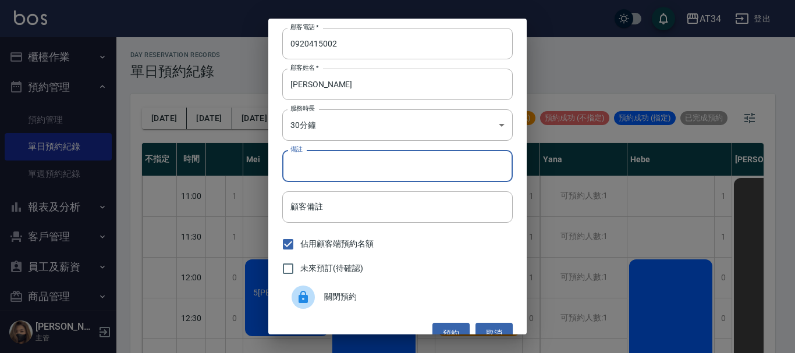
click at [326, 163] on input "備註" at bounding box center [397, 165] width 230 height 31
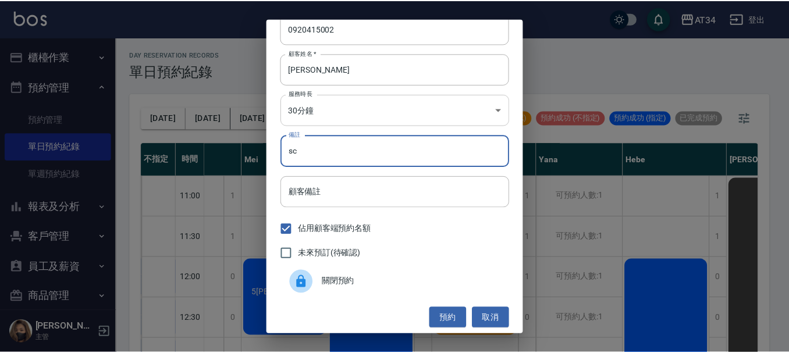
scroll to position [19, 0]
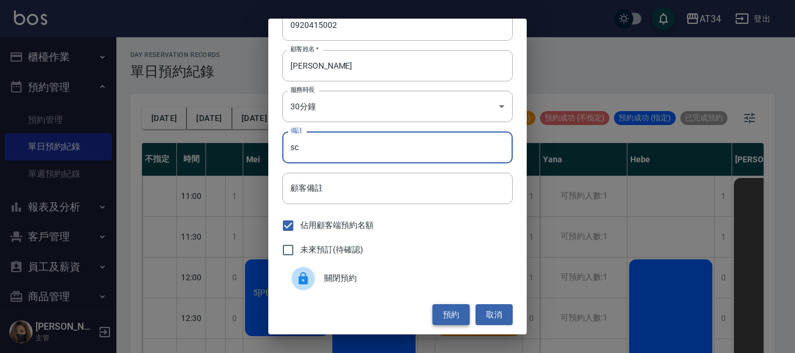
type input "sc"
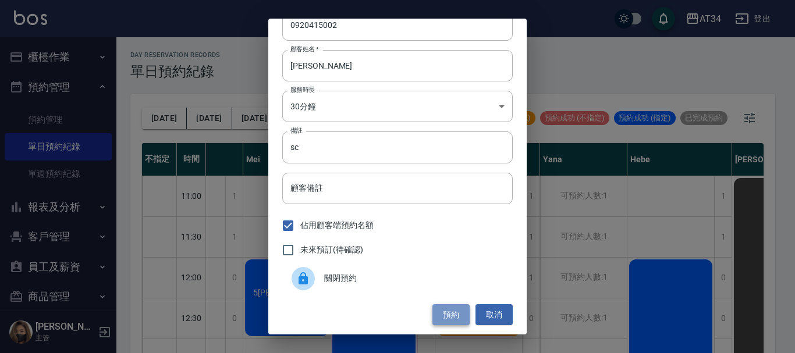
click at [446, 314] on button "預約" at bounding box center [450, 315] width 37 height 22
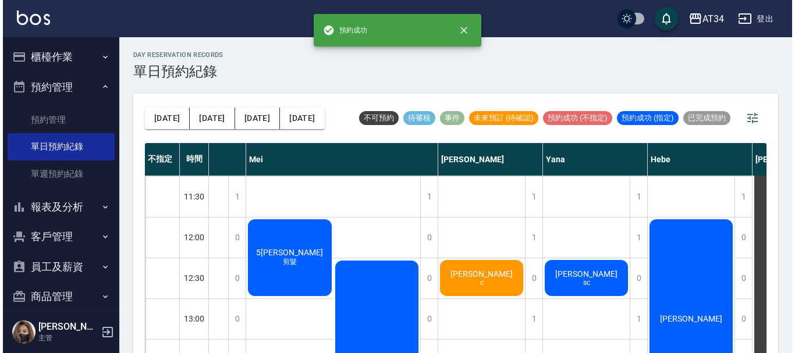
scroll to position [58, 774]
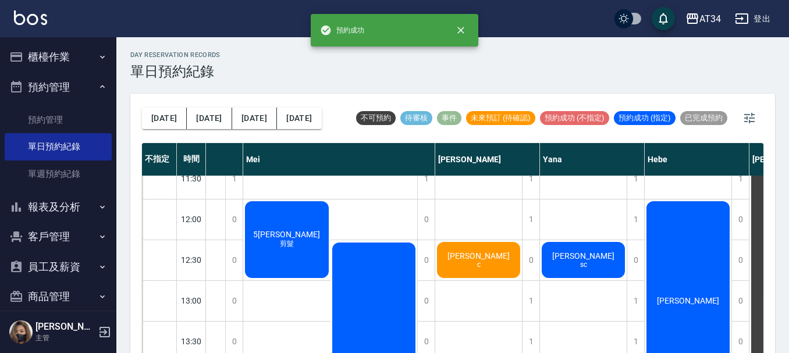
click at [584, 252] on span "彭r" at bounding box center [583, 255] width 67 height 9
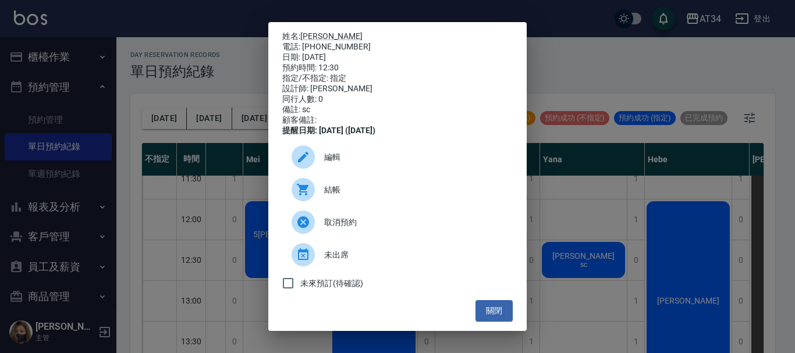
click at [595, 246] on div "姓名: 彭r 電話: 0920415002 日期: 2025/10/05 預約時間: 12:30 指定/不指定: 指定 設計師: Yana 同行人數: 0 備…" at bounding box center [397, 176] width 795 height 353
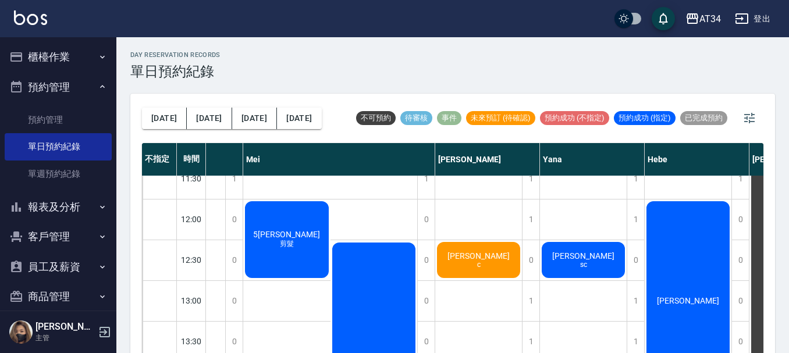
click at [601, 266] on div "彭r sc" at bounding box center [583, 260] width 87 height 40
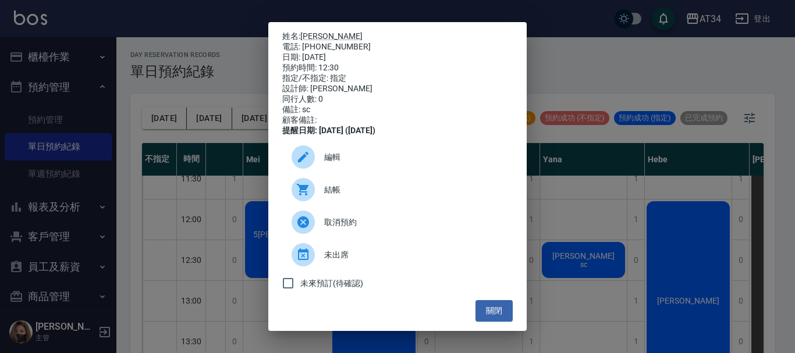
click at [333, 164] on span "編輯" at bounding box center [413, 157] width 179 height 12
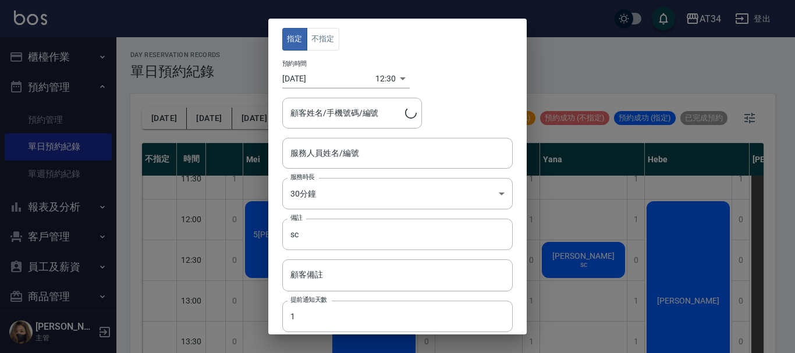
type input "Yana-09"
type input "彭r/0920415002"
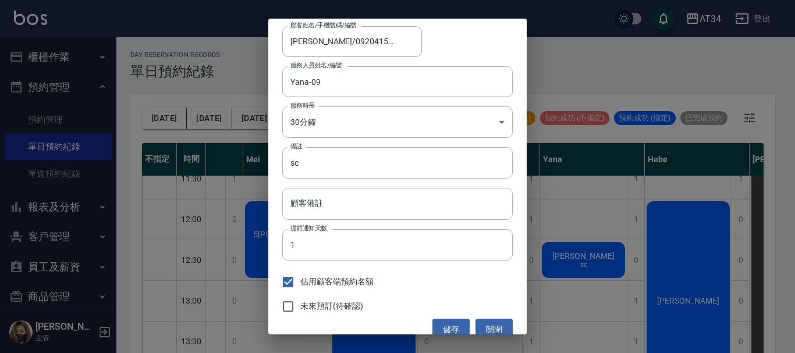
scroll to position [86, 0]
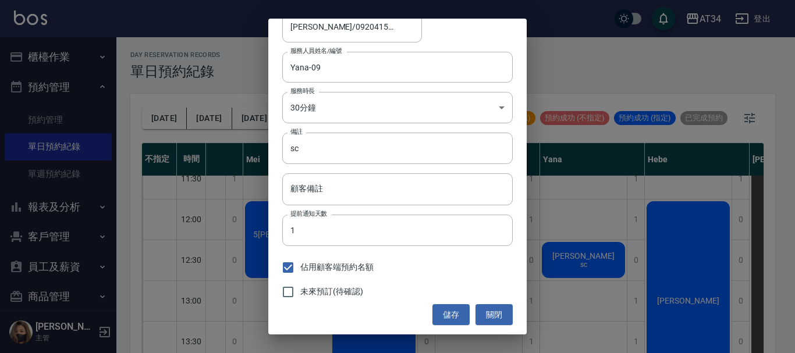
click at [323, 286] on span "未來預訂(待確認)" at bounding box center [331, 292] width 63 height 12
click at [300, 286] on input "未來預訂(待確認)" at bounding box center [288, 292] width 24 height 24
checkbox input "true"
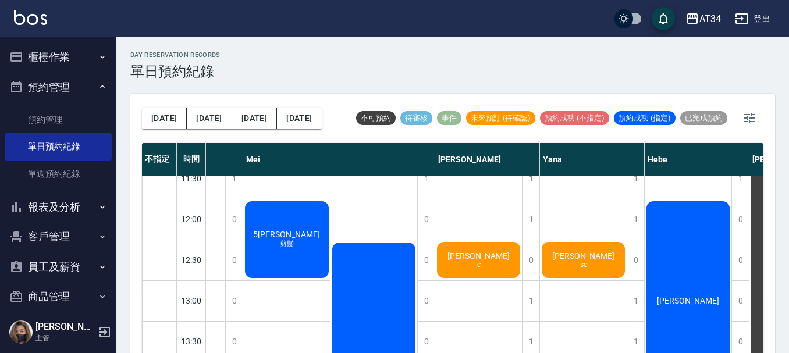
drag, startPoint x: 477, startPoint y: 253, endPoint x: 457, endPoint y: 252, distance: 19.8
click at [457, 252] on div "彭r c" at bounding box center [478, 260] width 87 height 40
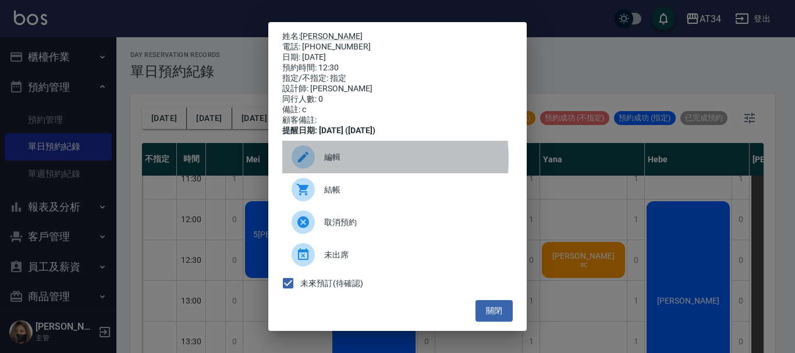
click at [328, 164] on span "編輯" at bounding box center [413, 157] width 179 height 12
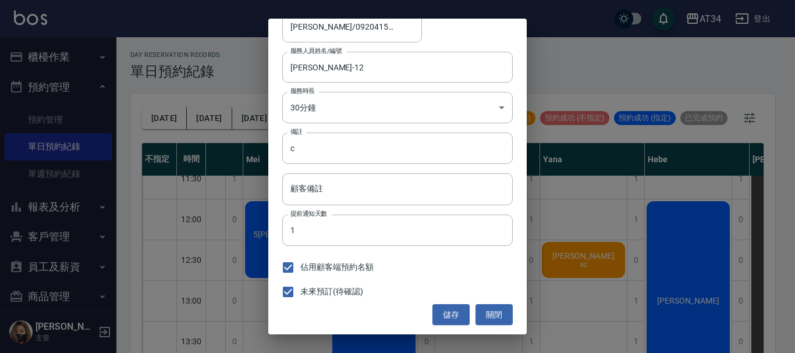
click at [488, 300] on div "未來預訂(待確認)" at bounding box center [397, 292] width 230 height 24
click at [495, 312] on button "關閉" at bounding box center [493, 315] width 37 height 22
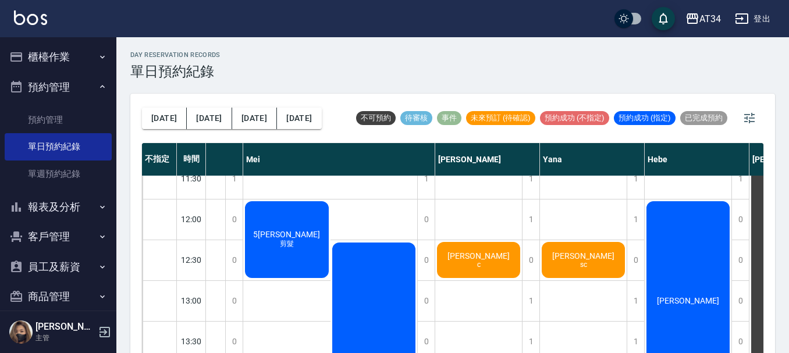
click at [503, 268] on div "彭r c" at bounding box center [478, 260] width 87 height 40
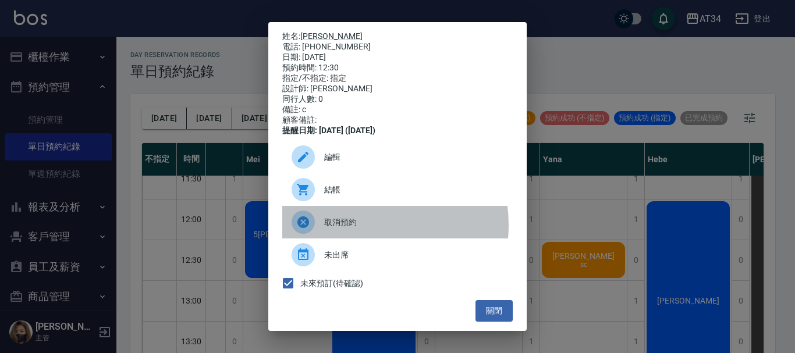
click at [356, 229] on span "取消預約" at bounding box center [413, 222] width 179 height 12
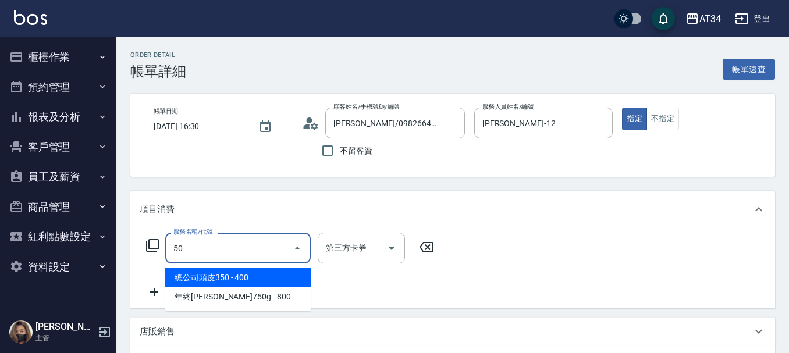
type input "501"
type input "100"
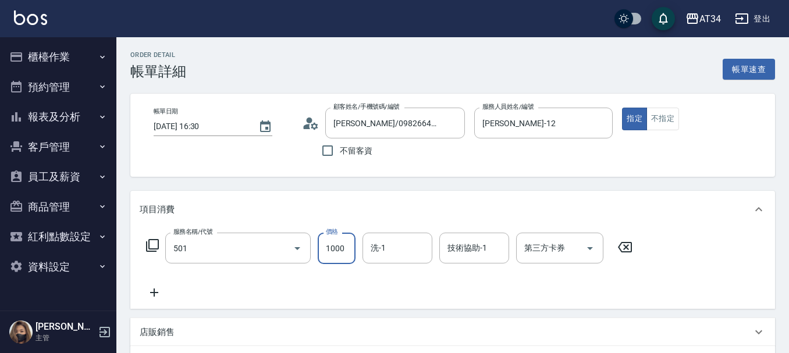
type input "染髮(501)"
type input "2"
type input "0"
type input "20"
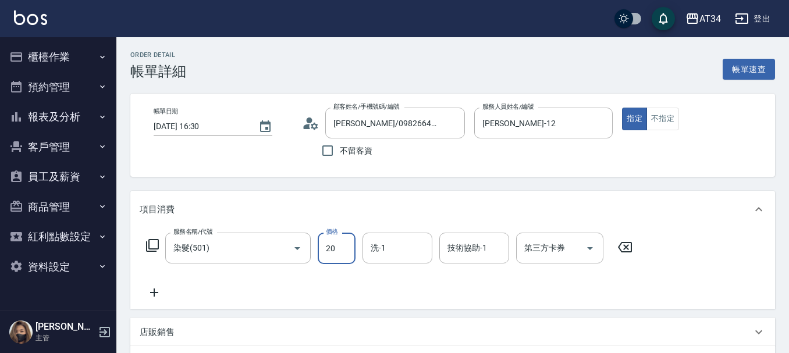
type input "200"
type input "2000"
click at [158, 293] on icon at bounding box center [154, 293] width 8 height 8
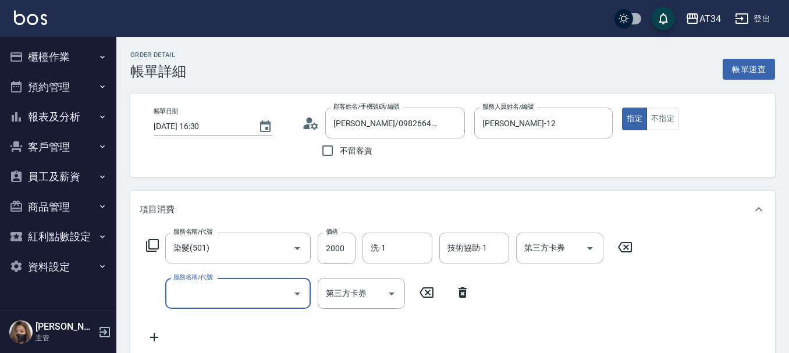
click at [187, 293] on input "服務名稱/代號" at bounding box center [229, 293] width 118 height 20
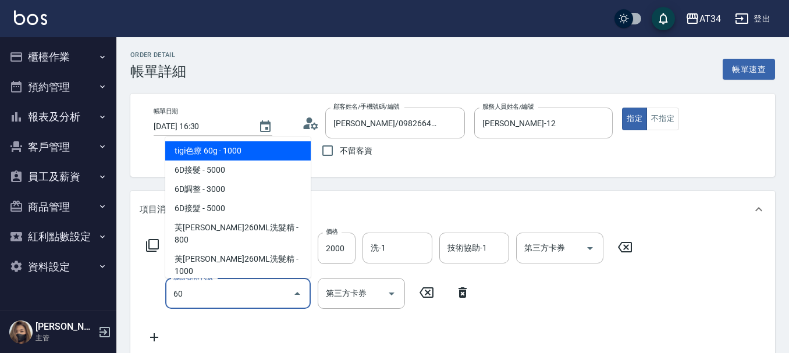
type input "601"
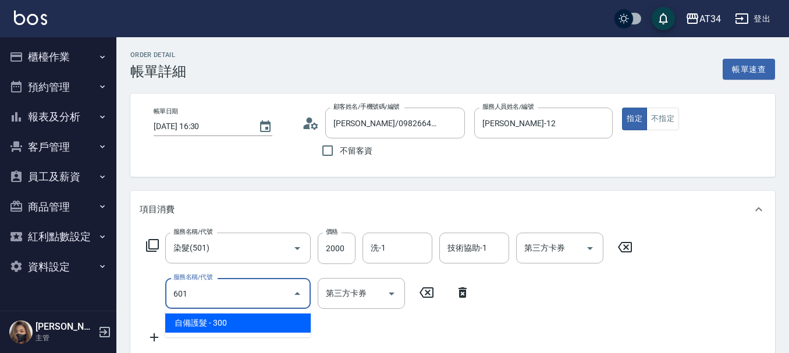
type input "230"
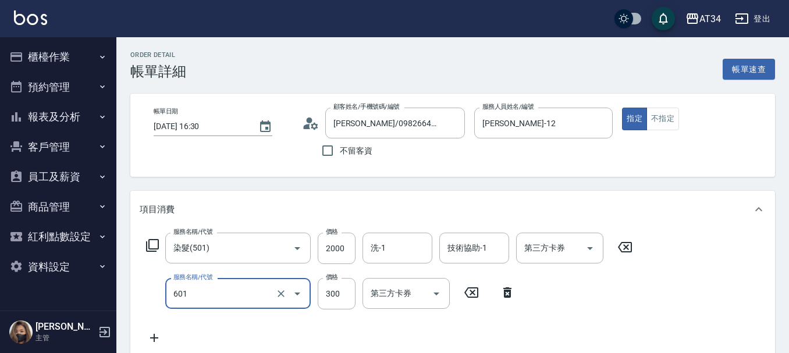
type input "自備護髮(601)"
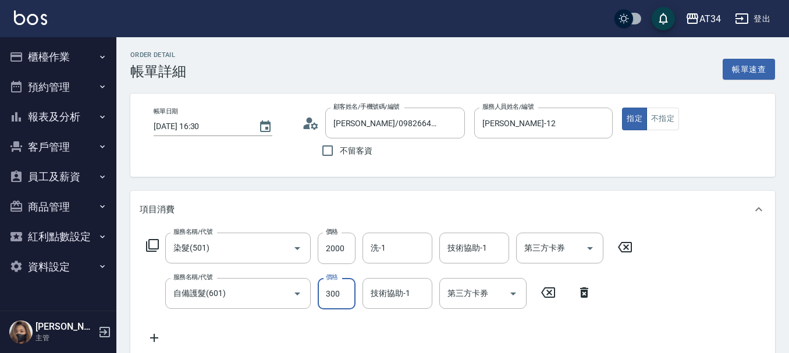
type input "1"
type input "200"
type input "105"
type input "300"
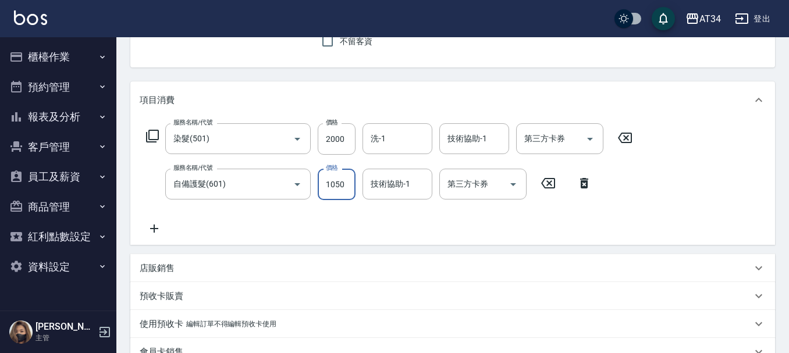
scroll to position [116, 0]
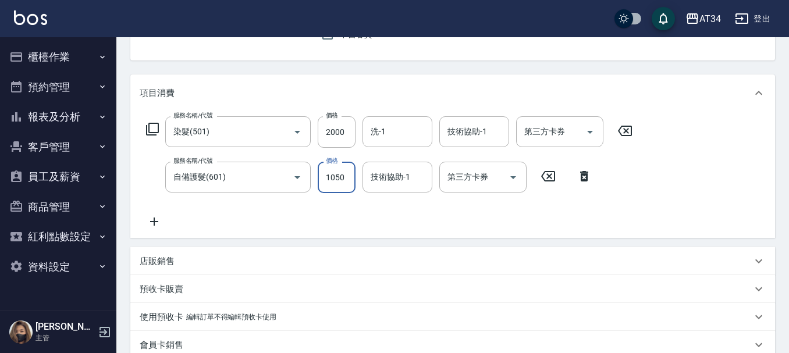
type input "1050"
click at [151, 215] on icon at bounding box center [154, 222] width 29 height 14
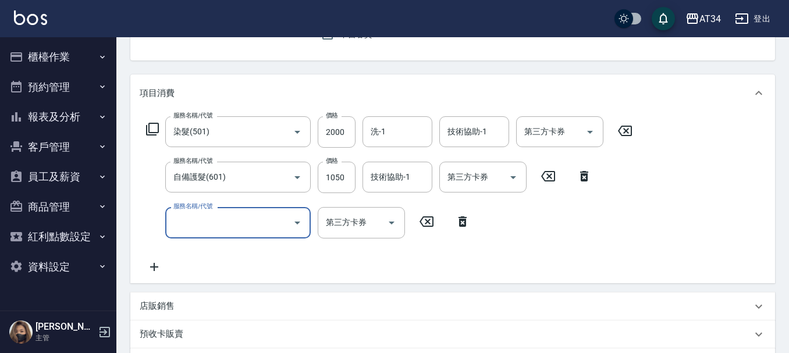
click at [190, 234] on div "服務名稱/代號" at bounding box center [237, 222] width 145 height 31
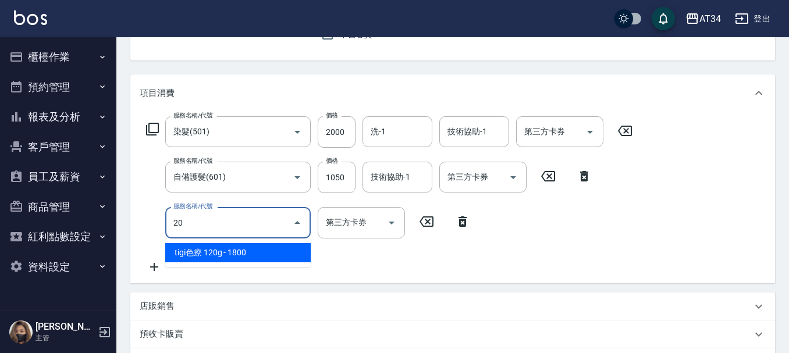
type input "201"
type input "330"
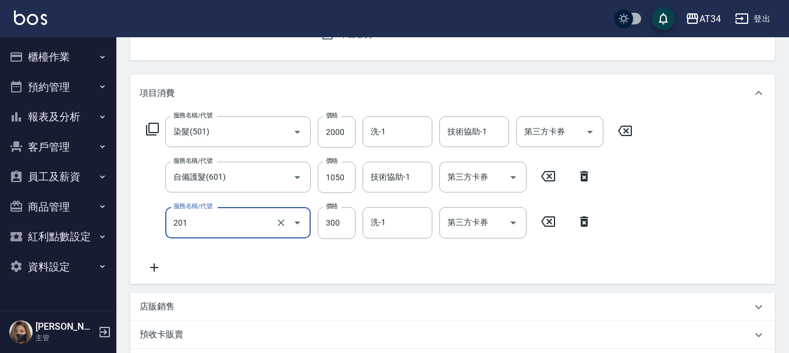
type input "洗髮(201)"
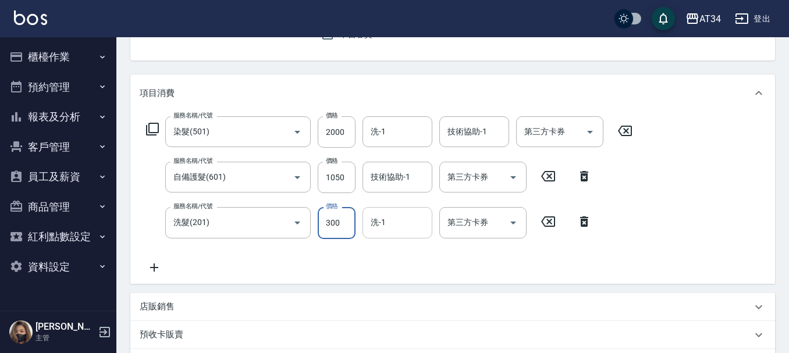
click at [420, 234] on div "洗-1" at bounding box center [398, 222] width 70 height 31
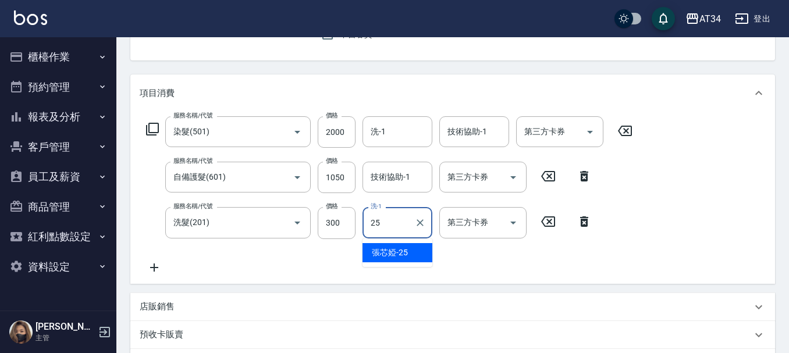
type input "張芯婭-25"
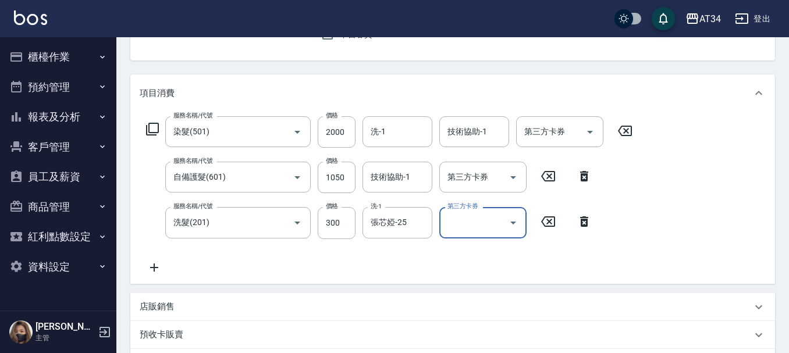
click at [150, 268] on icon at bounding box center [154, 268] width 8 height 8
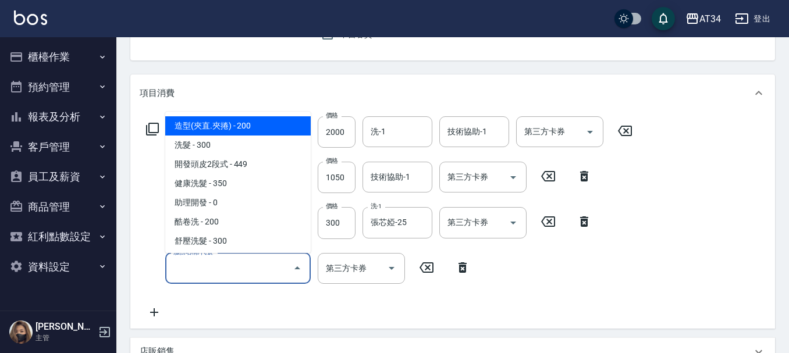
click at [190, 265] on input "服務名稱/代號" at bounding box center [229, 268] width 118 height 20
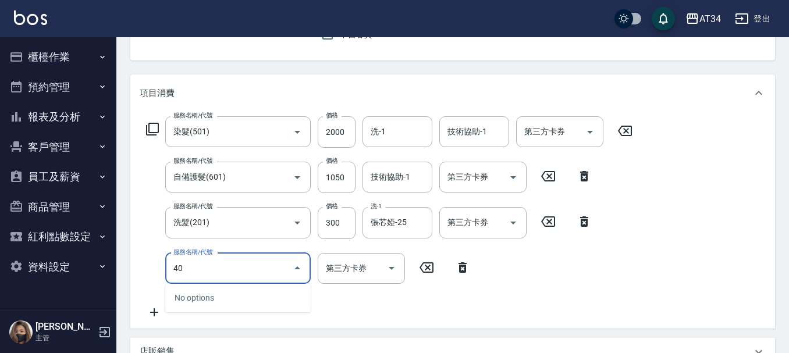
type input "401"
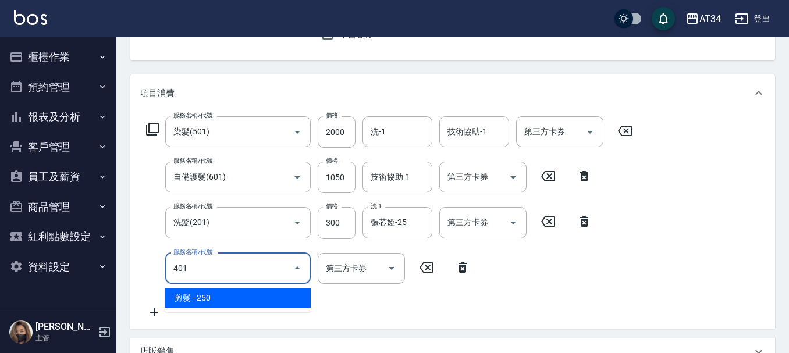
type input "360"
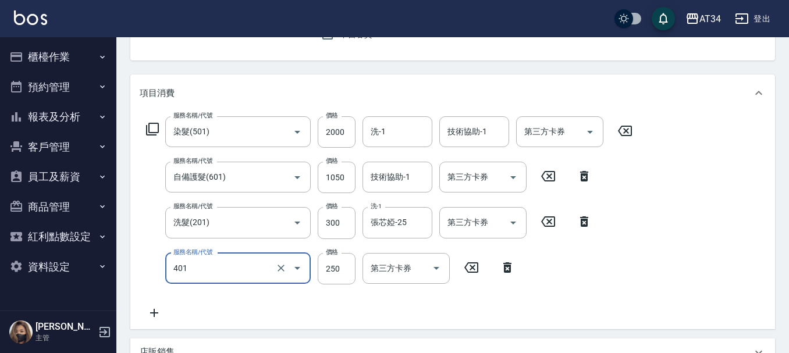
type input "剪髮(401)"
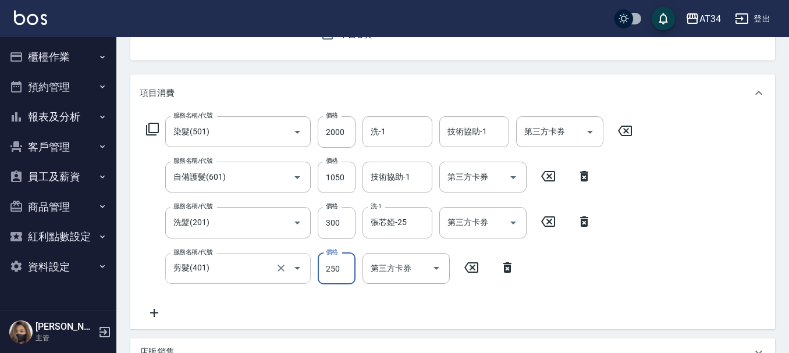
type input "1"
type input "330"
type input "100"
type input "340"
type input "100"
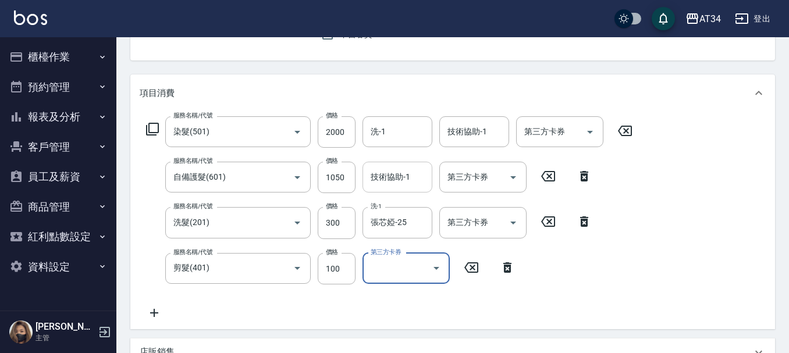
click at [402, 179] on div "技術協助-1 技術協助-1" at bounding box center [398, 177] width 70 height 31
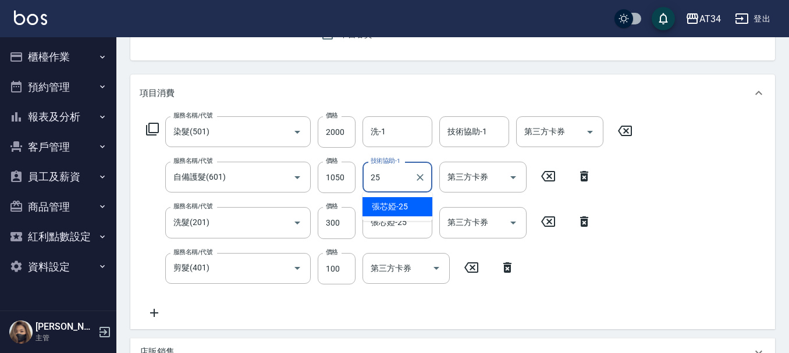
type input "張芯婭-25"
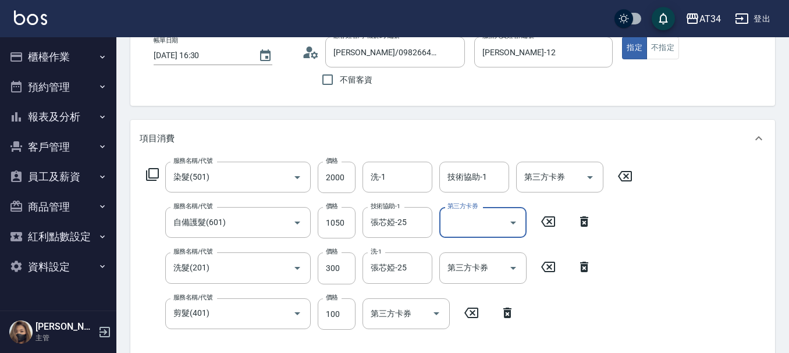
scroll to position [58, 0]
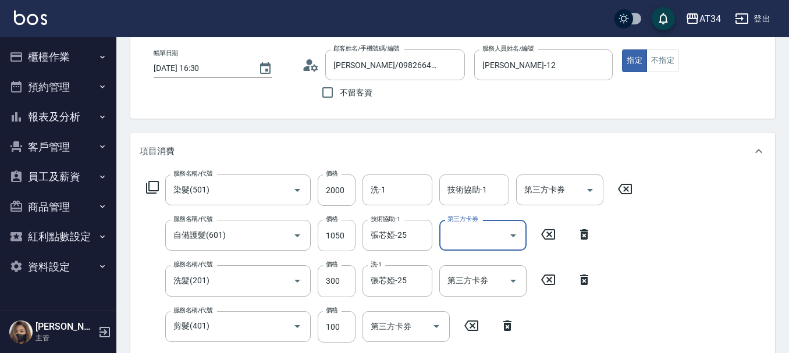
click at [373, 211] on div "服務名稱/代號 染髮(501) 服務名稱/代號 價格 2000 價格 洗-1 洗-1 技術協助-1 技術協助-1 第三方卡券 第三方卡券 服務名稱/代號 自備…" at bounding box center [390, 277] width 500 height 204
click at [403, 193] on input "洗-1" at bounding box center [397, 190] width 59 height 20
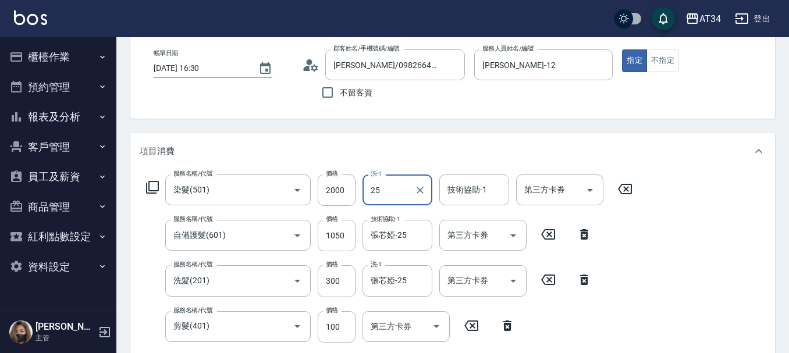
type input "張芯婭-25"
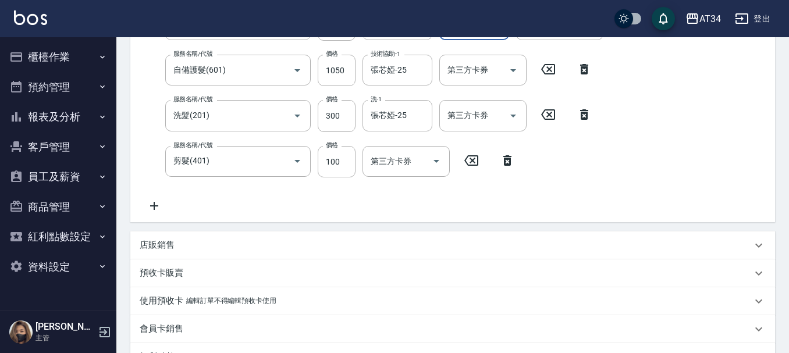
scroll to position [233, 0]
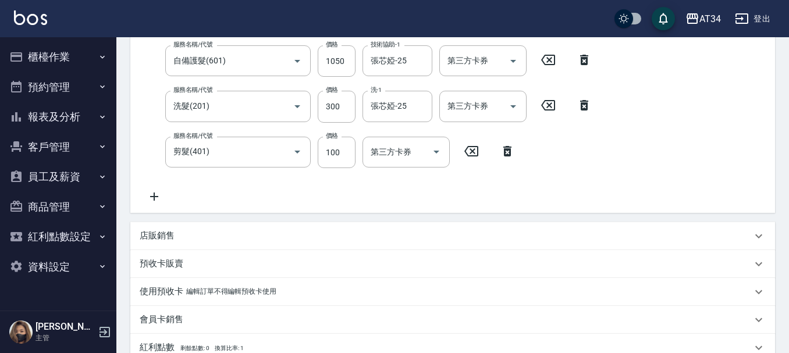
click at [173, 243] on div "店販銷售" at bounding box center [452, 236] width 645 height 28
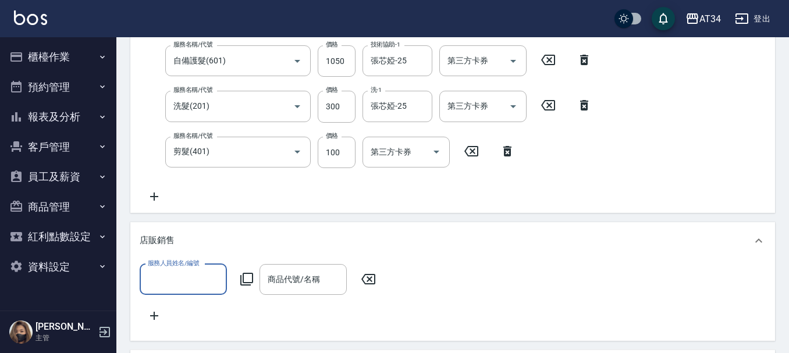
scroll to position [0, 0]
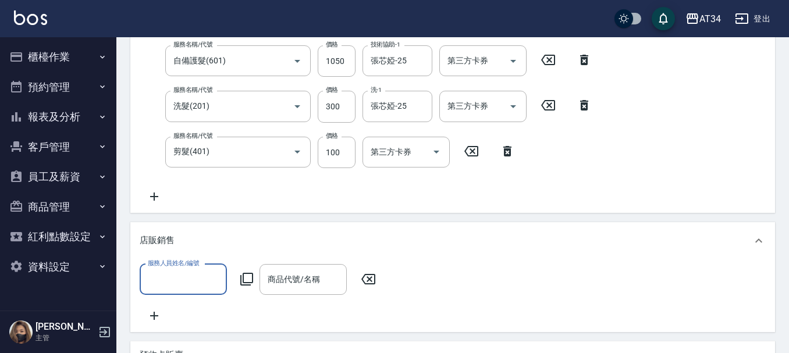
click at [173, 266] on label "服務人員姓名/編號" at bounding box center [173, 263] width 51 height 9
click at [173, 269] on input "服務人員姓名/編號" at bounding box center [183, 279] width 77 height 20
type input "Emily-12"
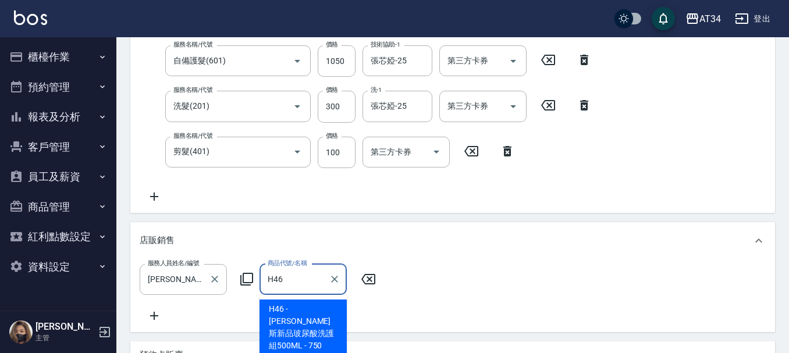
type input "喬娜斯新品玻尿酸洗護組500ML"
type input "420"
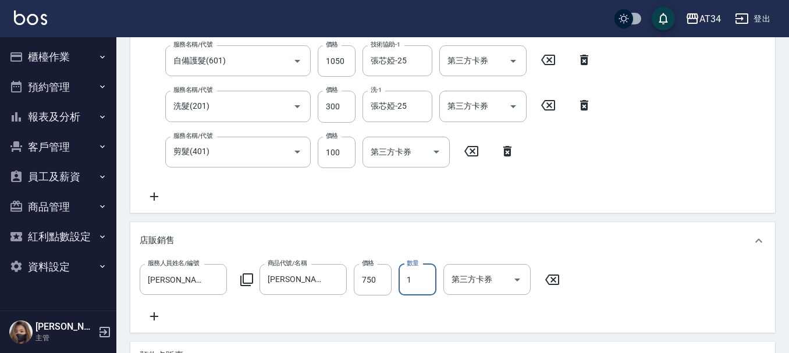
click at [166, 314] on icon at bounding box center [154, 317] width 29 height 14
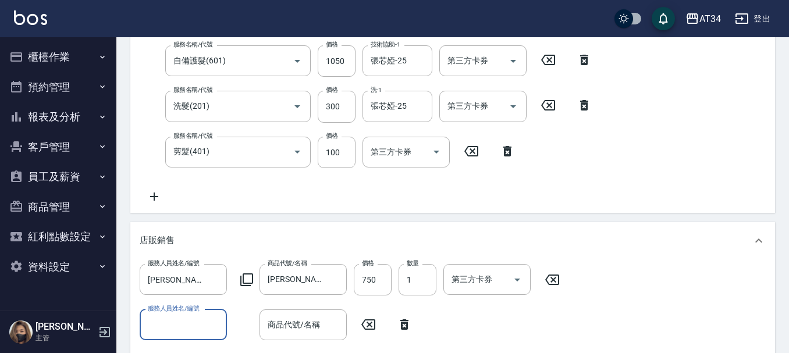
click at [179, 319] on input "服務人員姓名/編號" at bounding box center [183, 325] width 77 height 20
type input "Emily-12"
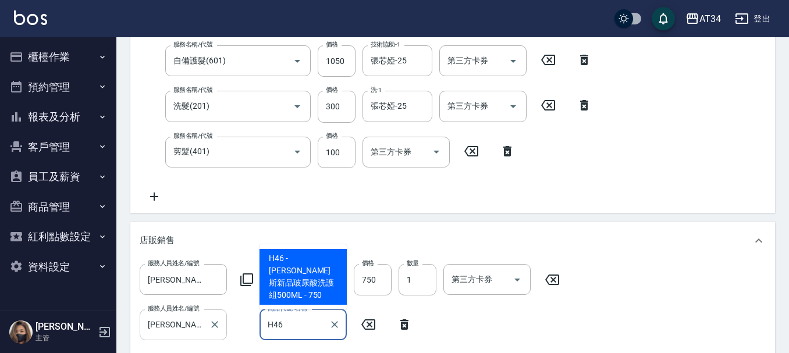
type input "喬娜斯新品玻尿酸洗護組500ML"
type input "490"
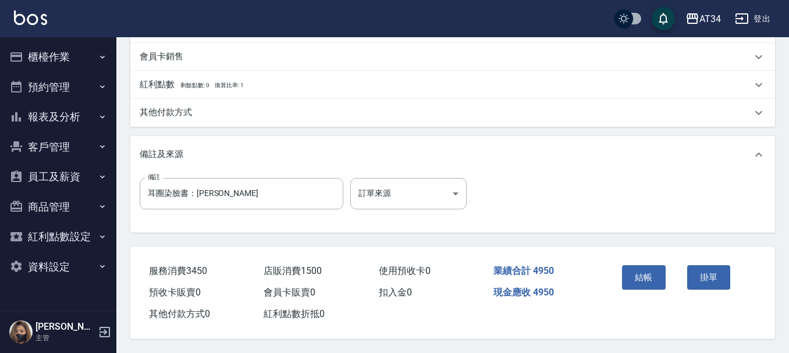
scroll to position [640, 0]
click at [641, 280] on button "結帳" at bounding box center [644, 277] width 44 height 24
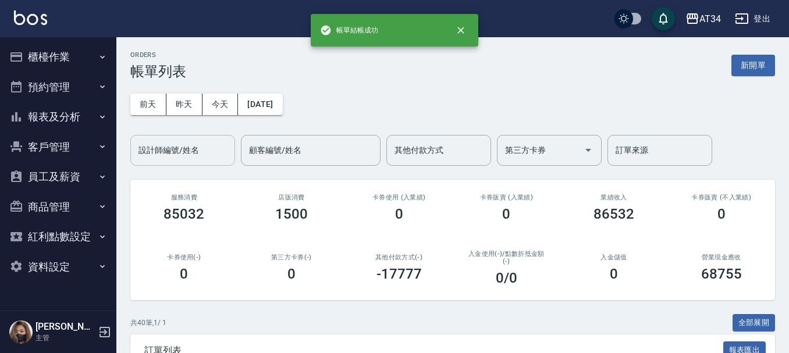
click at [212, 157] on input "設計師編號/姓名" at bounding box center [183, 150] width 94 height 20
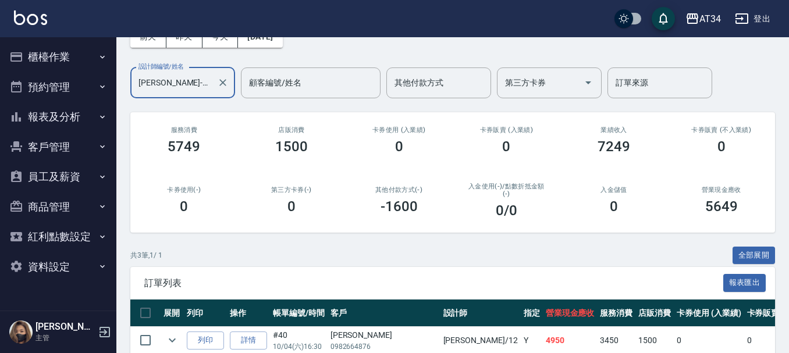
scroll to position [58, 0]
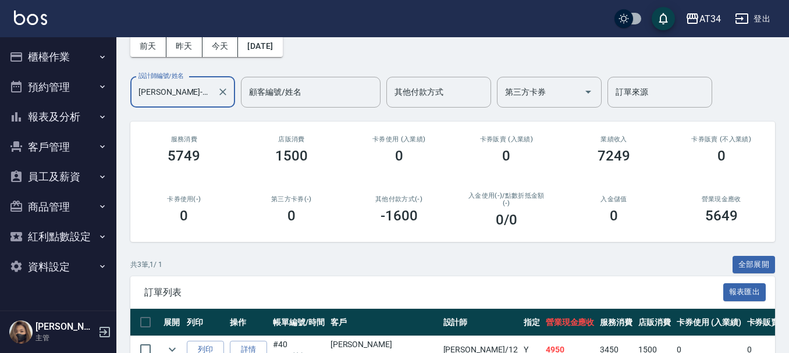
type input "Emily-12"
click at [56, 127] on button "報表及分析" at bounding box center [58, 117] width 107 height 30
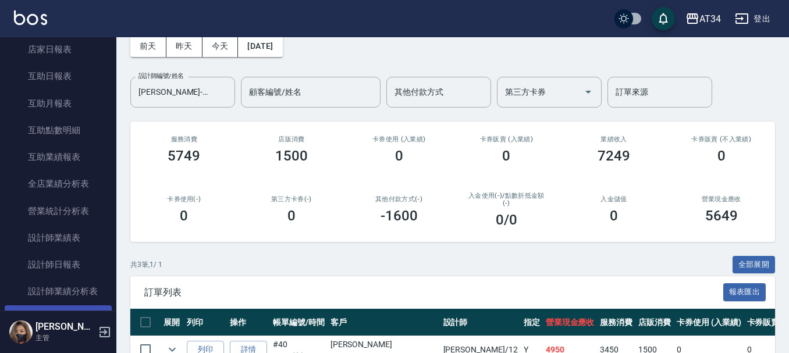
scroll to position [175, 0]
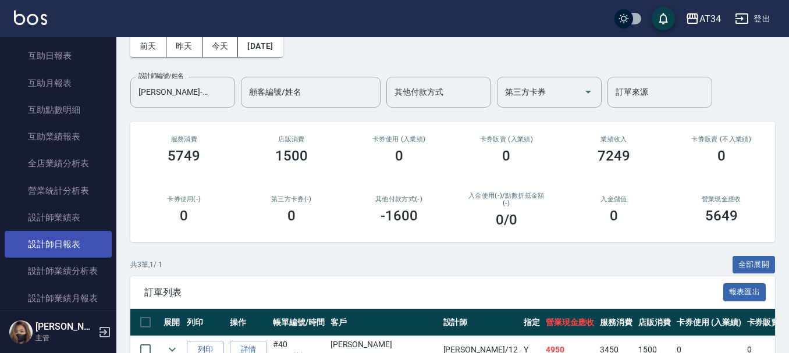
click at [76, 250] on link "設計師日報表" at bounding box center [58, 244] width 107 height 27
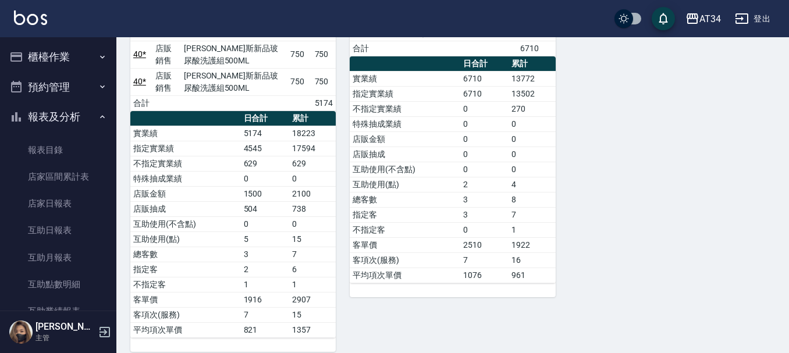
click at [46, 60] on button "櫃檯作業" at bounding box center [58, 57] width 107 height 30
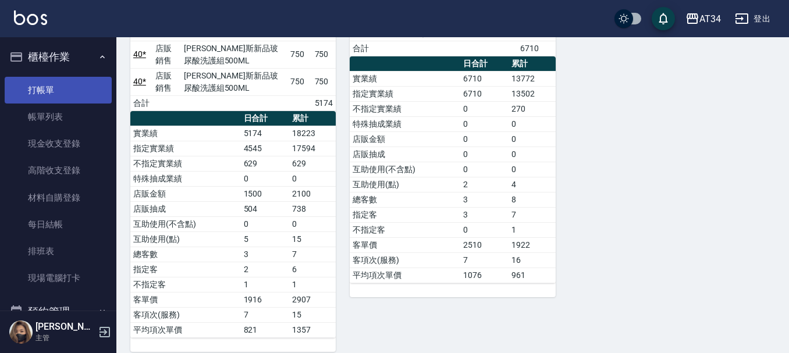
click at [56, 87] on link "打帳單" at bounding box center [58, 90] width 107 height 27
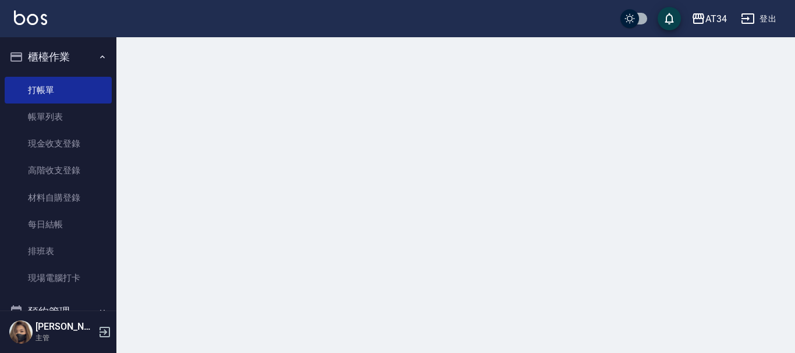
click at [66, 47] on button "櫃檯作業" at bounding box center [58, 57] width 107 height 30
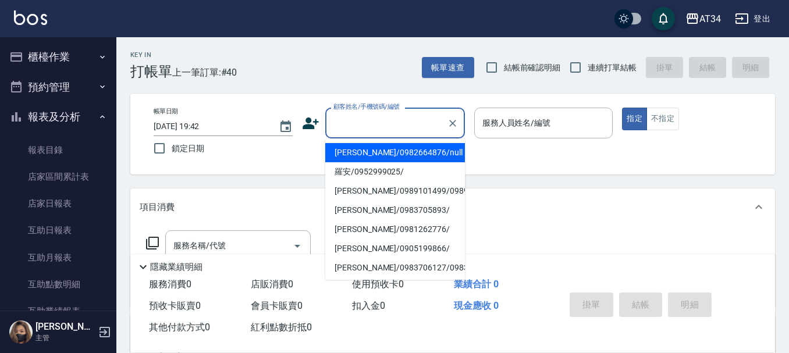
click at [397, 120] on div "顧客姓名/手機號碼/編號 顧客姓名/手機號碼/編號" at bounding box center [395, 123] width 140 height 31
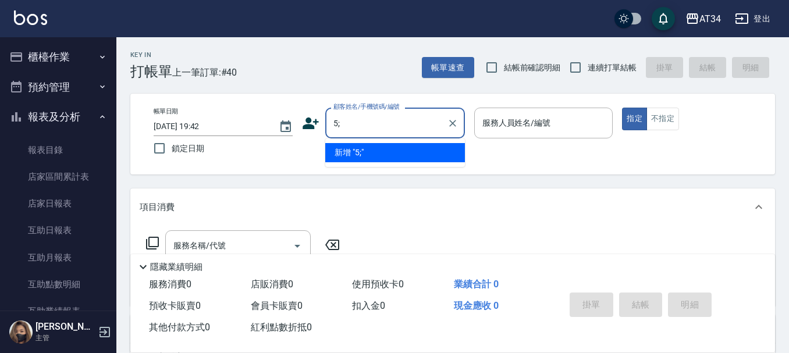
type input "5"
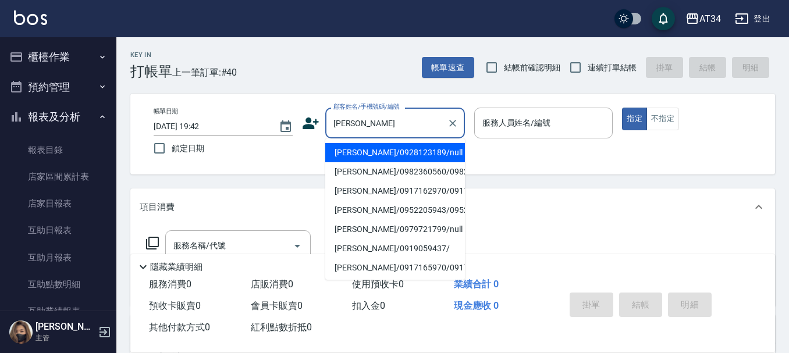
click at [413, 155] on li "張嘉慧/0928123189/null" at bounding box center [395, 152] width 140 height 19
type input "張嘉慧/0928123189/null"
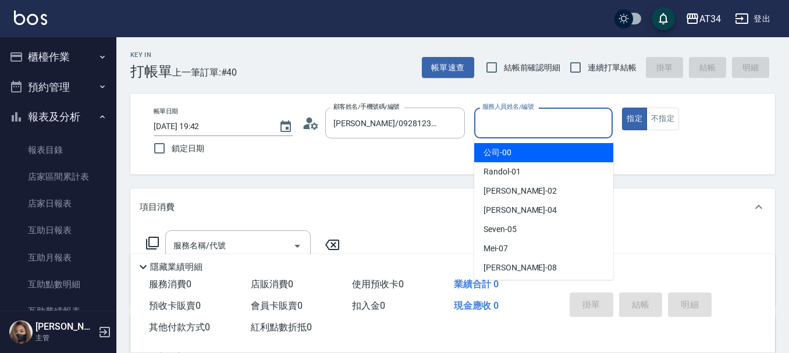
click at [526, 125] on input "服務人員姓名/編號" at bounding box center [543, 123] width 129 height 20
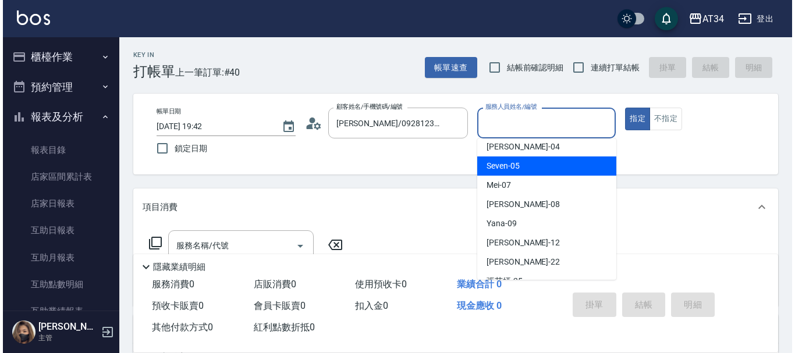
scroll to position [175, 0]
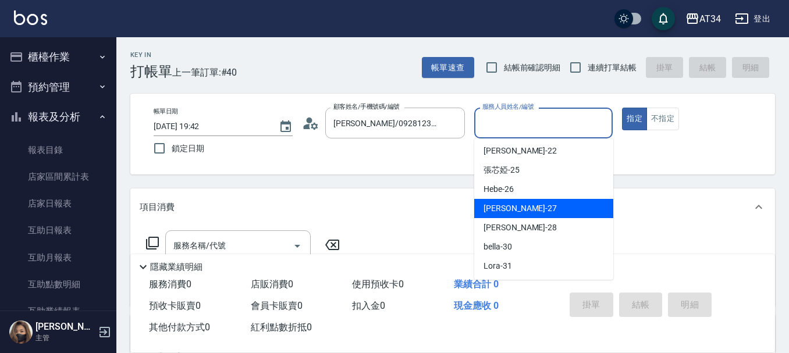
click at [523, 209] on div "annie -27" at bounding box center [543, 208] width 139 height 19
type input "annie-27"
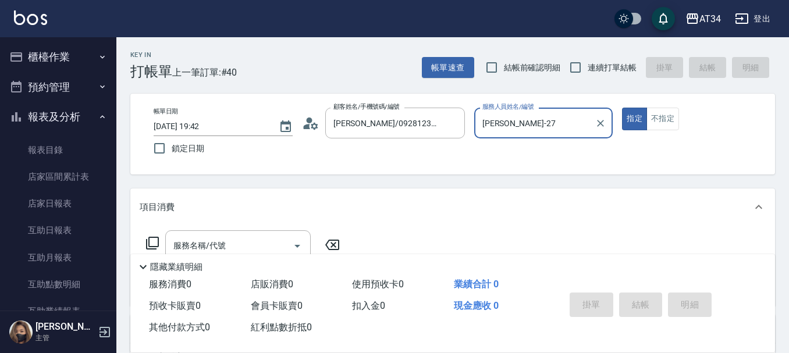
click at [427, 189] on div "項目消費" at bounding box center [452, 207] width 645 height 37
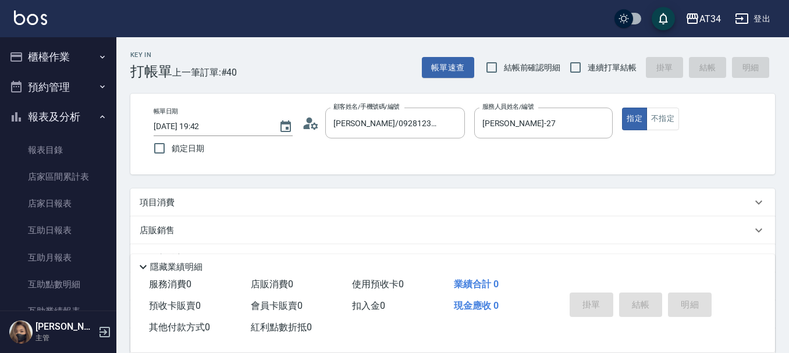
click at [304, 124] on icon at bounding box center [310, 123] width 17 height 17
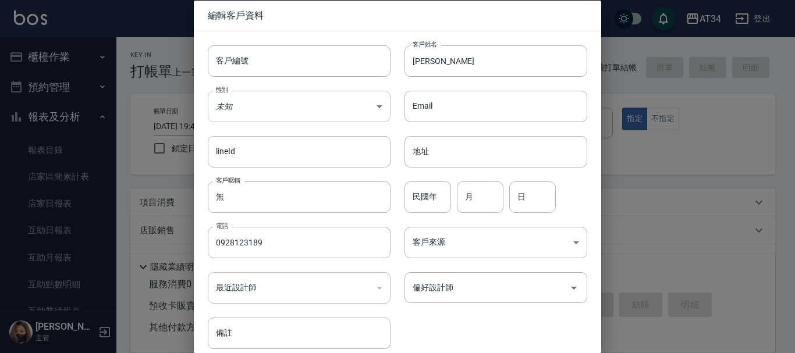
click at [304, 106] on body "AT34 登出 櫃檯作業 打帳單 帳單列表 現金收支登錄 高階收支登錄 材料自購登錄 每日結帳 排班表 現場電腦打卡 預約管理 預約管理 單日預約紀錄 單週預…" at bounding box center [397, 248] width 795 height 496
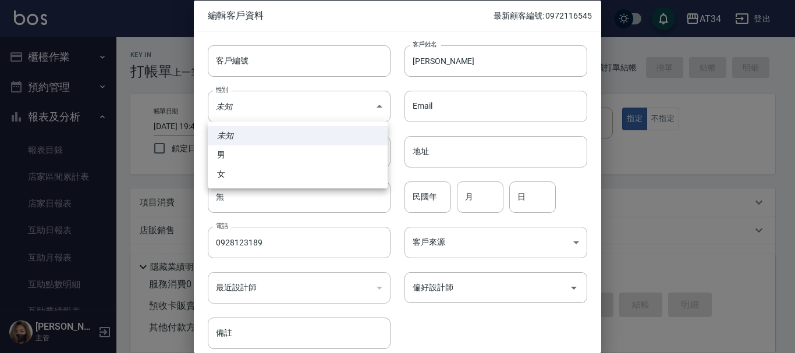
click at [288, 175] on li "女" at bounding box center [298, 174] width 180 height 19
type input "FEMALE"
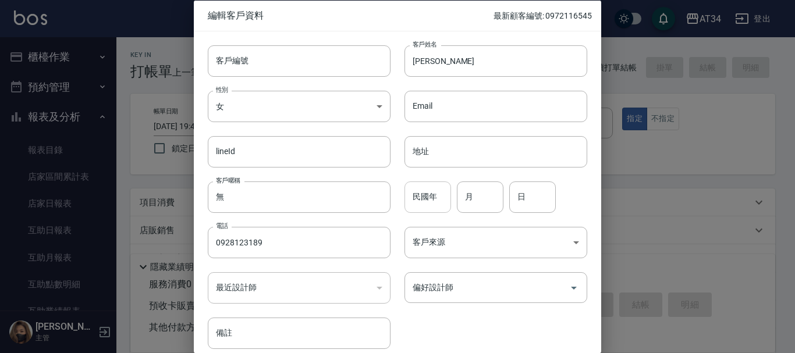
click at [443, 202] on input "民國年" at bounding box center [427, 196] width 47 height 31
type input "63"
type input "12"
type input "1"
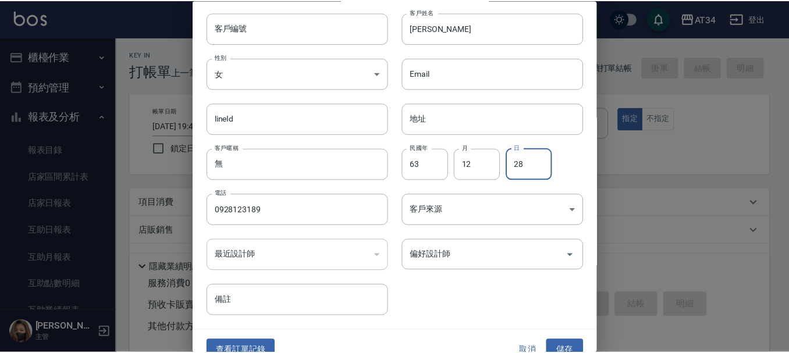
scroll to position [50, 0]
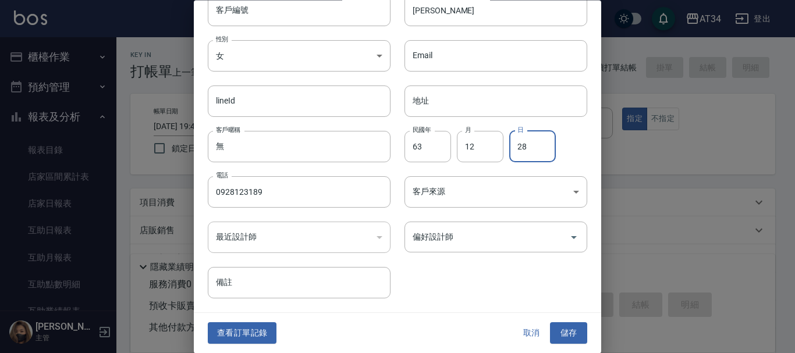
type input "28"
click at [577, 332] on button "儲存" at bounding box center [568, 334] width 37 height 22
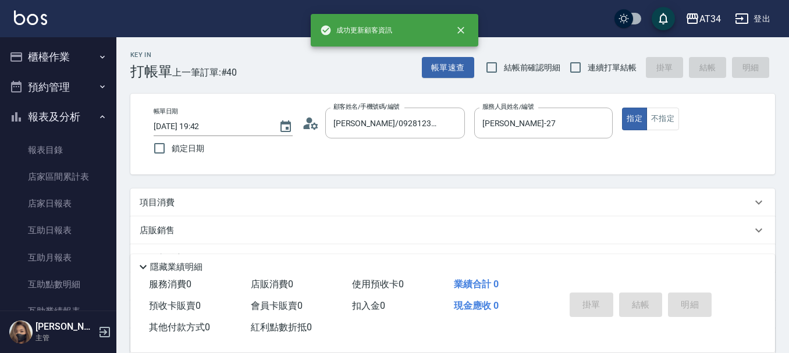
click at [173, 203] on p "項目消費" at bounding box center [157, 203] width 35 height 12
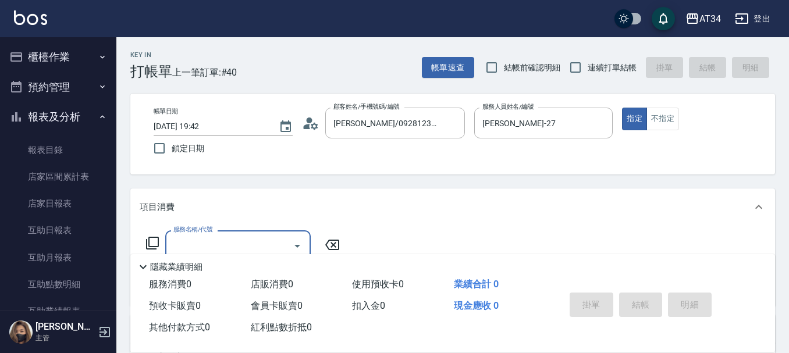
scroll to position [0, 0]
click at [188, 234] on div "服務名稱/代號 服務名稱/代號" at bounding box center [237, 245] width 145 height 31
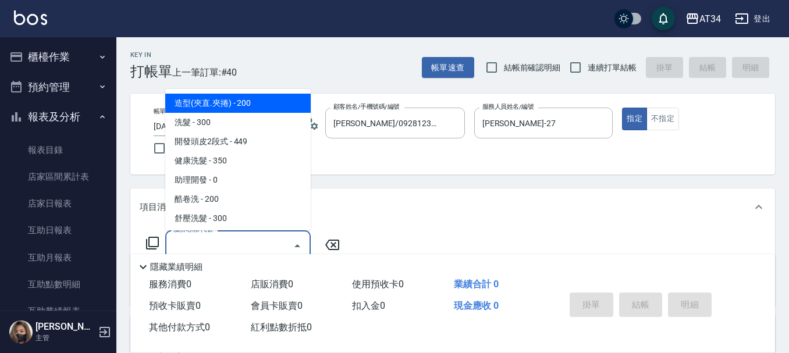
click at [189, 236] on input "服務名稱/代號" at bounding box center [229, 246] width 118 height 20
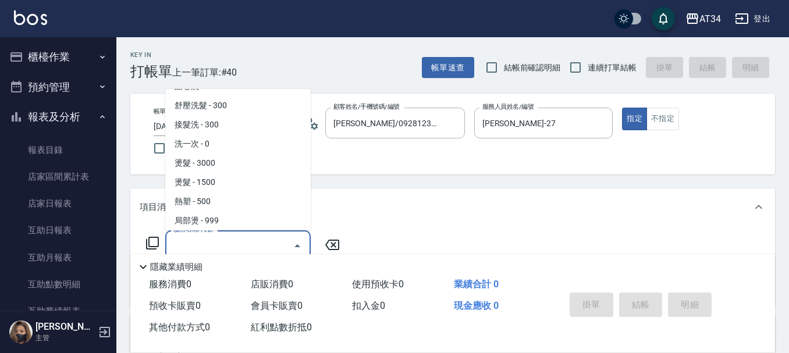
scroll to position [116, 0]
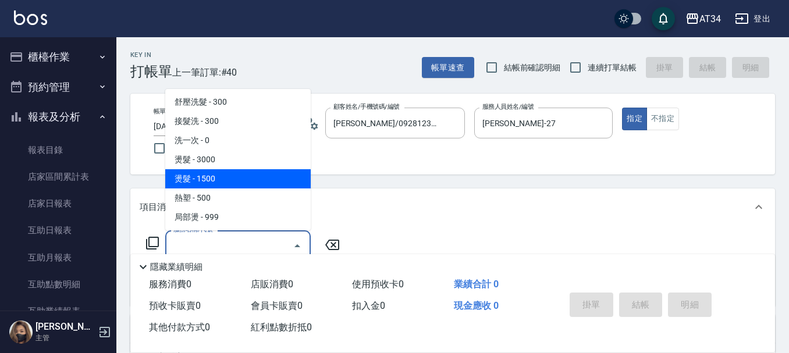
click at [208, 184] on span "燙髮 - 1500" at bounding box center [237, 178] width 145 height 19
type input "燙髮(301)"
type input "150"
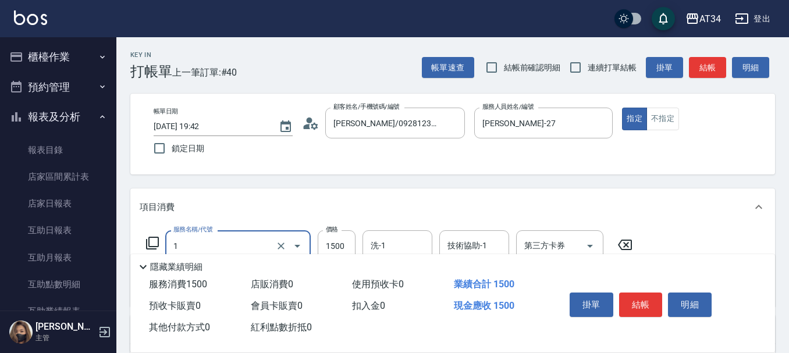
type input "15"
type input "0"
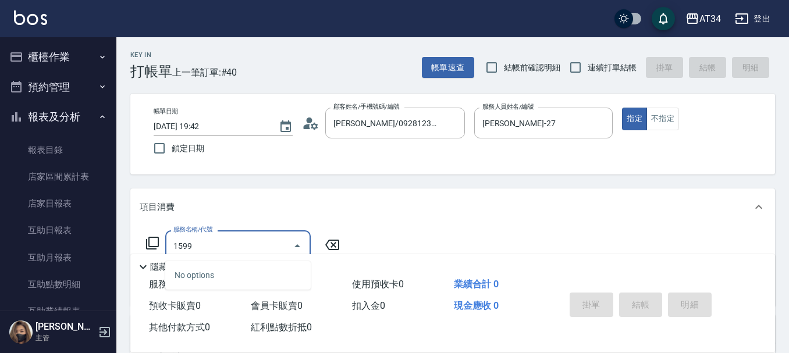
click at [264, 236] on input "1599" at bounding box center [229, 246] width 118 height 20
click at [257, 279] on div "No options" at bounding box center [237, 275] width 145 height 29
type input "1"
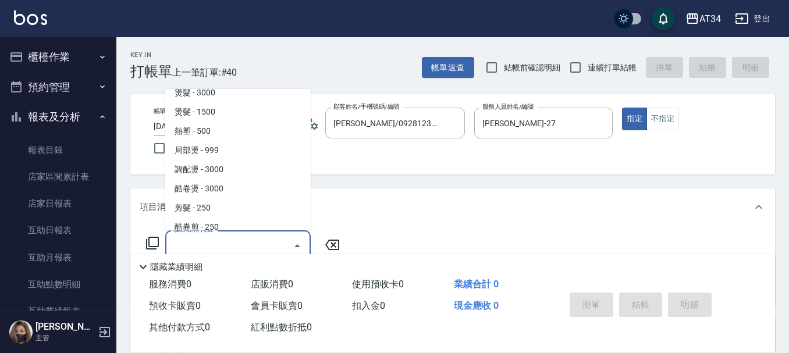
scroll to position [175, 0]
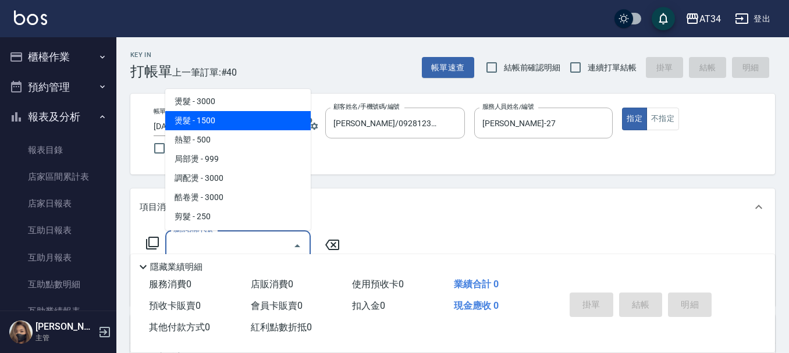
click at [261, 118] on span "燙髮 - 1500" at bounding box center [237, 120] width 145 height 19
type input "燙髮(301)"
type input "150"
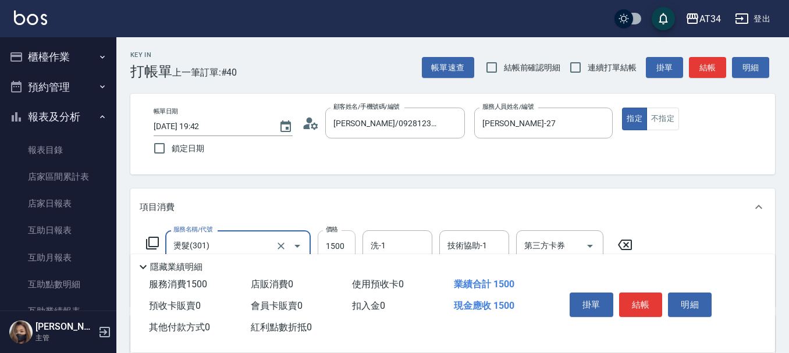
click at [332, 248] on input "1500" at bounding box center [337, 245] width 38 height 31
type input "1"
type input "0"
type input "159"
type input "10"
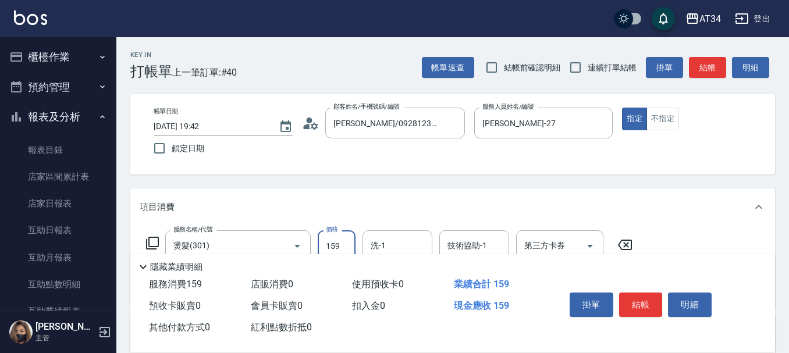
type input "1599"
type input "150"
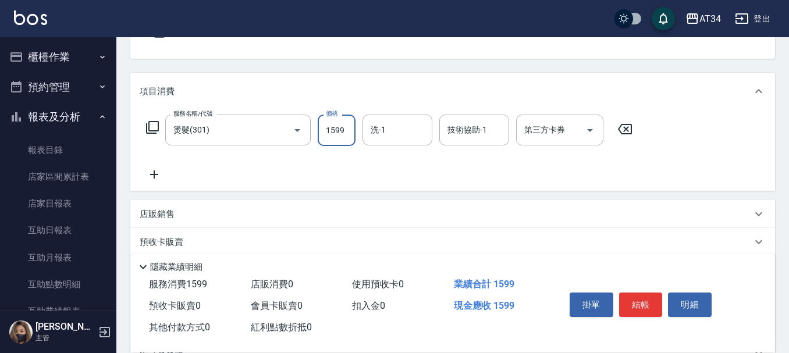
scroll to position [116, 0]
type input "1599"
click at [152, 173] on icon at bounding box center [154, 174] width 29 height 14
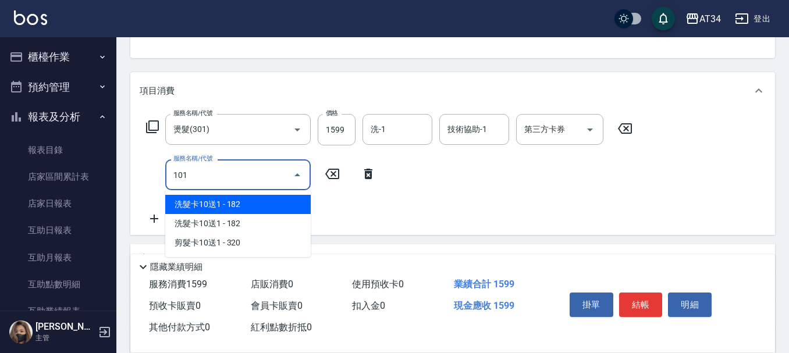
type input "1011"
click at [252, 201] on span "洗+AB劑+精油 - 999" at bounding box center [237, 204] width 145 height 19
type input "250"
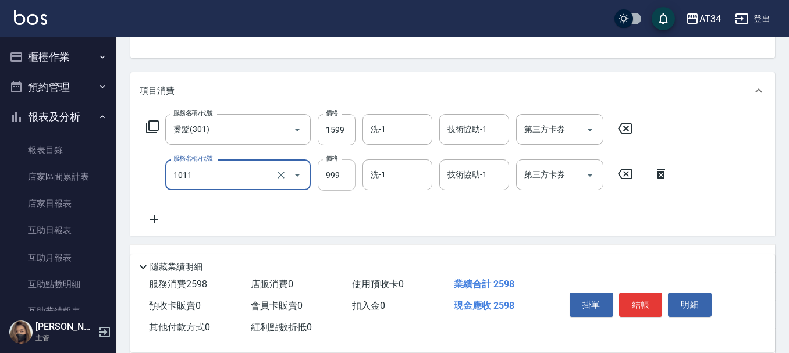
click at [322, 174] on input "999" at bounding box center [337, 174] width 38 height 31
type input "洗+AB劑+精油(1011)"
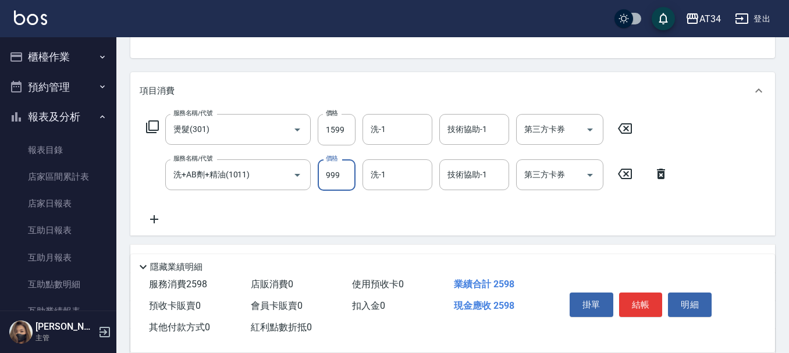
type input "7"
type input "160"
type input "799"
type input "230"
type input "799"
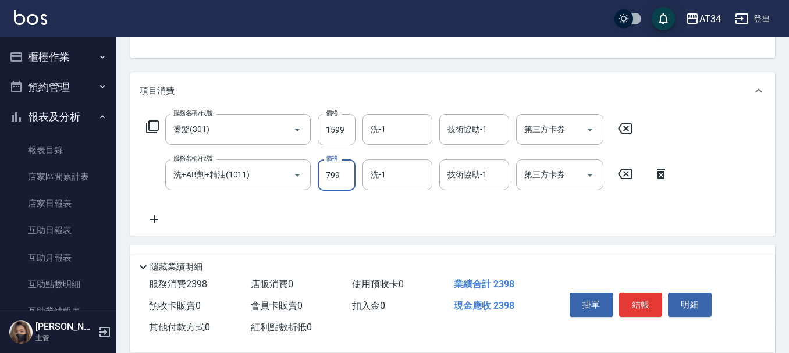
click at [158, 216] on icon at bounding box center [154, 219] width 29 height 14
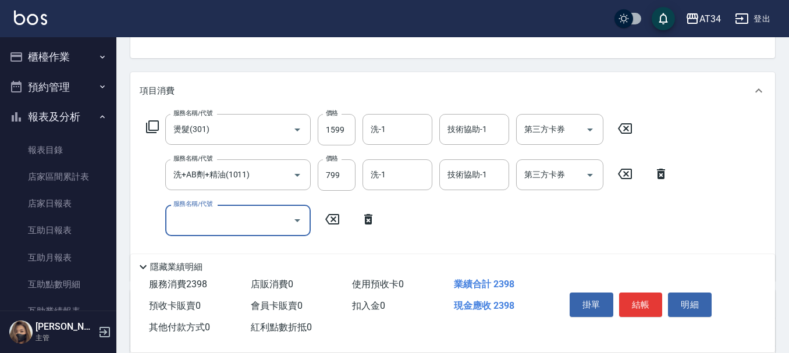
click at [224, 228] on input "服務名稱/代號" at bounding box center [229, 220] width 118 height 20
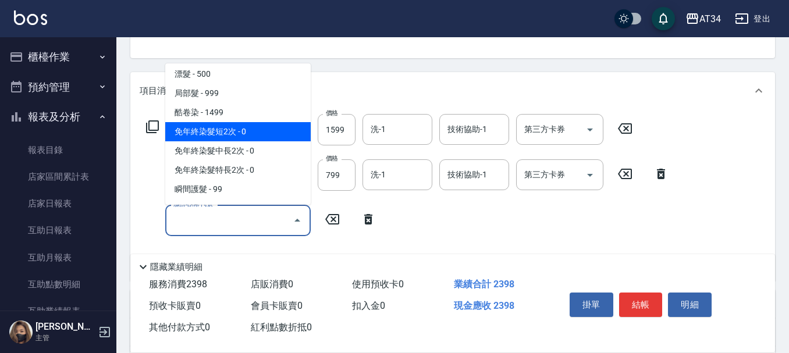
scroll to position [407, 0]
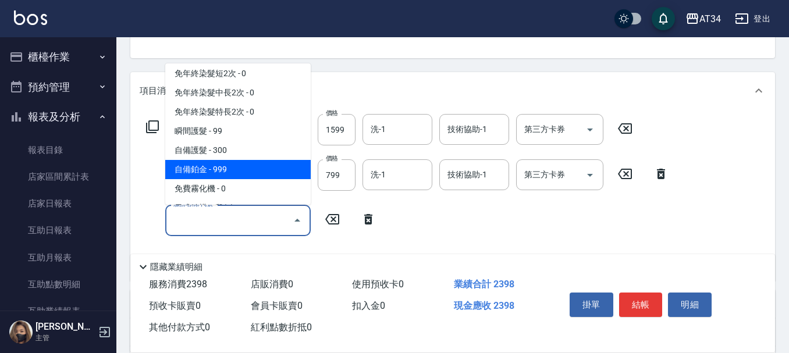
click at [231, 168] on span "自備鉑金 - 999" at bounding box center [237, 169] width 145 height 19
type input "330"
type input "自備鉑金(602)"
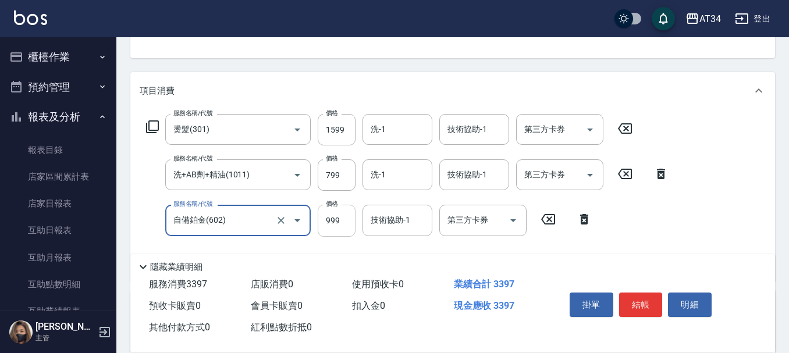
click at [351, 229] on input "999" at bounding box center [337, 220] width 38 height 31
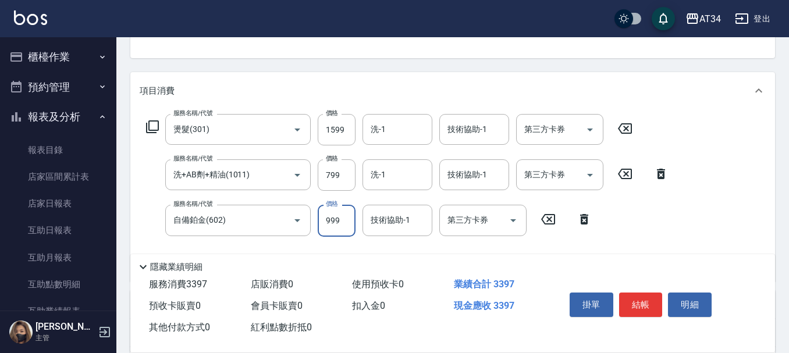
type input "1"
type input "230"
type input "16"
type input "240"
type input "162"
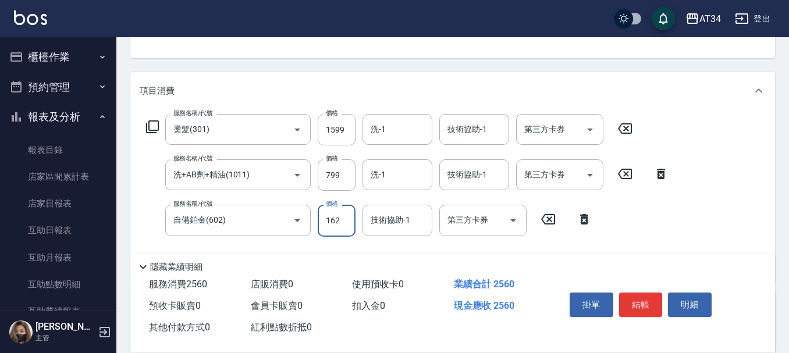
type input "400"
type input "1620"
click at [648, 299] on button "結帳" at bounding box center [641, 305] width 44 height 24
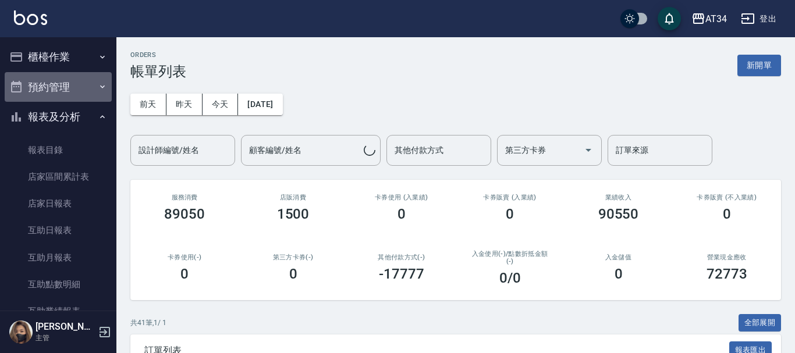
click at [66, 85] on button "預約管理" at bounding box center [58, 87] width 107 height 30
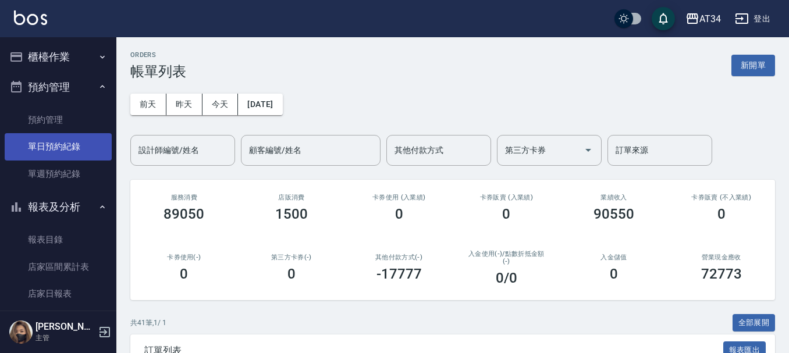
click at [50, 146] on link "單日預約紀錄" at bounding box center [58, 146] width 107 height 27
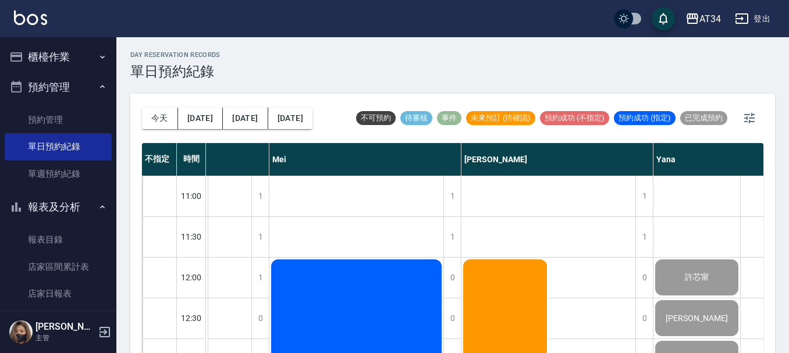
scroll to position [116, 661]
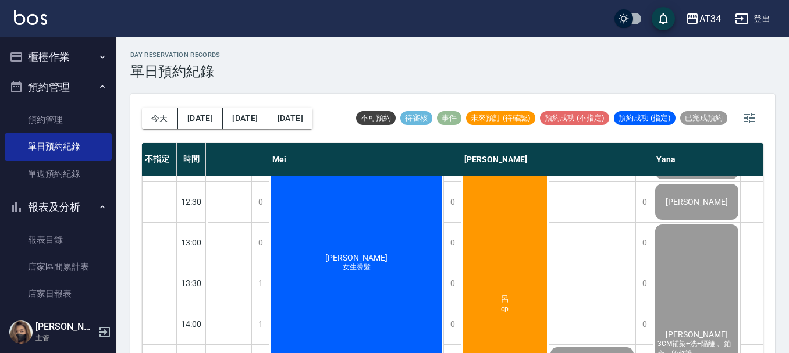
click at [491, 262] on div "呂 cp" at bounding box center [504, 303] width 87 height 325
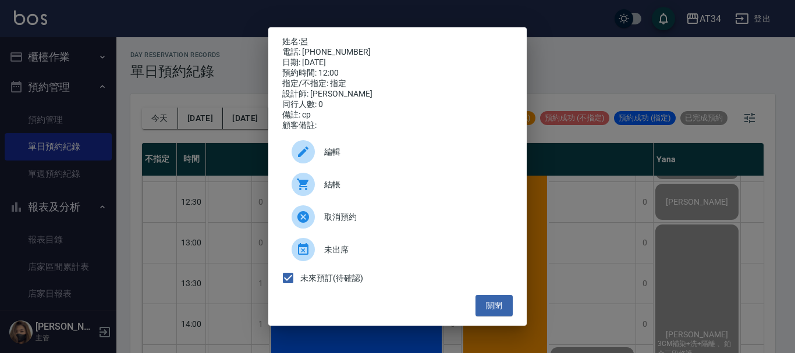
click at [331, 190] on span "結帳" at bounding box center [413, 185] width 179 height 12
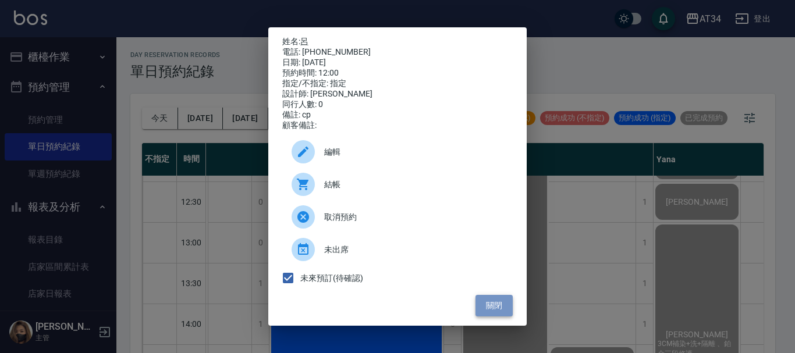
click at [506, 308] on button "關閉" at bounding box center [493, 306] width 37 height 22
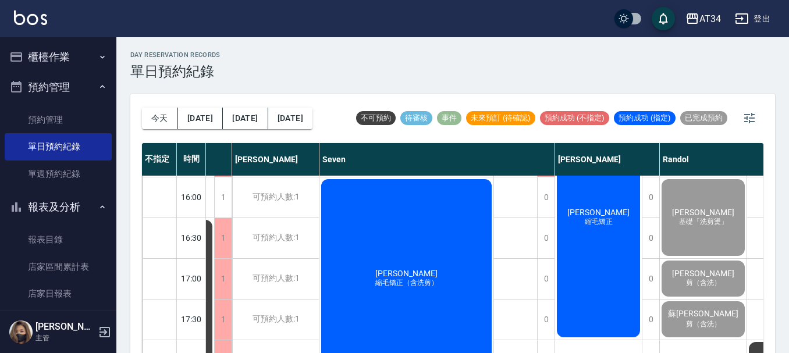
scroll to position [407, 122]
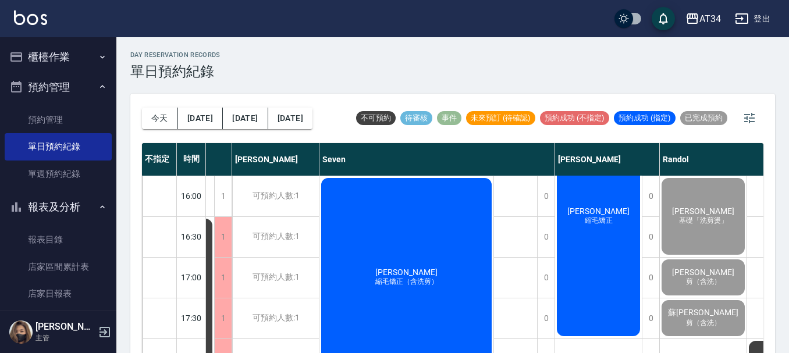
click at [415, 290] on div "孫品璇 縮毛矯正（含洗剪）" at bounding box center [406, 277] width 174 height 202
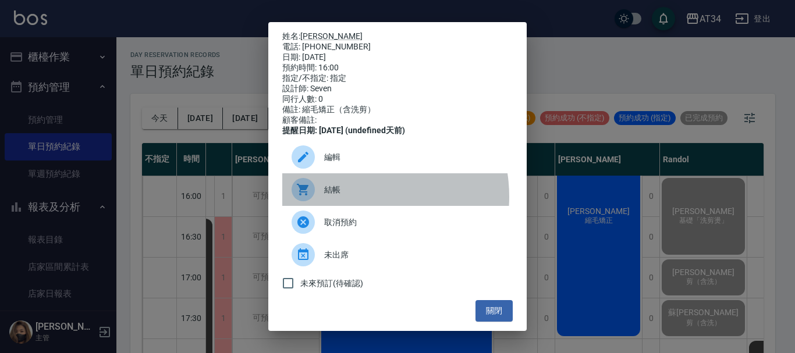
click at [354, 205] on div "結帳" at bounding box center [397, 189] width 230 height 33
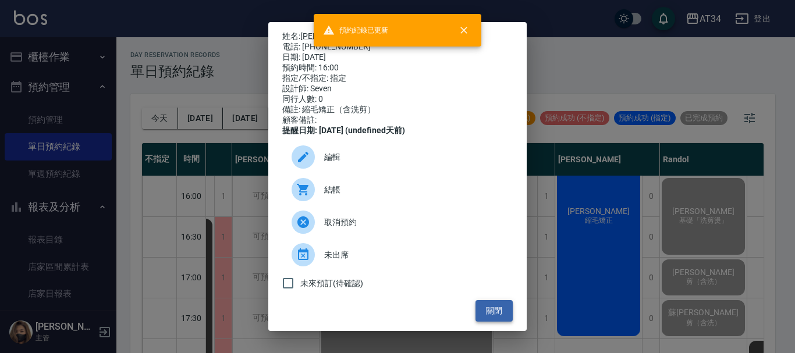
click at [493, 321] on button "關閉" at bounding box center [493, 311] width 37 height 22
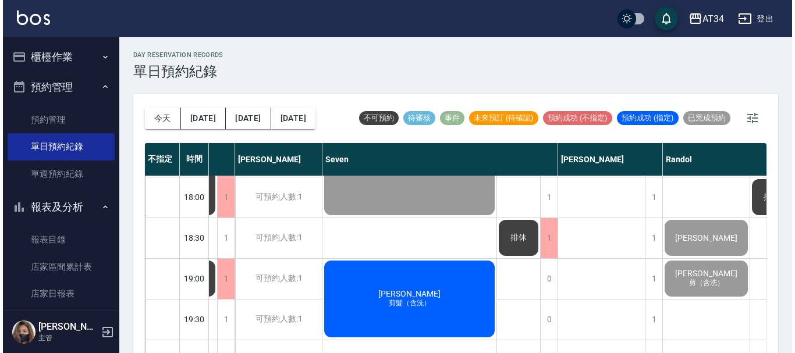
scroll to position [640, 122]
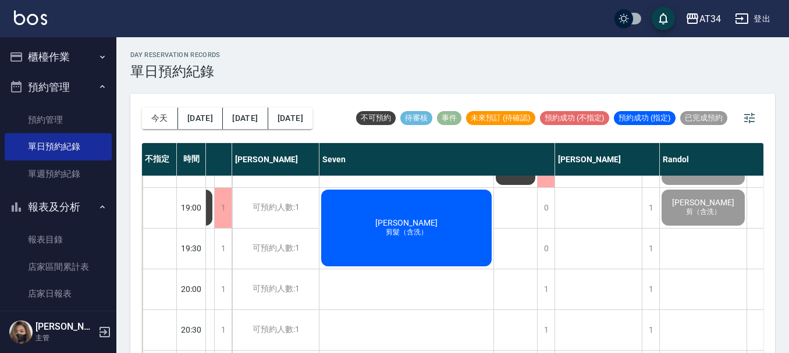
click at [445, 243] on div "林羿辰 剪髮（含洗）" at bounding box center [406, 228] width 174 height 80
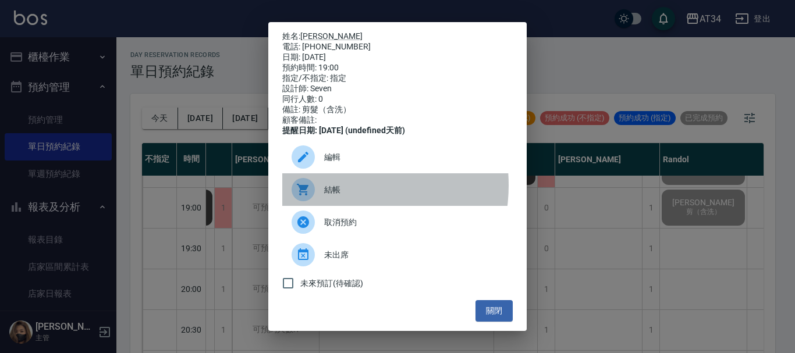
click at [341, 193] on span "結帳" at bounding box center [413, 190] width 179 height 12
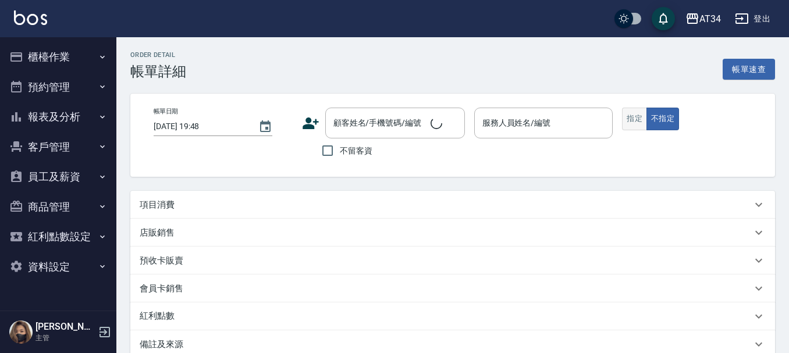
type input "2025/10/04 12:00"
type input "[PERSON_NAME]-12"
type input "cp"
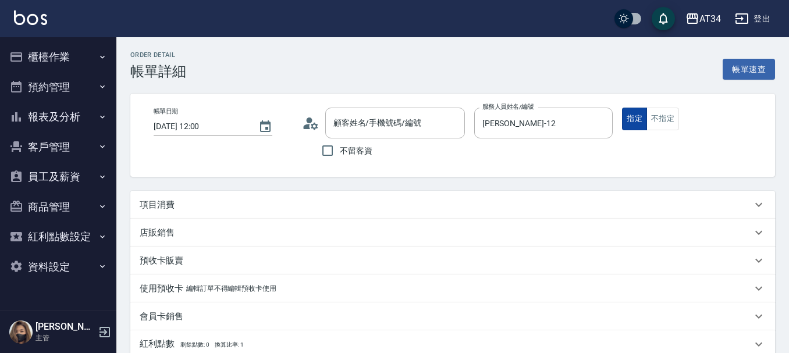
type input "呂/0917106650/null"
click at [675, 119] on button "不指定" at bounding box center [662, 119] width 33 height 23
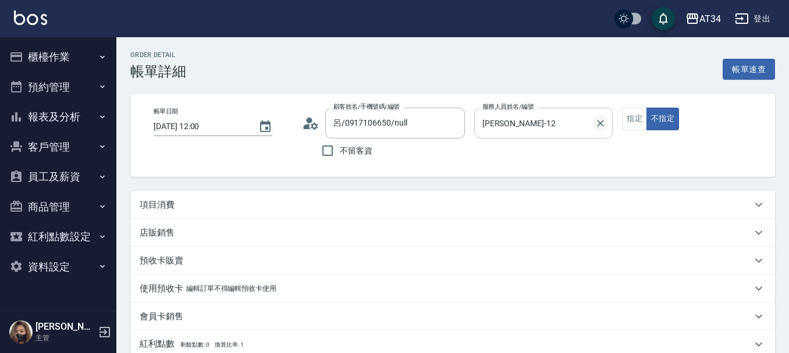
click at [592, 121] on button "Clear" at bounding box center [600, 123] width 16 height 16
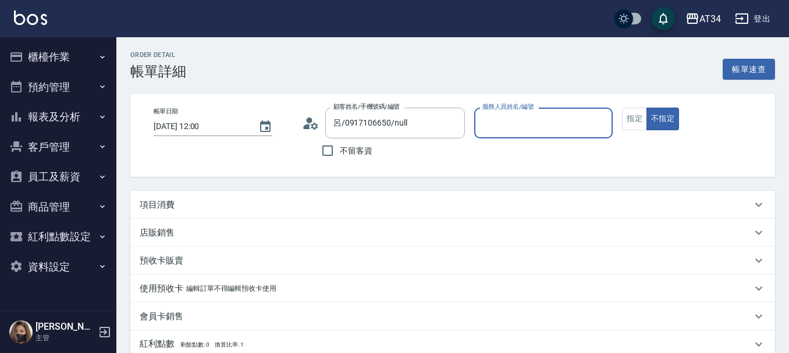
click at [525, 130] on input "服務人員姓名/編號" at bounding box center [543, 123] width 129 height 20
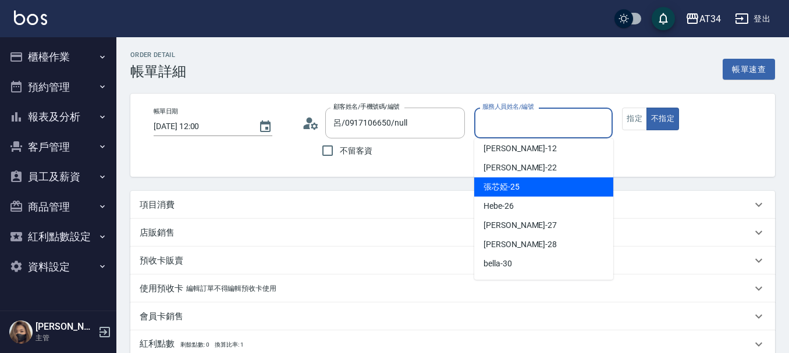
scroll to position [175, 0]
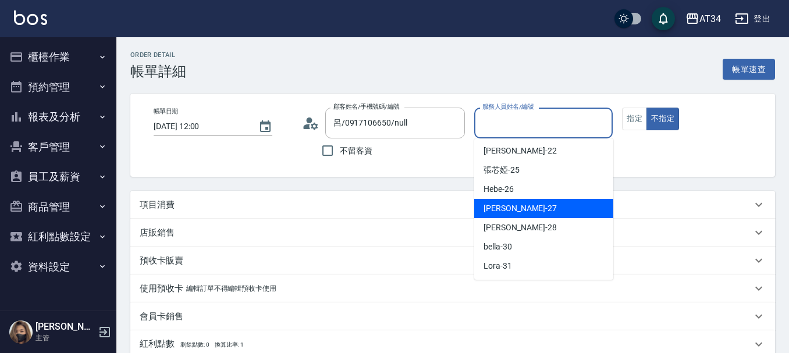
click at [510, 211] on span "annie -27" at bounding box center [520, 208] width 73 height 12
type input "annie-27"
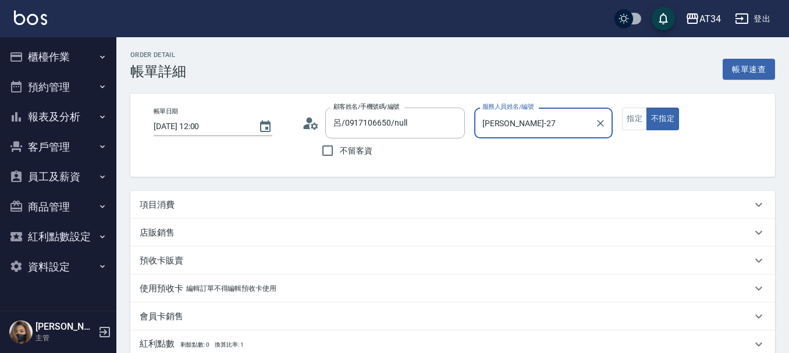
click at [182, 194] on div "項目消費" at bounding box center [452, 205] width 645 height 28
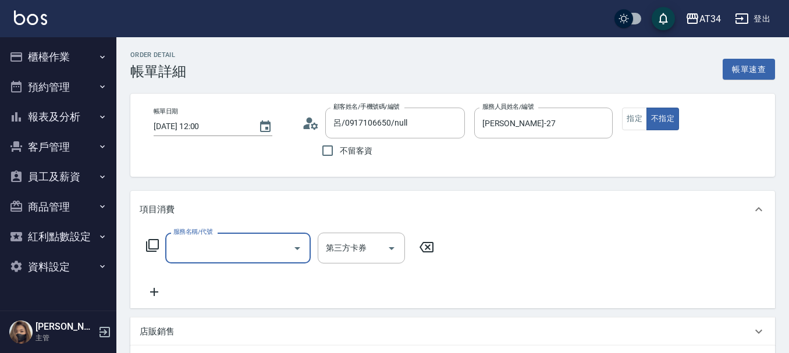
scroll to position [0, 0]
click at [189, 237] on div "服務名稱/代號" at bounding box center [237, 248] width 145 height 31
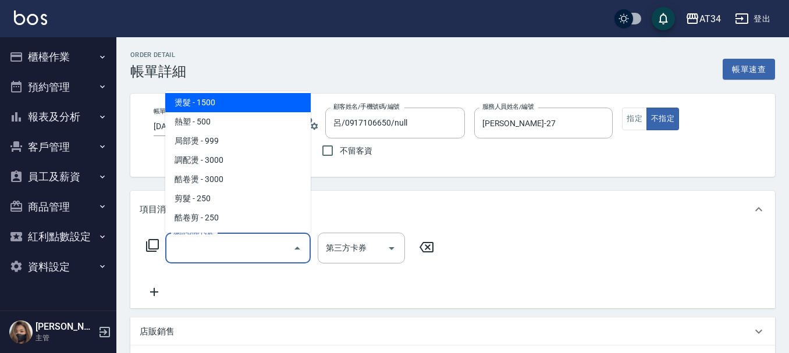
scroll to position [175, 0]
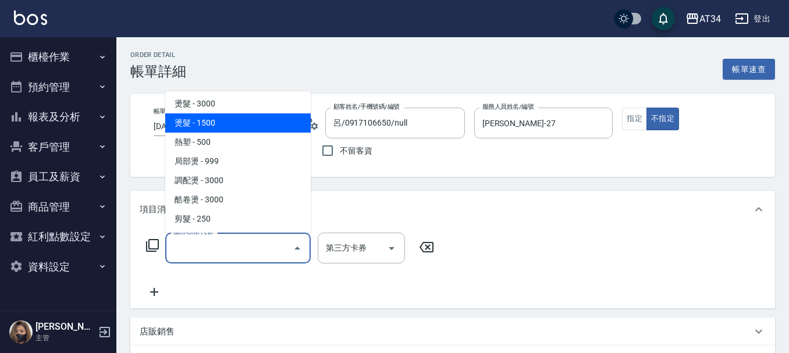
click at [231, 119] on span "燙髮 - 1500" at bounding box center [237, 122] width 145 height 19
type input "150"
type input "燙髮(301)"
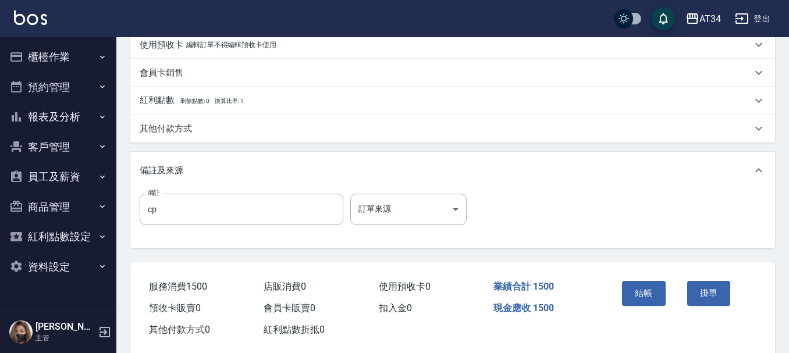
scroll to position [349, 0]
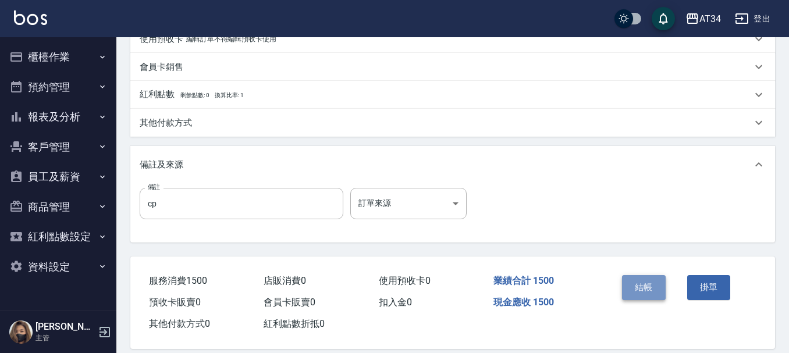
click at [637, 286] on button "結帳" at bounding box center [644, 287] width 44 height 24
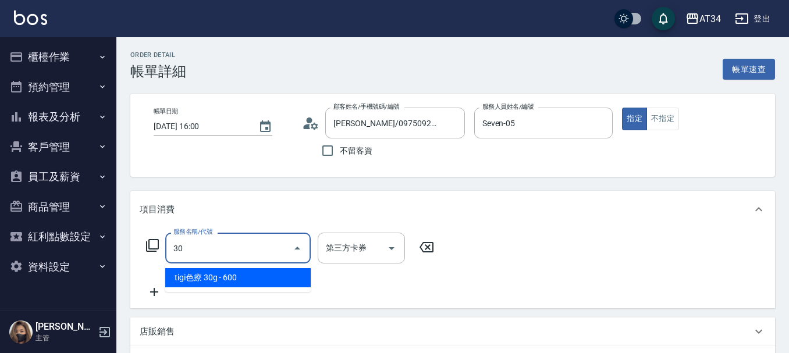
type input "301"
type input "150"
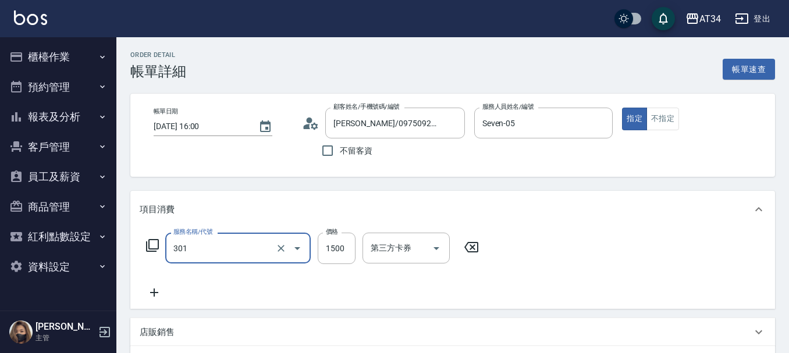
type input "燙髮(301)"
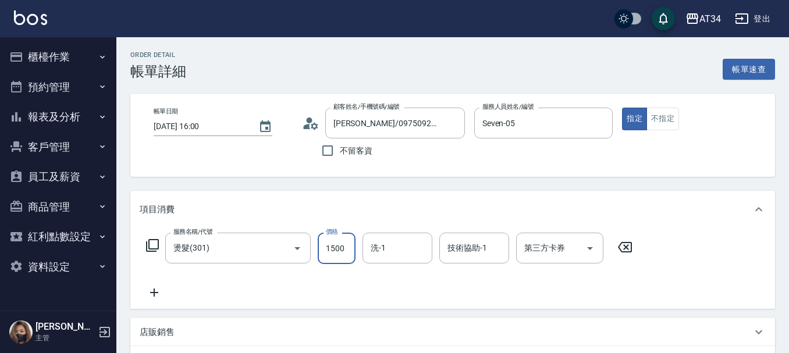
type input "0"
type input "33"
type input "30"
type input "3300"
type input "330"
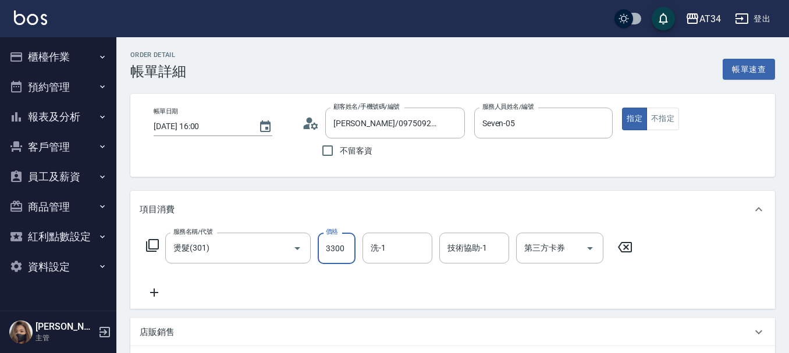
type input "3300"
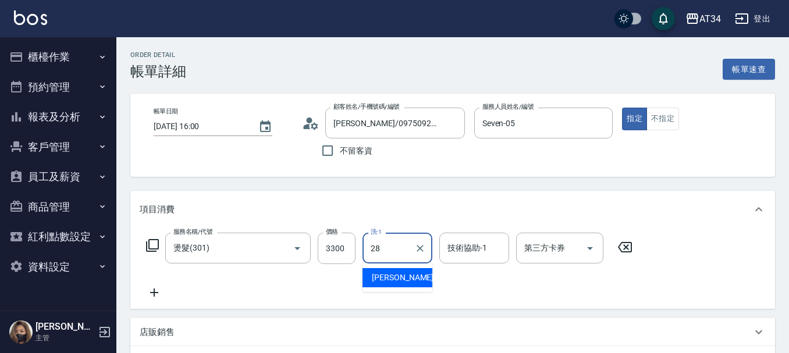
type input "[PERSON_NAME]-28"
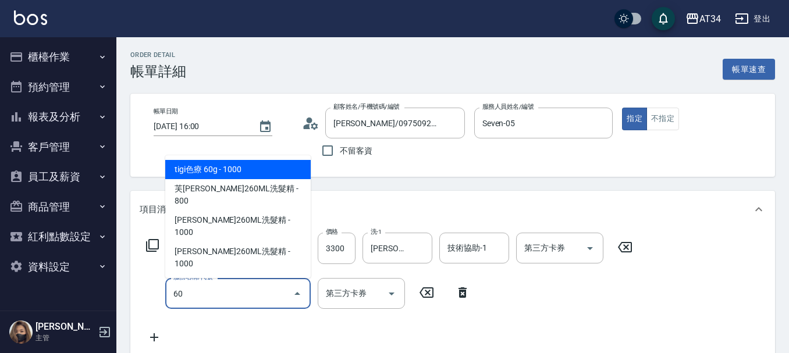
type input "601"
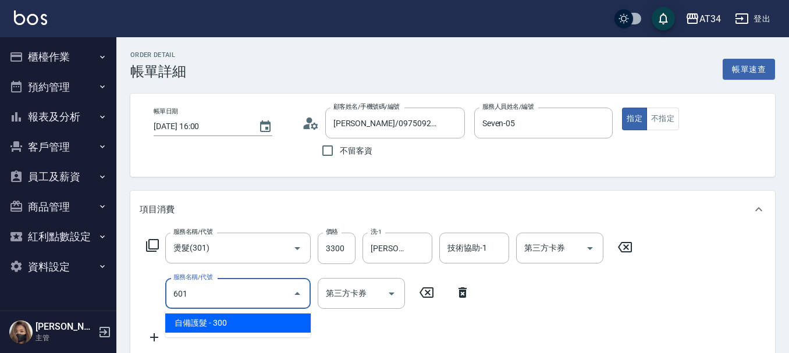
type input "360"
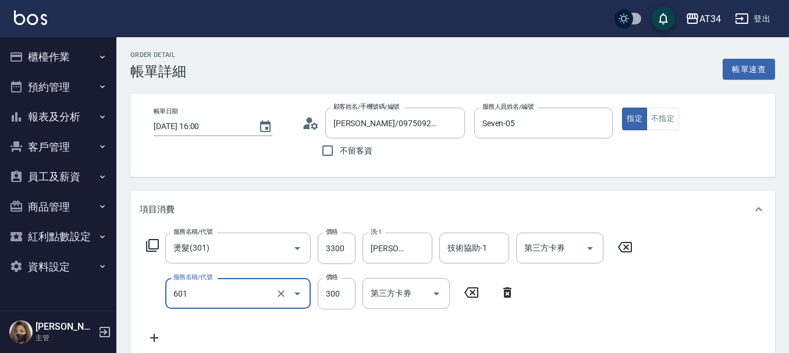
type input "自備護髮(601)"
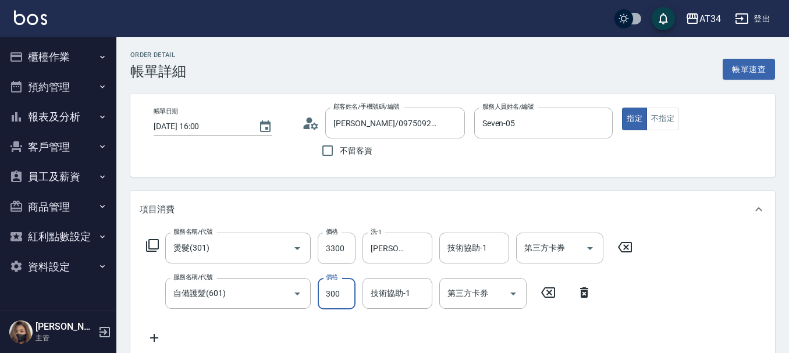
type input "330"
type input "500"
type input "380"
type input "500"
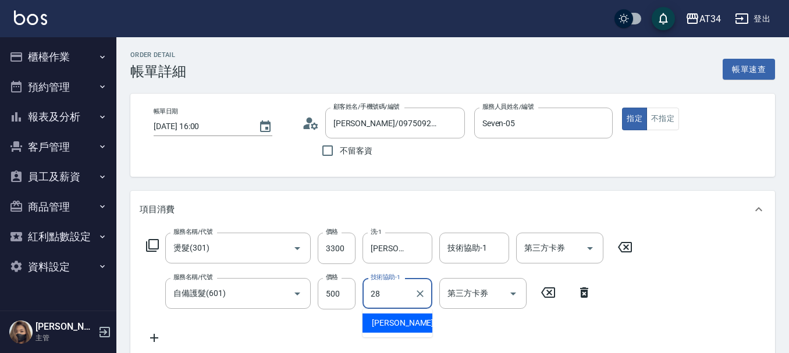
type input "[PERSON_NAME]-28"
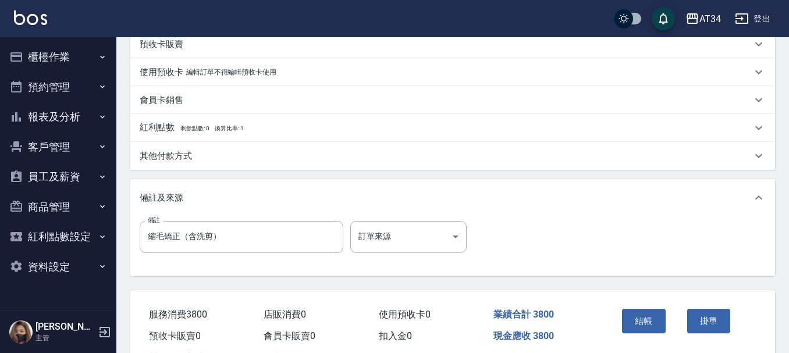
scroll to position [407, 0]
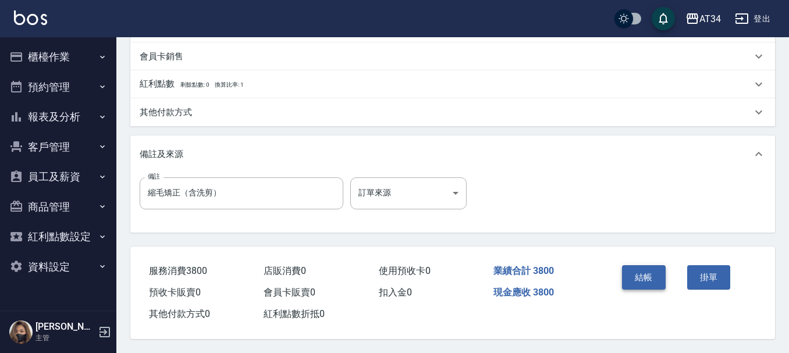
click at [653, 282] on button "結帳" at bounding box center [644, 277] width 44 height 24
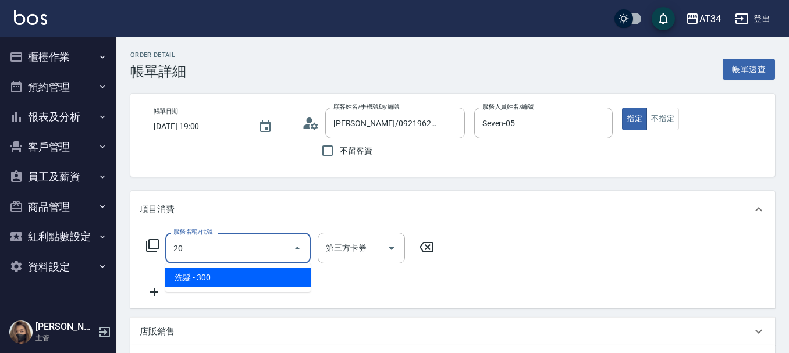
type input "201"
type input "30"
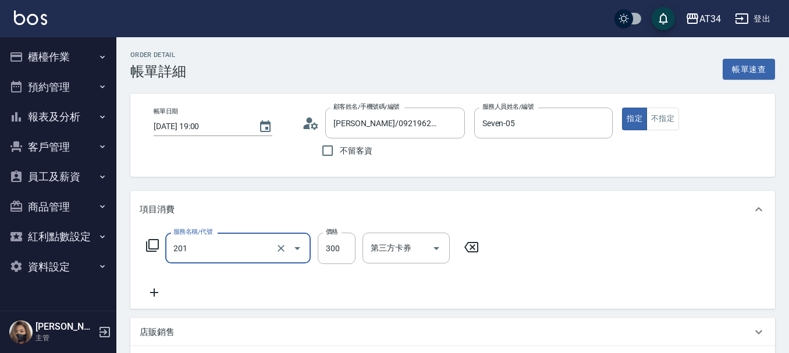
type input "洗髮(201)"
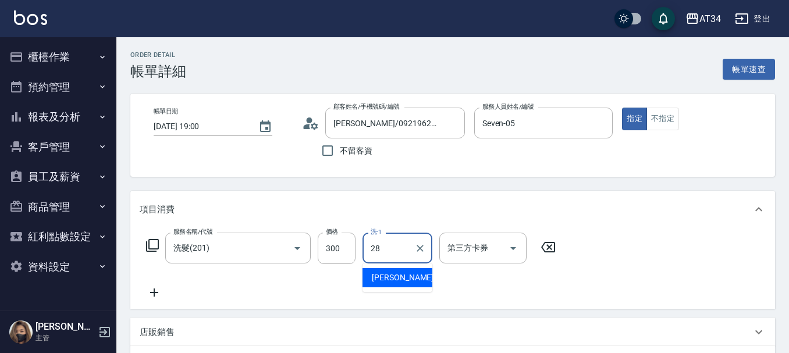
type input "[PERSON_NAME]-28"
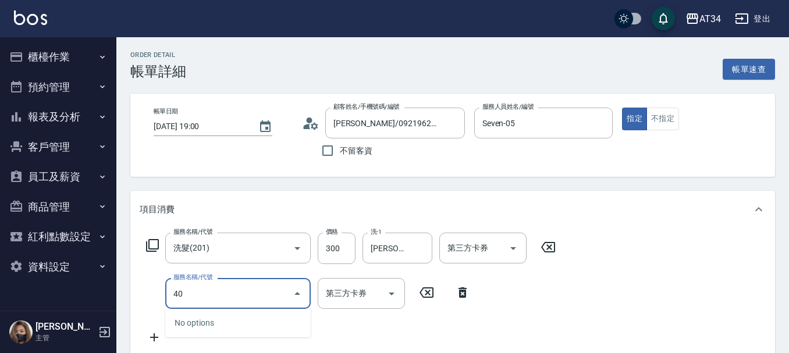
type input "401"
type input "50"
type input "剪髮(401)"
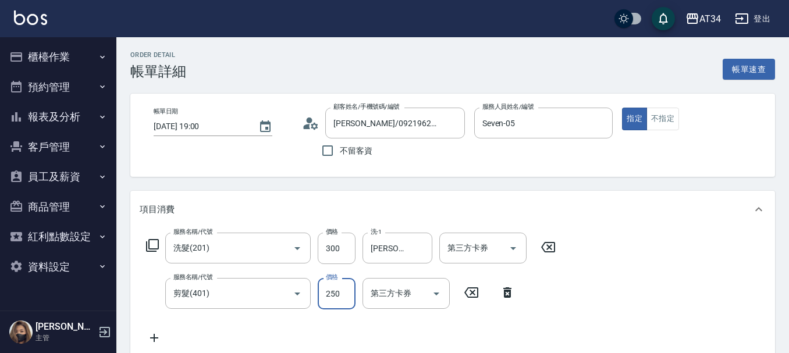
type input "6"
type input "30"
type input "60"
type input "90"
type input "600"
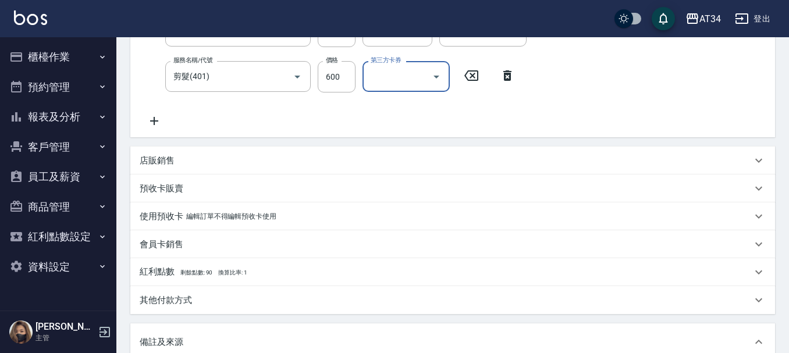
scroll to position [407, 0]
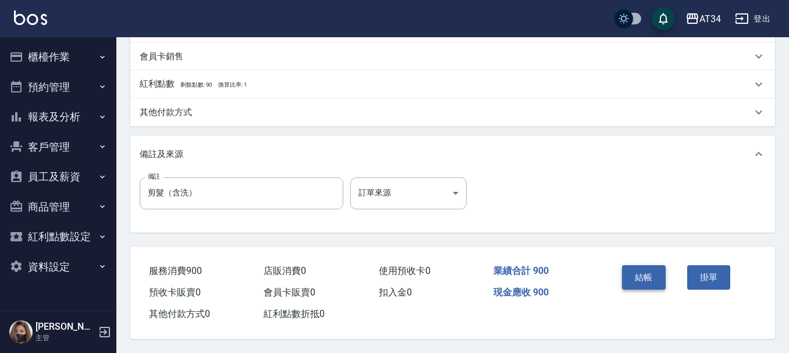
click at [658, 275] on button "結帳" at bounding box center [644, 277] width 44 height 24
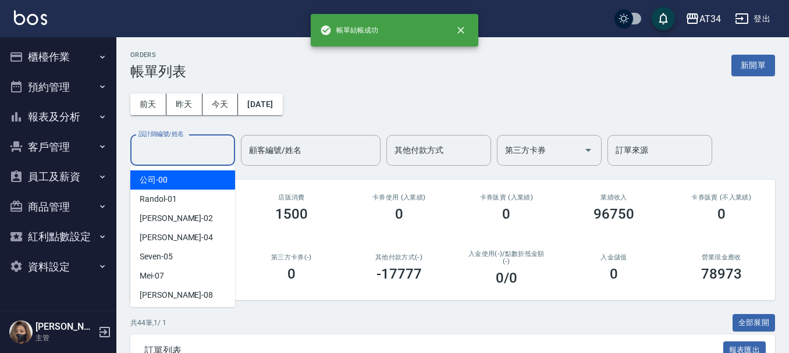
click at [165, 154] on input "設計師編號/姓名" at bounding box center [183, 150] width 94 height 20
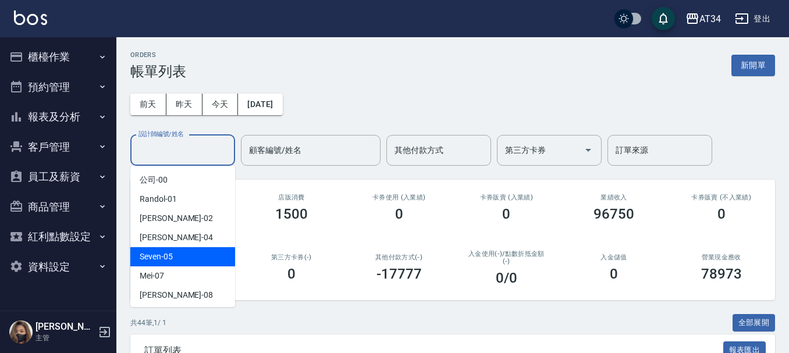
click at [174, 254] on div "Seven -05" at bounding box center [182, 256] width 105 height 19
type input "Seven-05"
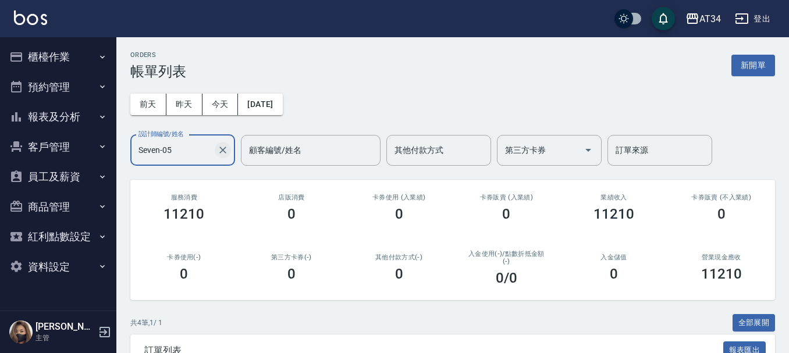
click at [223, 149] on icon "Clear" at bounding box center [222, 150] width 7 height 7
click at [53, 54] on button "櫃檯作業" at bounding box center [58, 57] width 107 height 30
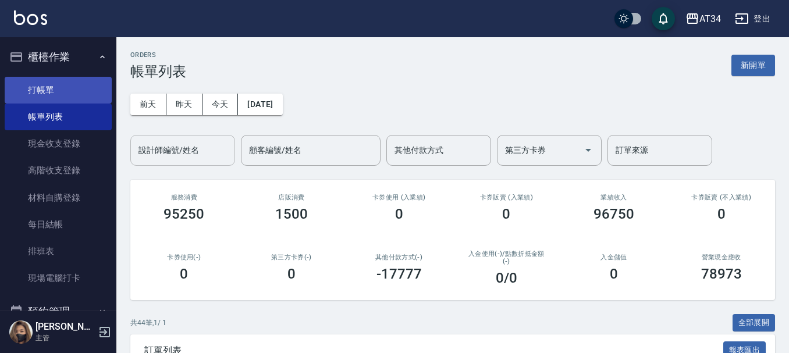
click at [52, 94] on link "打帳單" at bounding box center [58, 90] width 107 height 27
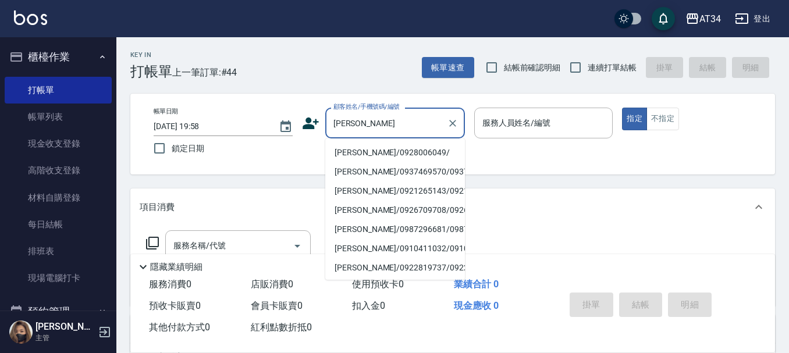
click at [360, 152] on li "[PERSON_NAME]/0928006049/" at bounding box center [395, 152] width 140 height 19
type input "[PERSON_NAME]/0928006049/"
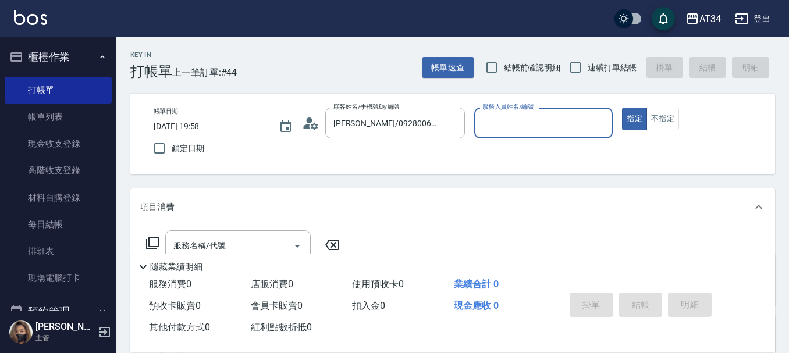
type input "[PERSON_NAME]-02"
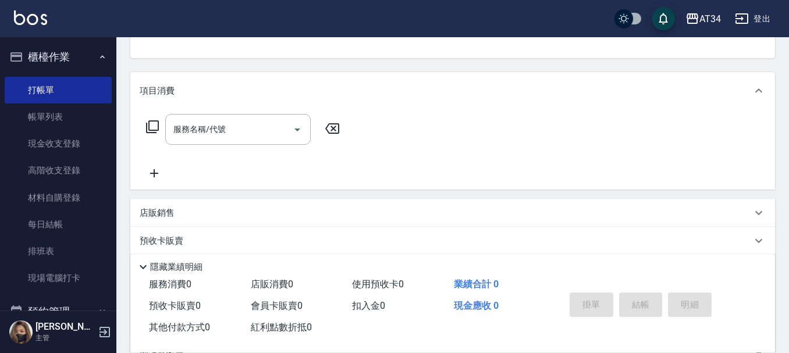
scroll to position [233, 0]
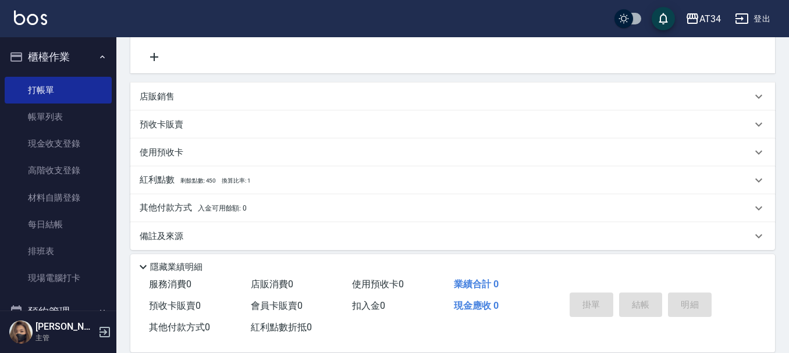
click at [219, 102] on div "店販銷售" at bounding box center [446, 97] width 612 height 12
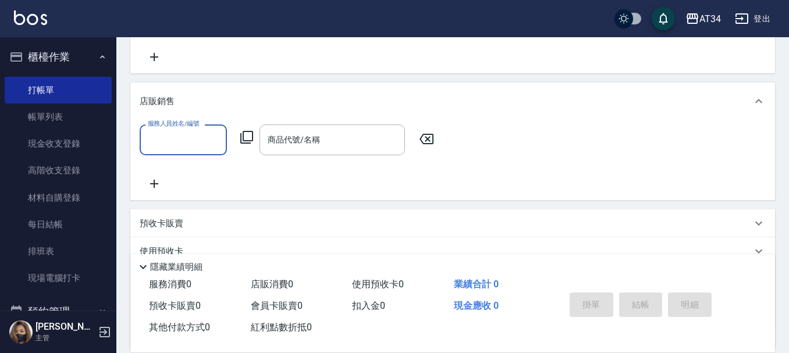
scroll to position [0, 0]
type input "[PERSON_NAME]-02"
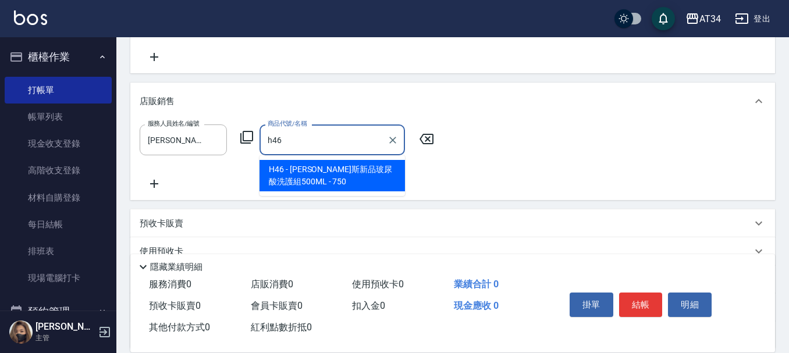
type input "[PERSON_NAME]斯新品玻尿酸洗護組500ML"
type input "70"
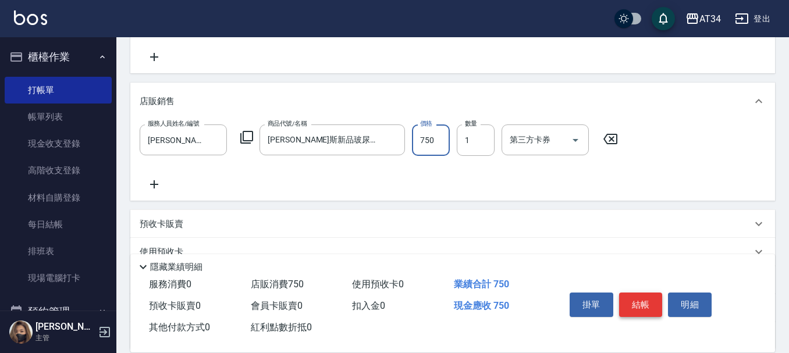
click at [646, 303] on button "結帳" at bounding box center [641, 305] width 44 height 24
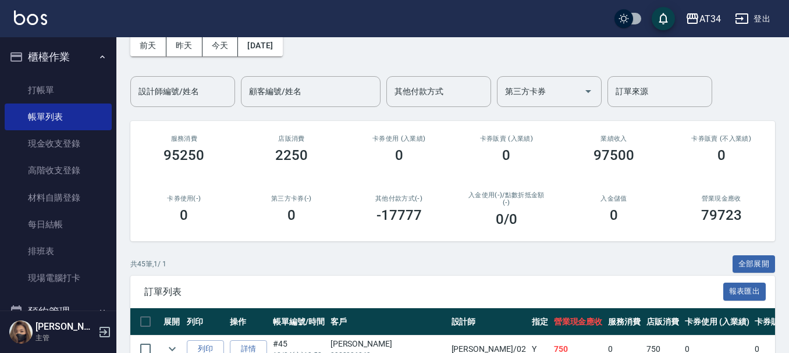
scroll to position [58, 0]
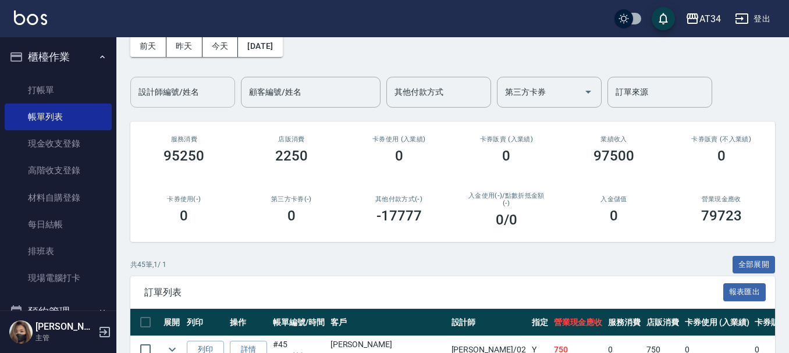
click at [208, 87] on input "設計師編號/姓名" at bounding box center [183, 92] width 94 height 20
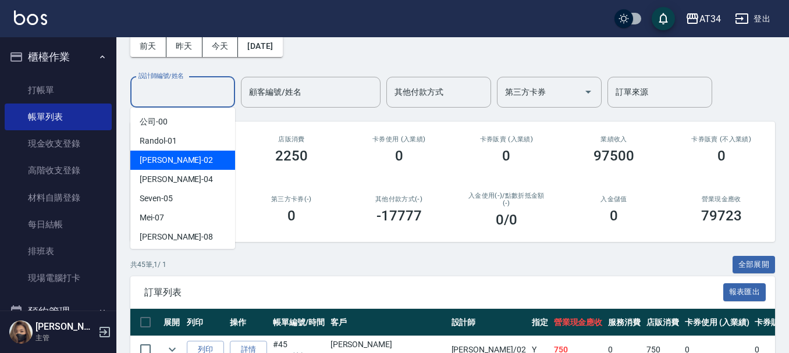
click at [193, 161] on div "Wendy -02" at bounding box center [182, 160] width 105 height 19
type input "Wendy-02"
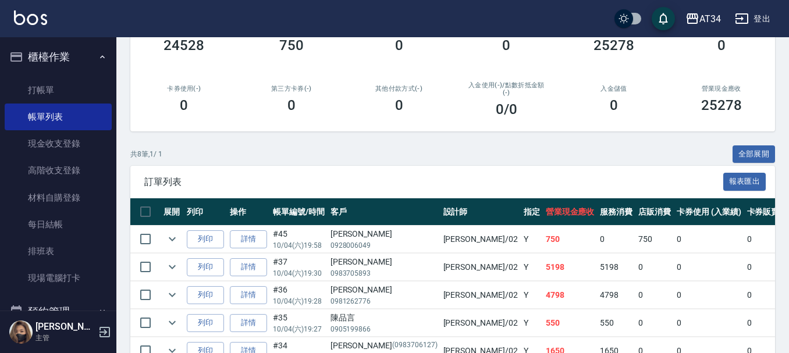
scroll to position [319, 0]
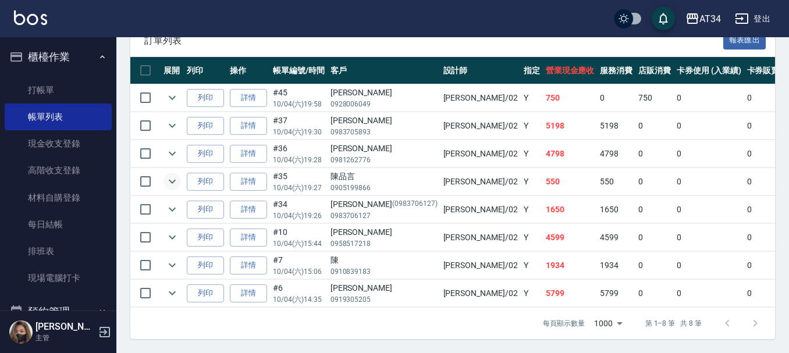
click at [179, 175] on button "expand row" at bounding box center [172, 181] width 17 height 17
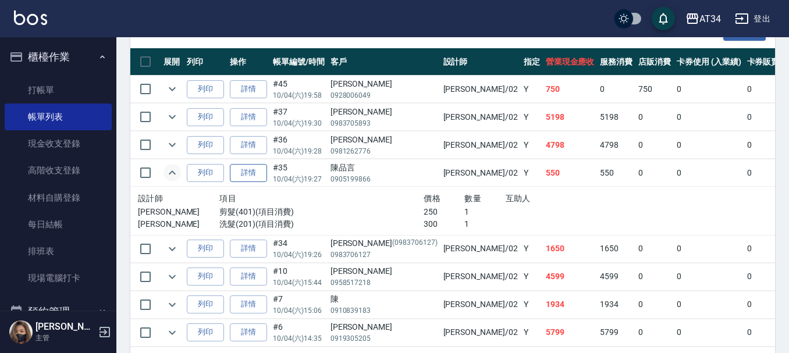
click at [250, 165] on link "詳情" at bounding box center [248, 173] width 37 height 18
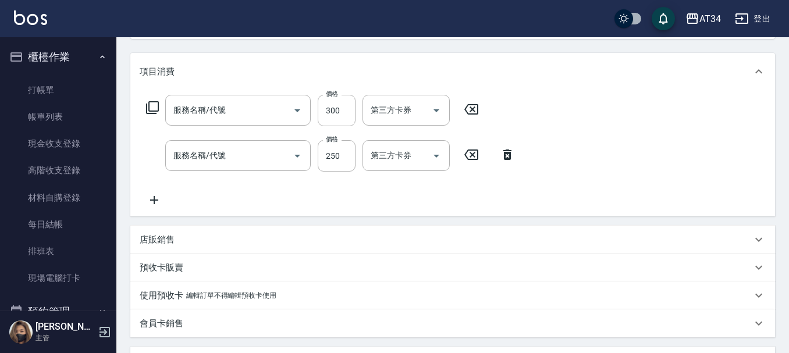
type input "2025/10/04 19:27"
type input "Wendy-02"
type input "50"
type input "洗髮(201)"
type input "剪髮(401)"
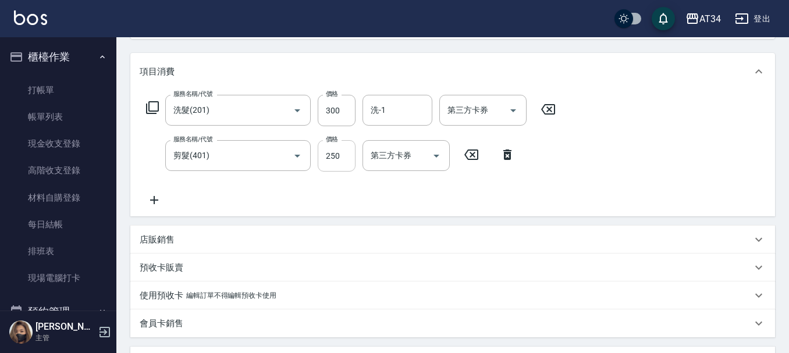
scroll to position [175, 0]
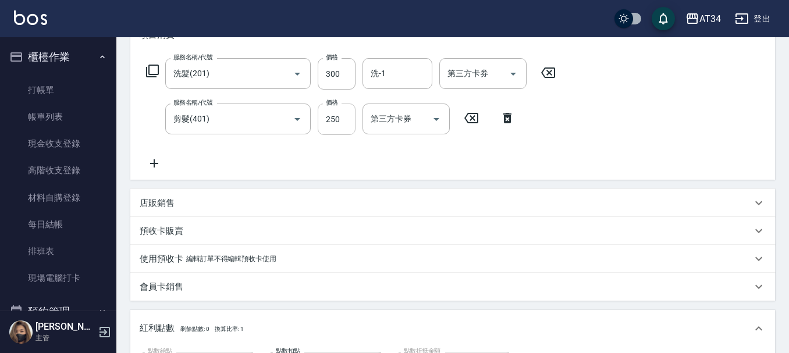
type input "陳品言/0905199866/"
click at [337, 119] on input "250" at bounding box center [337, 119] width 38 height 31
type input "3"
type input "30"
type input "300"
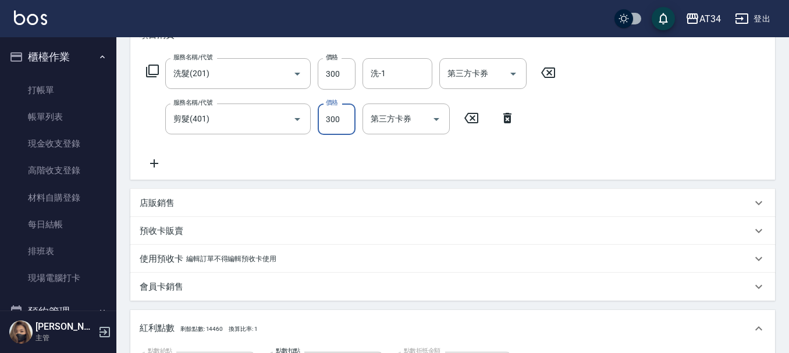
type input "60"
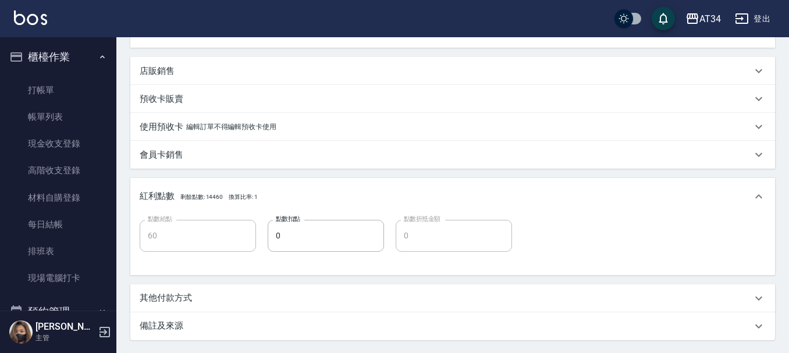
scroll to position [420, 0]
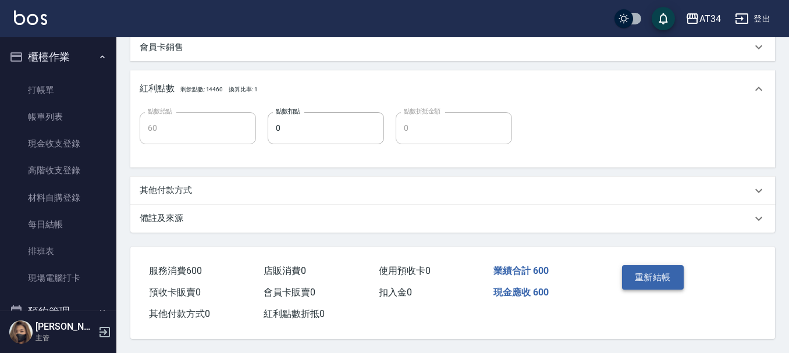
type input "300"
click at [683, 265] on button "重新結帳" at bounding box center [653, 277] width 62 height 24
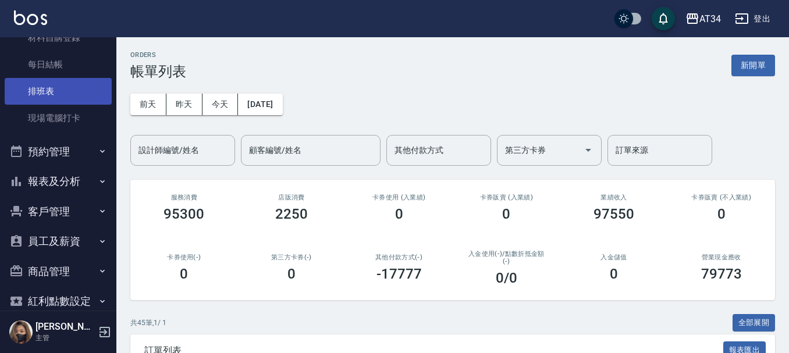
scroll to position [175, 0]
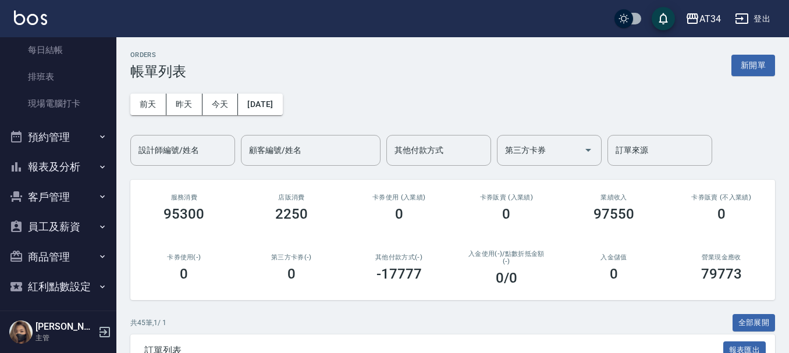
click at [81, 170] on button "報表及分析" at bounding box center [58, 167] width 107 height 30
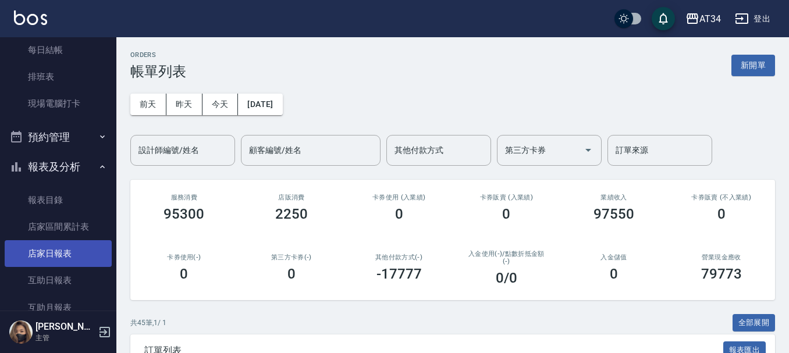
click at [51, 255] on link "店家日報表" at bounding box center [58, 253] width 107 height 27
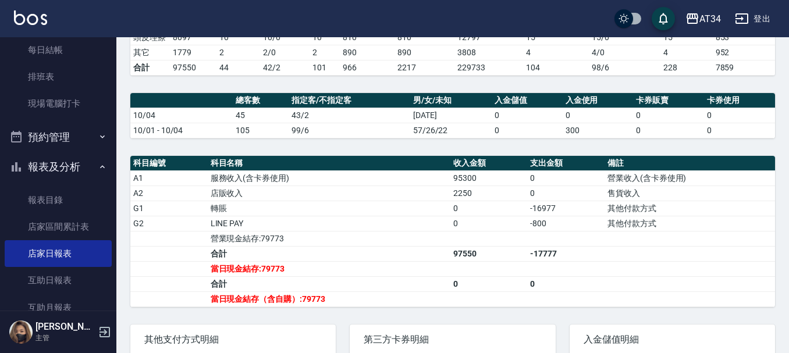
scroll to position [291, 0]
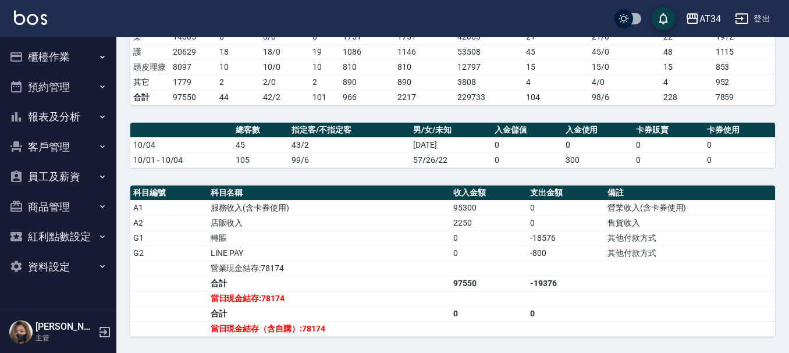
scroll to position [293, 0]
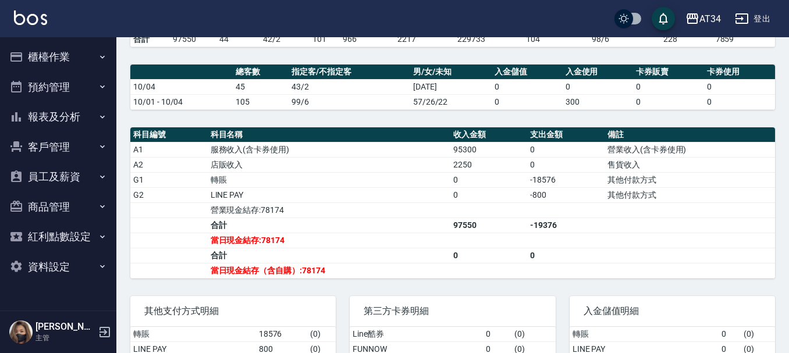
click at [66, 45] on button "櫃檯作業" at bounding box center [58, 57] width 107 height 30
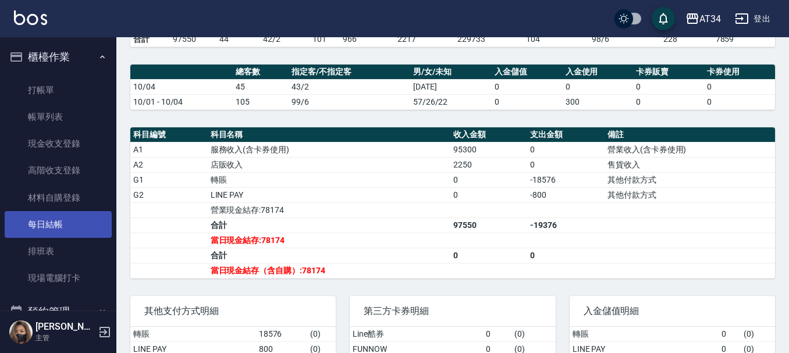
click at [79, 215] on link "每日結帳" at bounding box center [58, 224] width 107 height 27
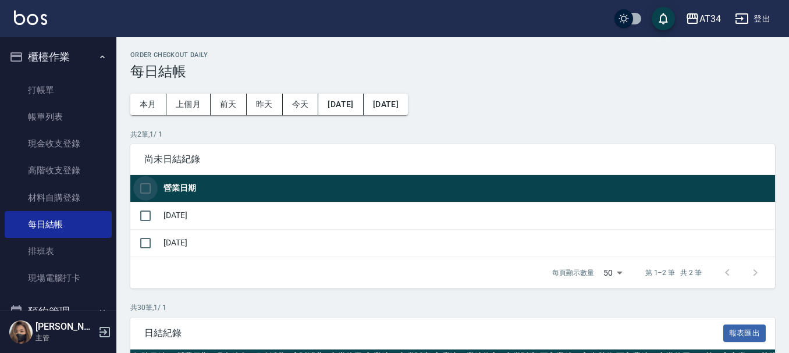
click at [149, 192] on input "checkbox" at bounding box center [145, 188] width 24 height 24
checkbox input "true"
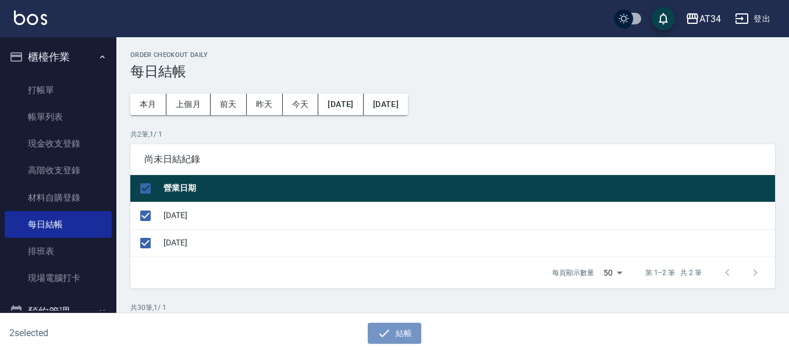
drag, startPoint x: 417, startPoint y: 323, endPoint x: 411, endPoint y: 307, distance: 16.8
click at [417, 323] on button "結帳" at bounding box center [395, 334] width 54 height 22
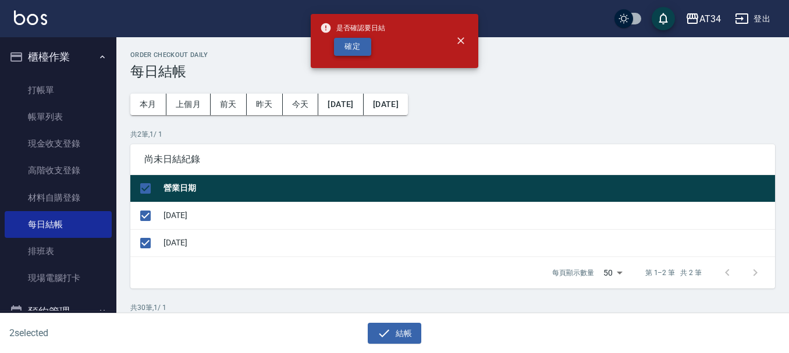
click at [360, 52] on button "確定" at bounding box center [352, 47] width 37 height 18
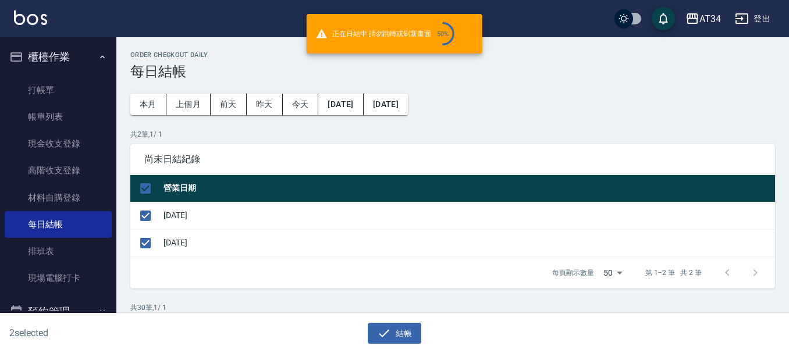
checkbox input "false"
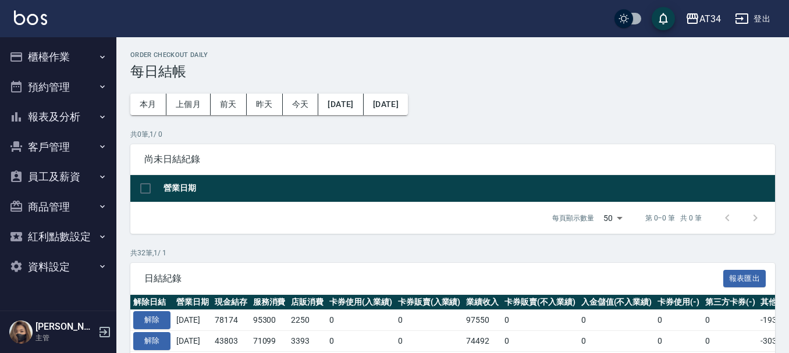
click at [358, 52] on h2 "Order checkout daily" at bounding box center [452, 55] width 645 height 8
click at [37, 119] on button "報表及分析" at bounding box center [58, 117] width 107 height 30
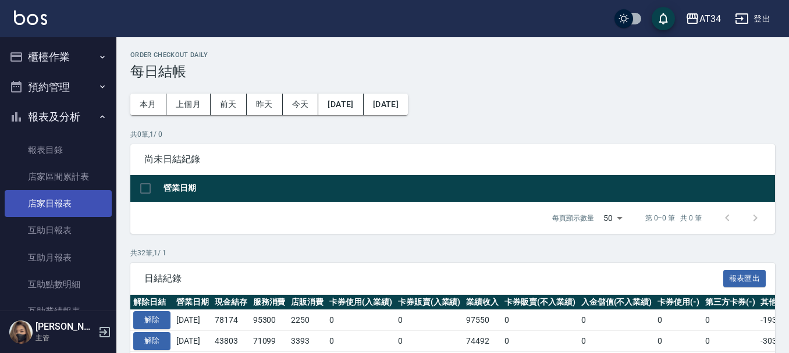
drag, startPoint x: 48, startPoint y: 225, endPoint x: 38, endPoint y: 196, distance: 31.1
click at [48, 225] on link "互助日報表" at bounding box center [58, 230] width 107 height 27
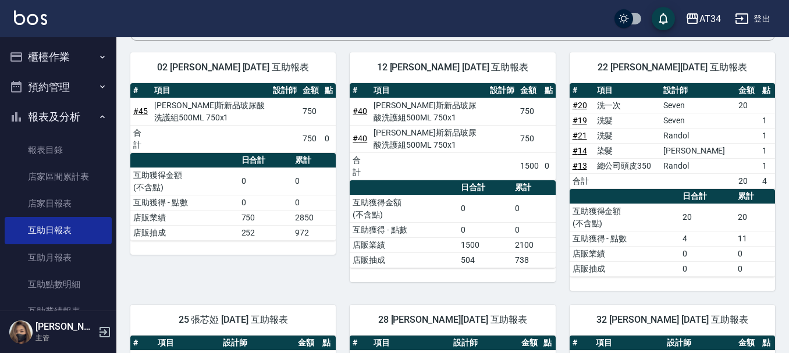
scroll to position [116, 0]
